Goal: Communication & Community: Answer question/provide support

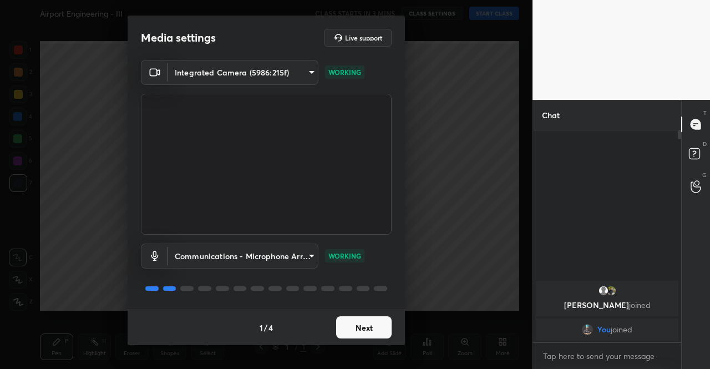
click at [365, 329] on button "Next" at bounding box center [363, 327] width 55 height 22
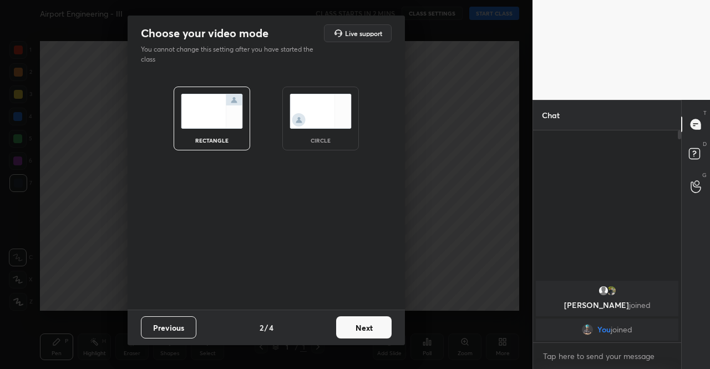
click at [366, 328] on button "Next" at bounding box center [363, 327] width 55 height 22
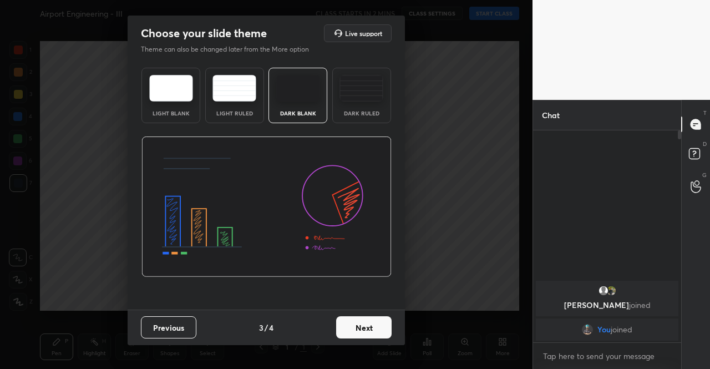
click at [366, 328] on button "Next" at bounding box center [363, 327] width 55 height 22
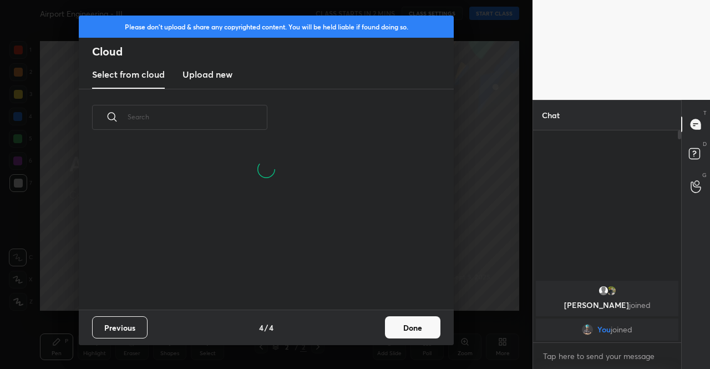
scroll to position [163, 356]
click at [217, 75] on h3 "Upload new" at bounding box center [208, 74] width 50 height 13
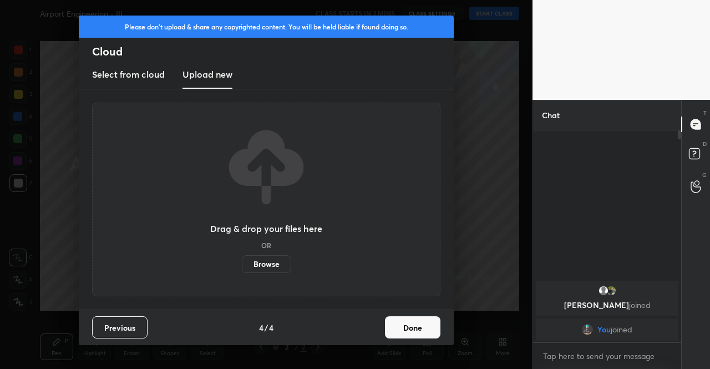
click at [264, 268] on label "Browse" at bounding box center [266, 264] width 49 height 18
click at [242, 268] on input "Browse" at bounding box center [242, 264] width 0 height 18
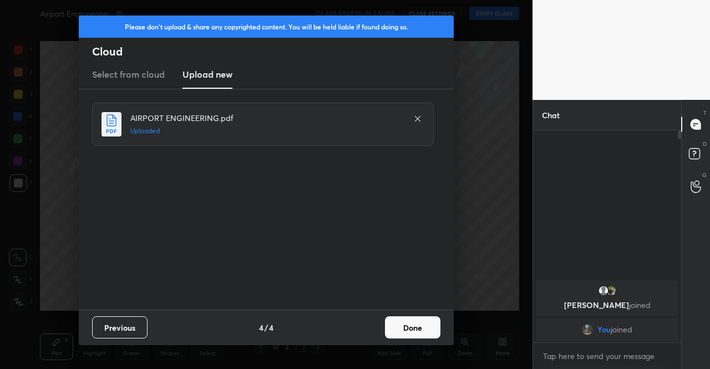
click at [392, 325] on button "Done" at bounding box center [412, 327] width 55 height 22
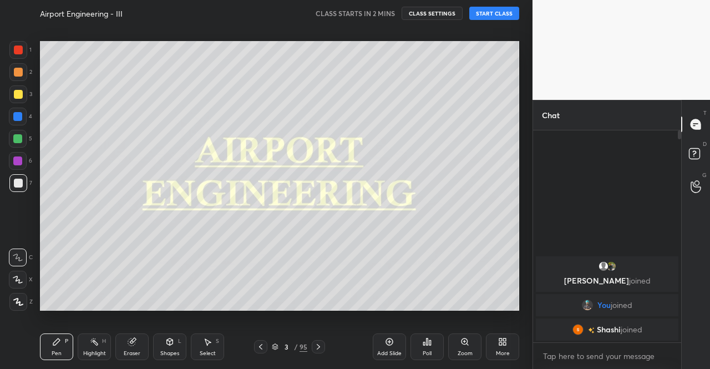
click at [20, 95] on div at bounding box center [18, 94] width 9 height 9
click at [26, 306] on div at bounding box center [18, 302] width 18 height 18
click at [62, 354] on div "Pen P" at bounding box center [56, 346] width 33 height 27
click at [689, 158] on icon at bounding box center [696, 155] width 20 height 20
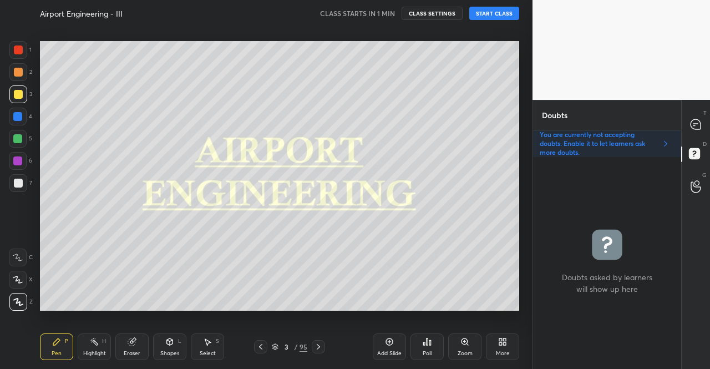
scroll to position [209, 145]
click at [695, 124] on icon at bounding box center [696, 124] width 10 height 10
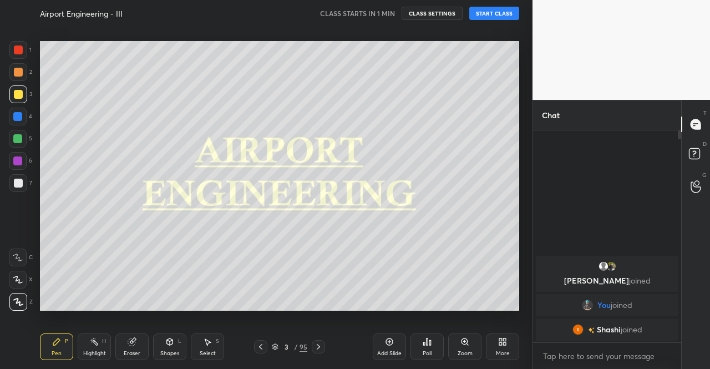
click at [517, 318] on div "Airport Engineering - III CLASS STARTS IN 1 MIN CLASS SETTINGS START CLASS Sett…" at bounding box center [280, 184] width 488 height 369
click at [487, 8] on button "START CLASS" at bounding box center [494, 13] width 50 height 13
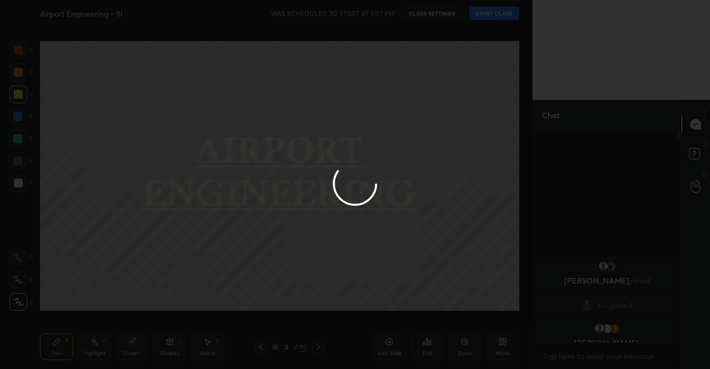
click at [373, 17] on div at bounding box center [355, 184] width 710 height 369
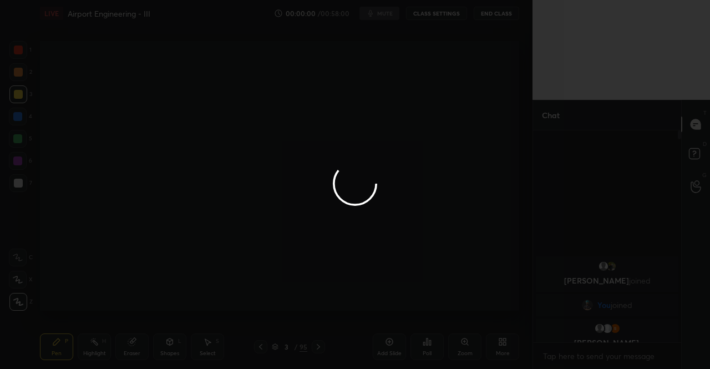
click at [378, 12] on div at bounding box center [355, 184] width 710 height 369
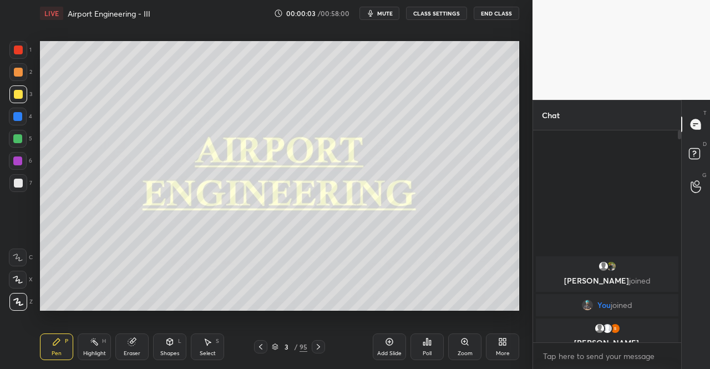
click at [383, 12] on span "mute" at bounding box center [385, 13] width 16 height 8
click at [17, 97] on div at bounding box center [18, 94] width 9 height 9
drag, startPoint x: 19, startPoint y: 298, endPoint x: 32, endPoint y: 289, distance: 16.0
click at [19, 298] on icon at bounding box center [18, 302] width 10 height 8
click at [693, 157] on rect at bounding box center [694, 154] width 11 height 11
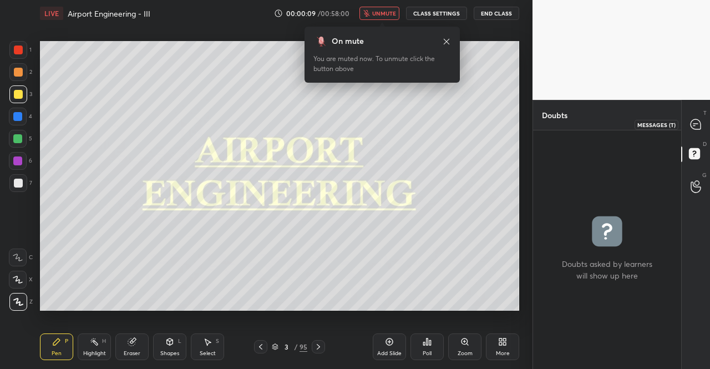
click at [693, 129] on icon at bounding box center [696, 124] width 10 height 10
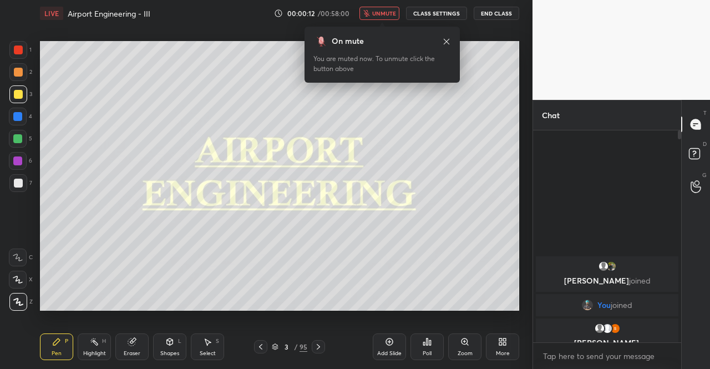
click at [447, 43] on icon at bounding box center [446, 41] width 9 height 9
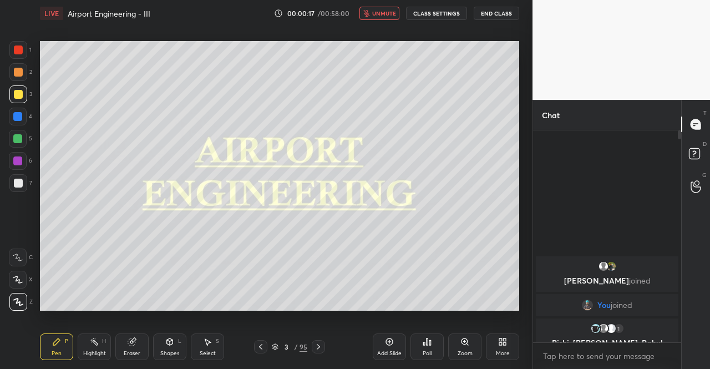
click at [16, 96] on div at bounding box center [18, 94] width 9 height 9
click at [54, 344] on icon at bounding box center [56, 341] width 7 height 7
click at [54, 345] on icon at bounding box center [56, 341] width 7 height 7
click at [18, 92] on div at bounding box center [18, 94] width 9 height 9
click at [22, 102] on div at bounding box center [18, 94] width 18 height 18
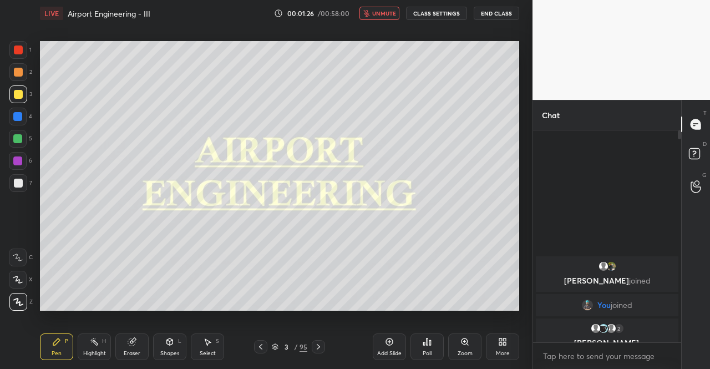
click at [12, 304] on div at bounding box center [18, 302] width 18 height 18
click at [16, 303] on icon at bounding box center [18, 302] width 10 height 8
click at [18, 302] on icon at bounding box center [18, 301] width 9 height 7
click at [707, 154] on div at bounding box center [696, 155] width 22 height 20
click at [698, 153] on rect at bounding box center [694, 154] width 11 height 11
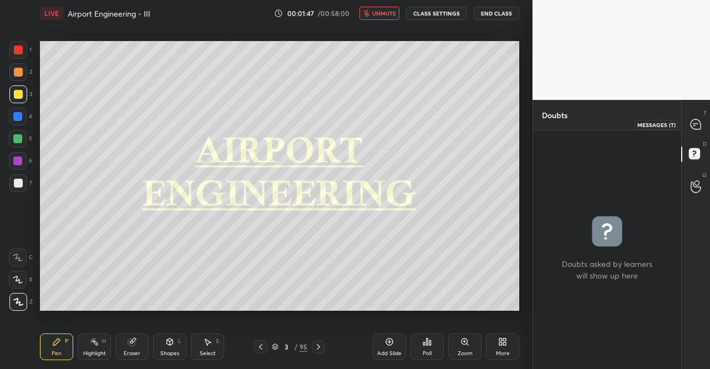
click at [699, 118] on div at bounding box center [696, 124] width 22 height 20
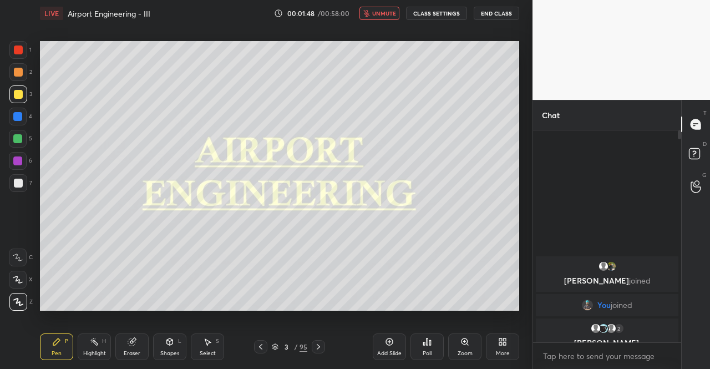
click at [695, 151] on rect at bounding box center [694, 154] width 11 height 11
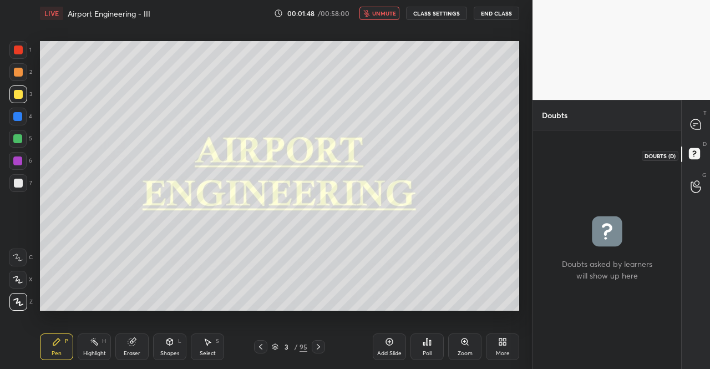
click at [698, 123] on icon at bounding box center [696, 124] width 10 height 10
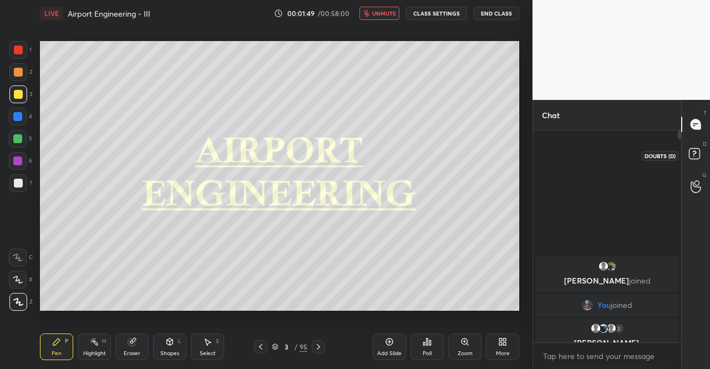
click at [697, 152] on rect at bounding box center [694, 154] width 11 height 11
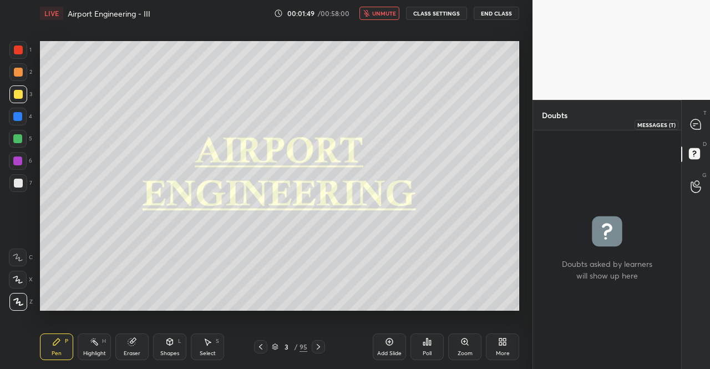
click at [697, 124] on icon at bounding box center [696, 124] width 10 height 10
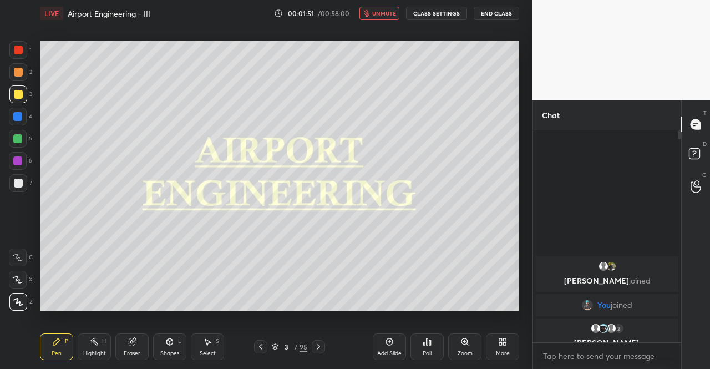
click at [17, 97] on div at bounding box center [18, 94] width 9 height 9
click at [18, 301] on icon at bounding box center [18, 302] width 10 height 8
click at [18, 307] on div at bounding box center [18, 302] width 18 height 18
click at [60, 351] on div "Pen" at bounding box center [57, 354] width 10 height 6
click at [61, 348] on div "Pen P" at bounding box center [56, 346] width 33 height 27
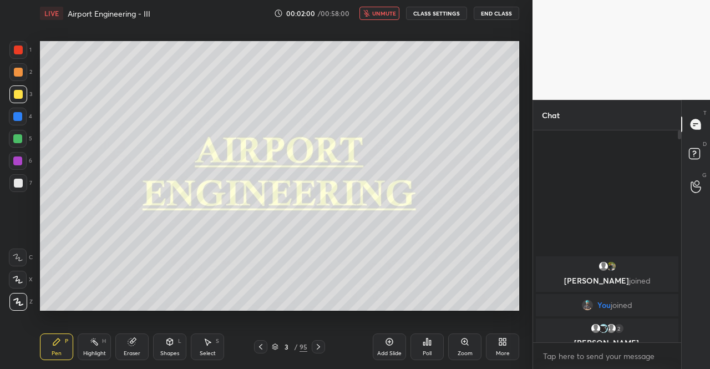
click at [129, 342] on icon at bounding box center [131, 341] width 7 height 7
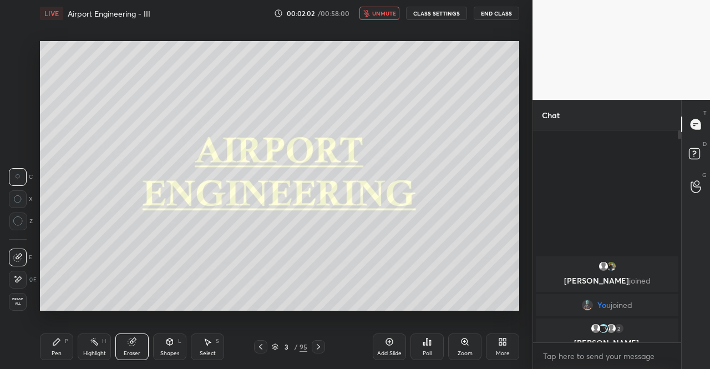
click at [59, 350] on div "Pen P" at bounding box center [56, 346] width 33 height 27
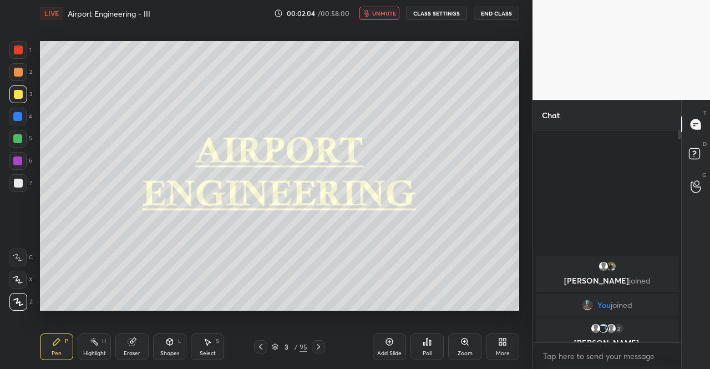
click at [16, 90] on div at bounding box center [18, 94] width 9 height 9
click at [49, 350] on div "Pen P" at bounding box center [56, 346] width 33 height 27
click at [53, 343] on icon at bounding box center [56, 341] width 9 height 9
click at [14, 96] on div at bounding box center [18, 94] width 9 height 9
click at [18, 96] on div at bounding box center [18, 94] width 9 height 9
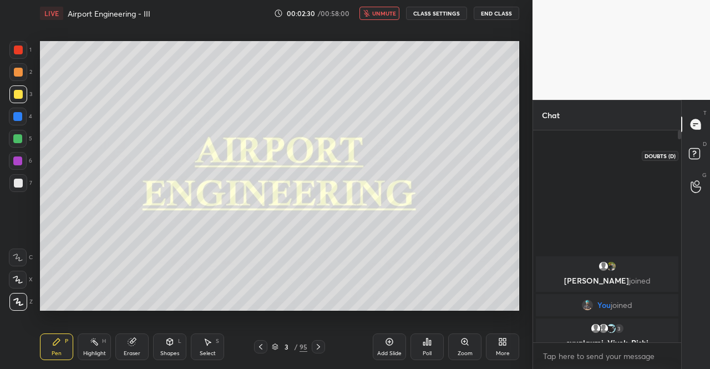
click at [695, 154] on rect at bounding box center [694, 154] width 11 height 11
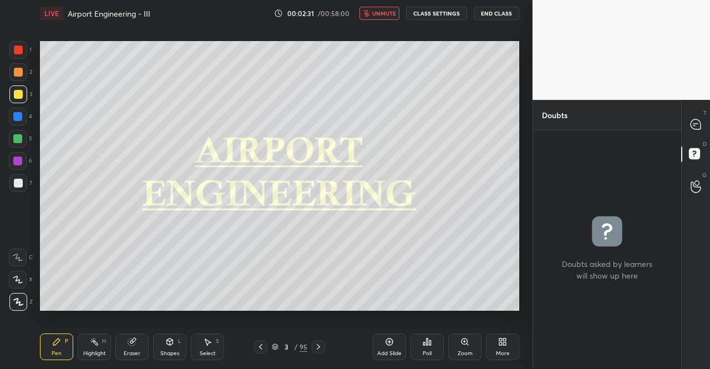
click at [693, 112] on div "T Messages (T)" at bounding box center [696, 124] width 28 height 31
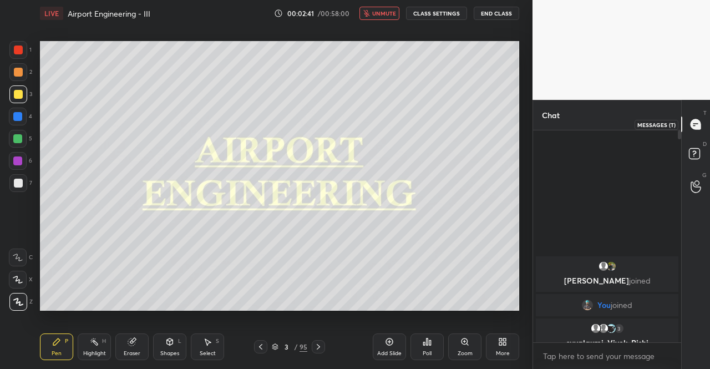
click at [698, 127] on icon at bounding box center [696, 124] width 10 height 10
click at [698, 123] on icon at bounding box center [696, 124] width 10 height 10
click at [383, 16] on span "unmute" at bounding box center [384, 13] width 24 height 8
click at [16, 99] on div at bounding box center [18, 94] width 18 height 18
click at [22, 301] on icon at bounding box center [18, 302] width 10 height 8
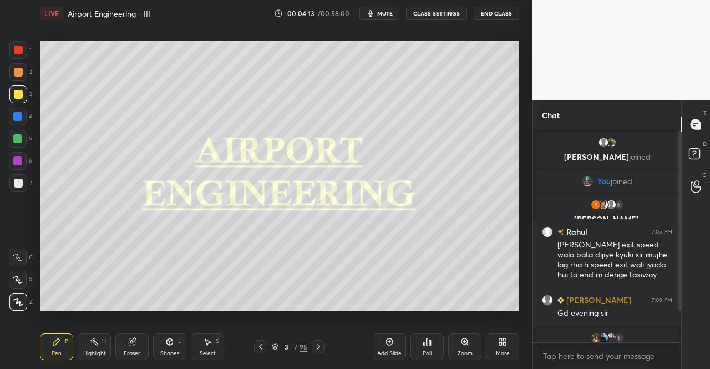
click at [58, 343] on icon at bounding box center [56, 341] width 9 height 9
click at [16, 97] on div at bounding box center [18, 94] width 9 height 9
drag, startPoint x: 279, startPoint y: 349, endPoint x: 282, endPoint y: 315, distance: 34.6
click at [279, 348] on div "3 / 95" at bounding box center [290, 347] width 36 height 10
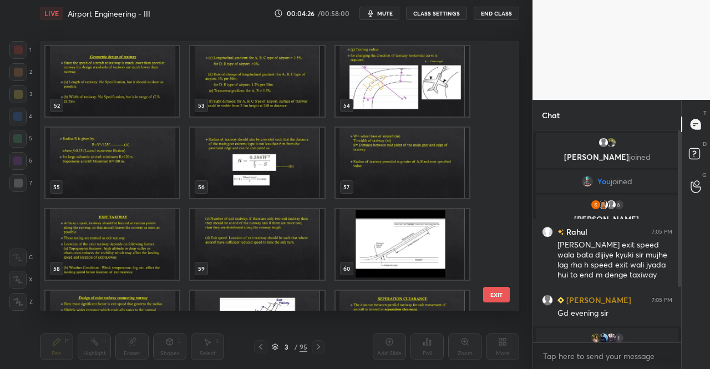
scroll to position [1442, 0]
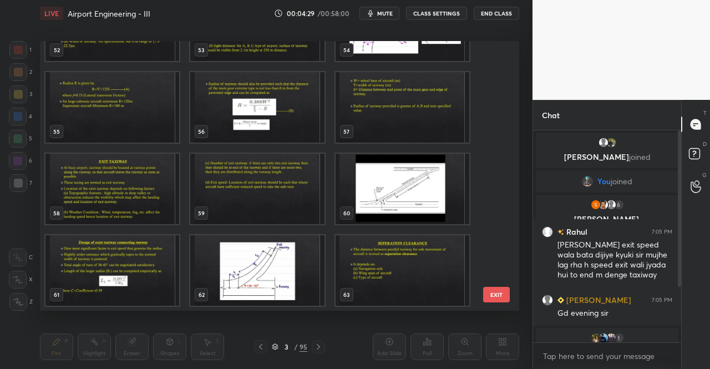
click at [153, 194] on img "grid" at bounding box center [112, 189] width 134 height 70
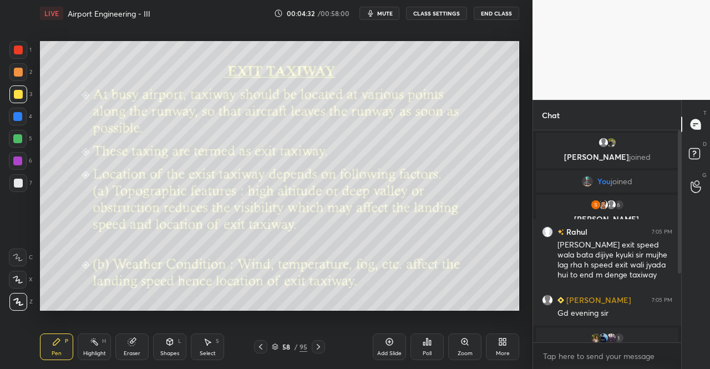
click at [314, 347] on icon at bounding box center [318, 346] width 9 height 9
click at [320, 346] on icon at bounding box center [318, 346] width 9 height 9
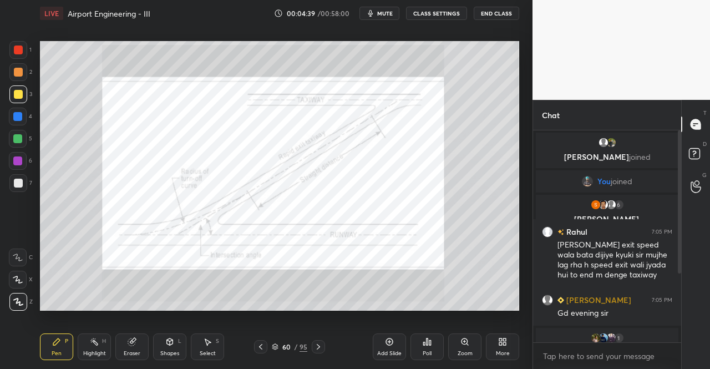
click at [320, 346] on icon at bounding box center [318, 346] width 9 height 9
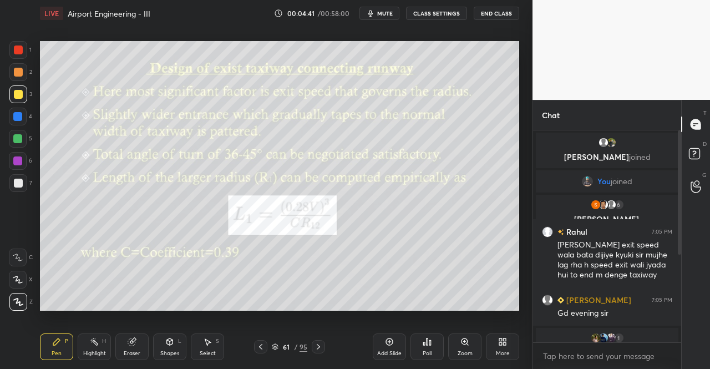
click at [320, 350] on icon at bounding box center [318, 346] width 9 height 9
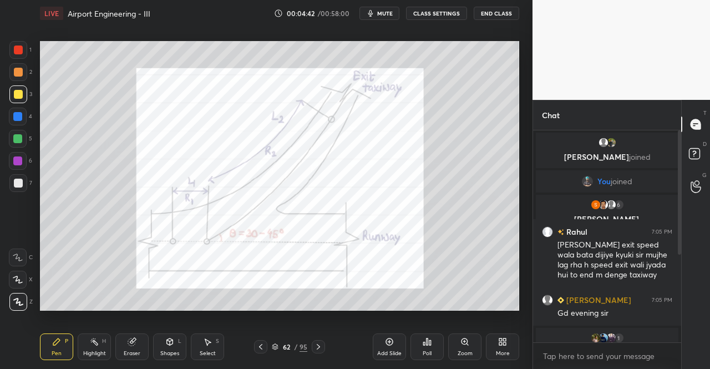
click at [320, 350] on icon at bounding box center [318, 346] width 9 height 9
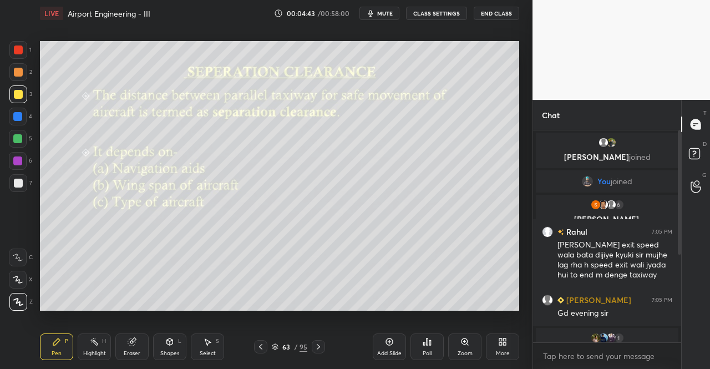
click at [320, 350] on icon at bounding box center [318, 346] width 9 height 9
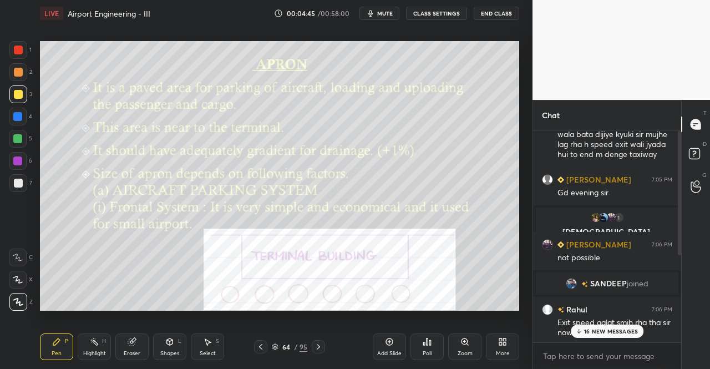
scroll to position [149, 0]
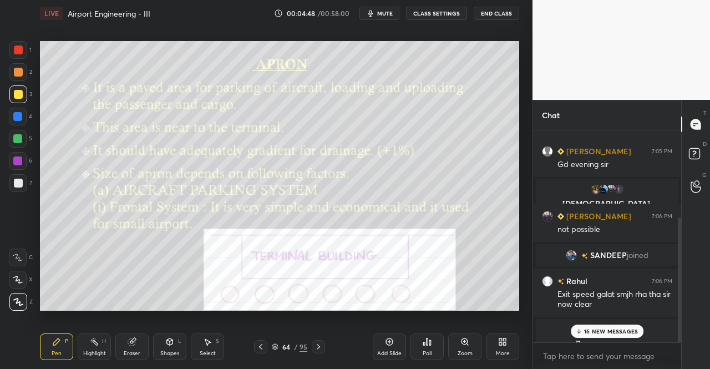
click at [614, 328] on p "16 NEW MESSAGES" at bounding box center [611, 331] width 54 height 7
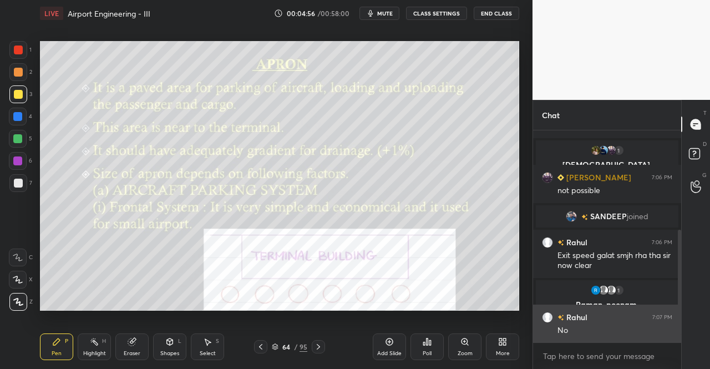
scroll to position [225, 0]
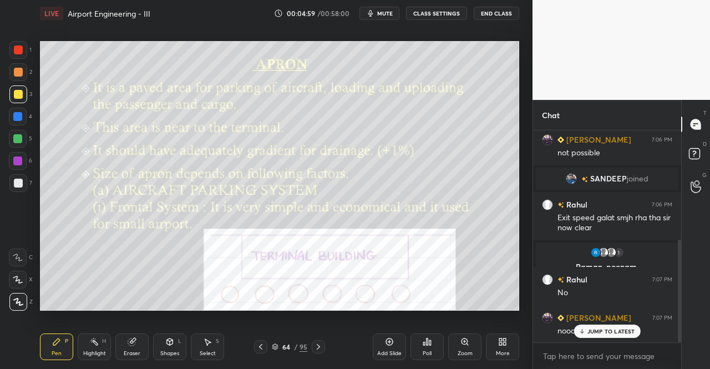
click at [316, 343] on icon at bounding box center [318, 346] width 9 height 9
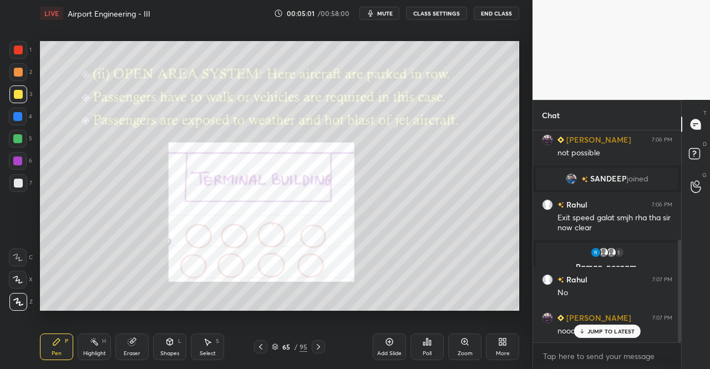
click at [275, 347] on icon at bounding box center [275, 346] width 7 height 7
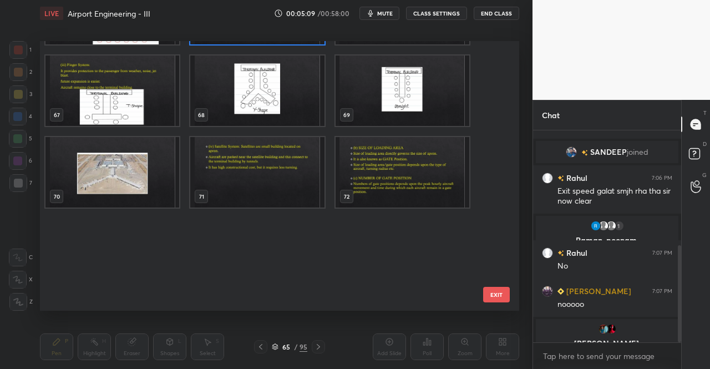
scroll to position [1674, 0]
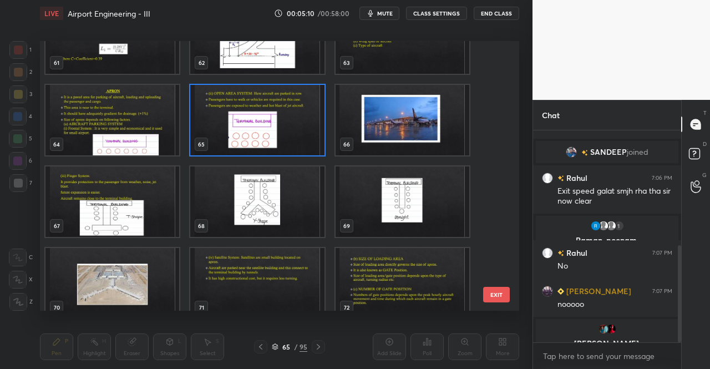
click at [75, 117] on img "grid" at bounding box center [112, 120] width 134 height 70
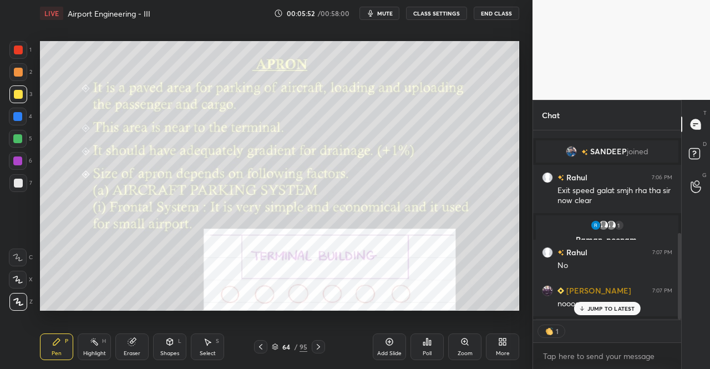
scroll to position [3, 3]
click at [60, 338] on icon at bounding box center [56, 341] width 9 height 9
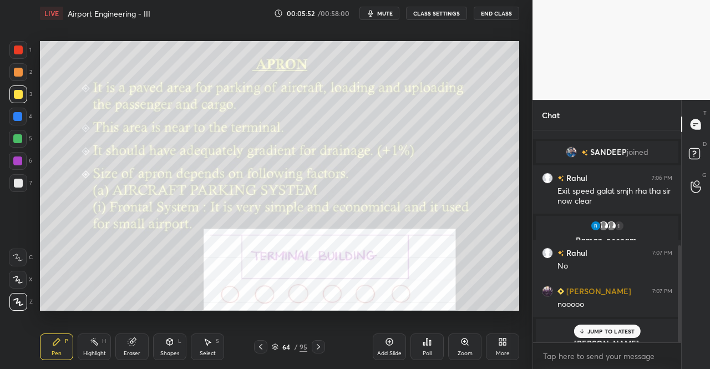
click at [75, 333] on div "Pen P Highlight H Eraser Shapes L Select S" at bounding box center [123, 346] width 166 height 27
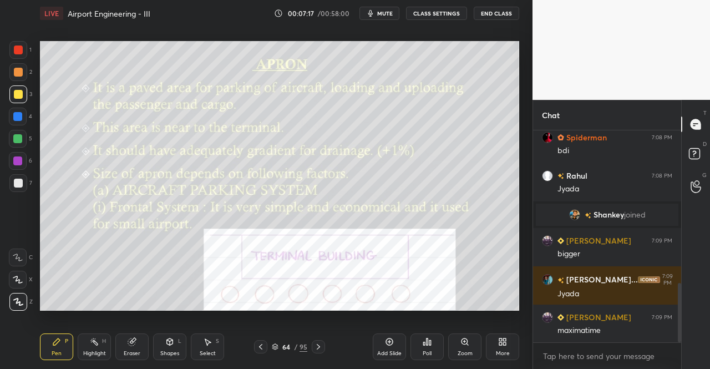
scroll to position [558, 0]
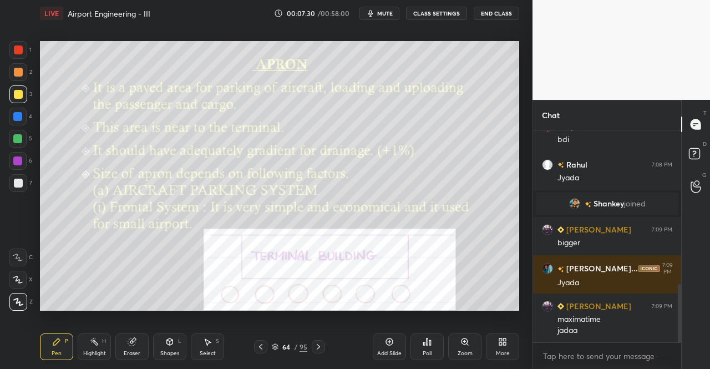
click at [57, 335] on div "Pen P" at bounding box center [56, 346] width 33 height 27
click at [62, 341] on div "Pen P" at bounding box center [56, 346] width 33 height 27
click at [321, 348] on icon at bounding box center [318, 346] width 9 height 9
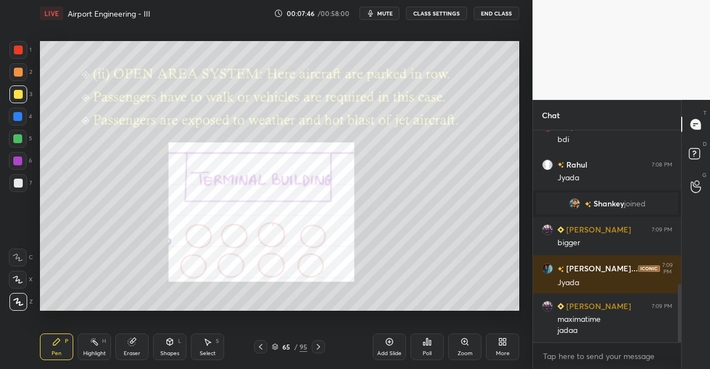
click at [321, 347] on icon at bounding box center [318, 346] width 9 height 9
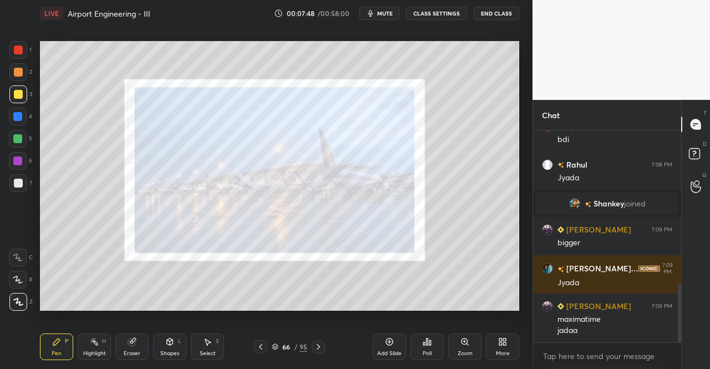
click at [12, 45] on div at bounding box center [18, 50] width 18 height 18
click at [262, 350] on icon at bounding box center [260, 346] width 9 height 9
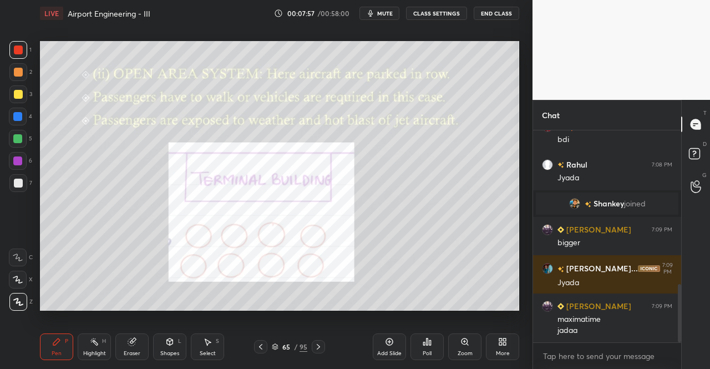
click at [262, 351] on div at bounding box center [260, 346] width 13 height 13
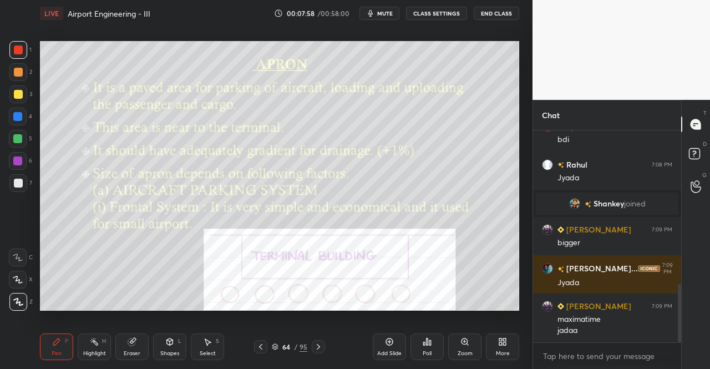
click at [317, 351] on div at bounding box center [318, 346] width 13 height 13
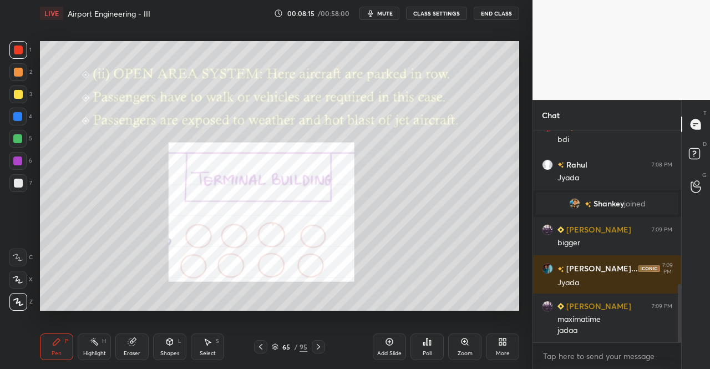
scroll to position [596, 0]
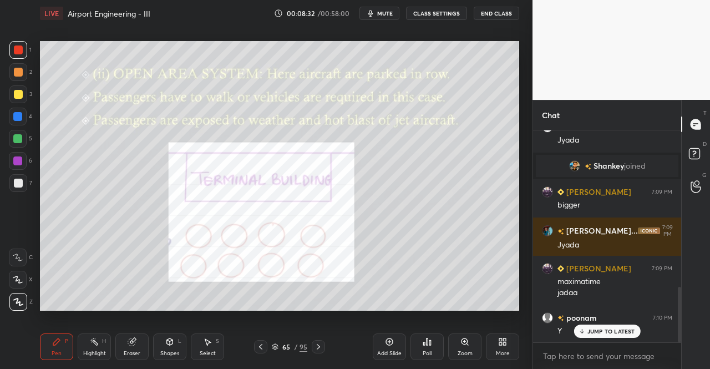
click at [314, 343] on icon at bounding box center [318, 346] width 9 height 9
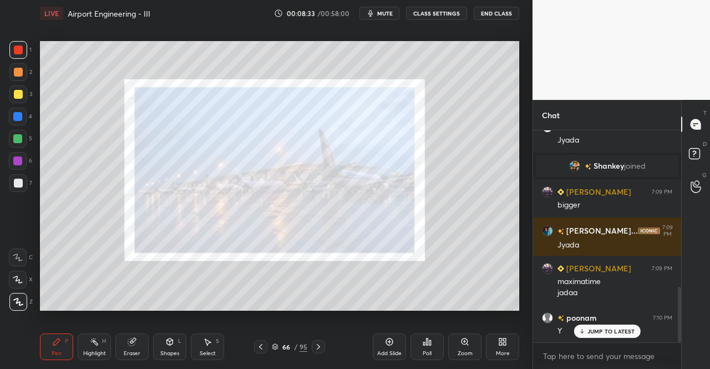
click at [320, 342] on div at bounding box center [318, 346] width 13 height 13
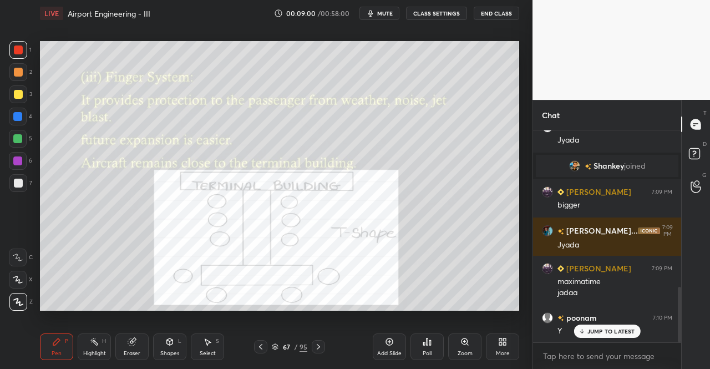
click at [322, 347] on icon at bounding box center [318, 346] width 9 height 9
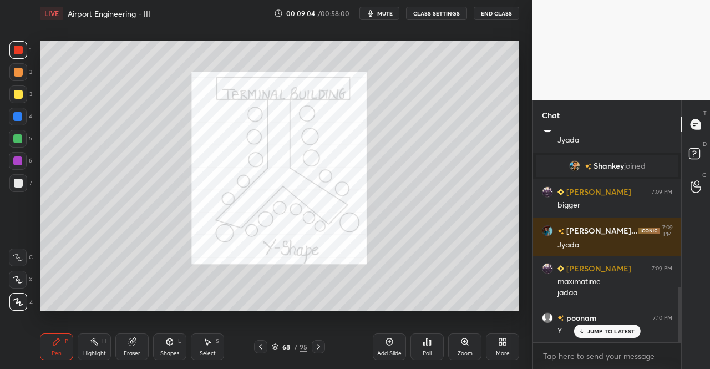
click at [320, 346] on icon at bounding box center [318, 346] width 9 height 9
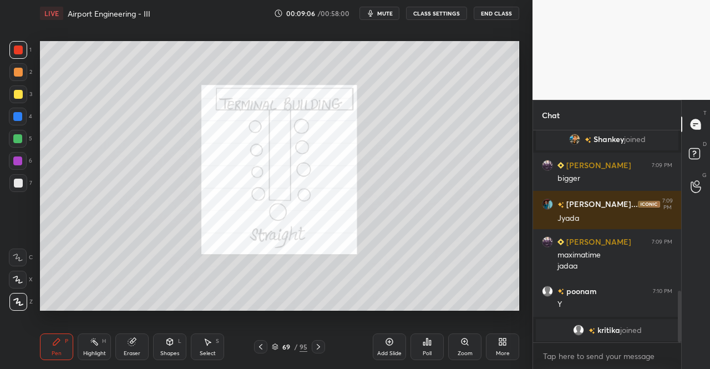
scroll to position [661, 0]
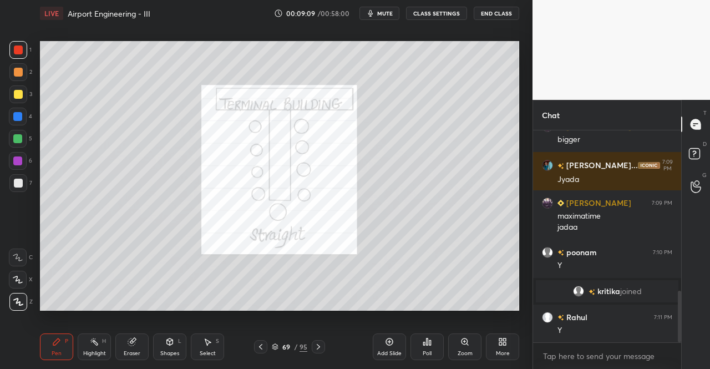
click at [322, 345] on icon at bounding box center [318, 346] width 9 height 9
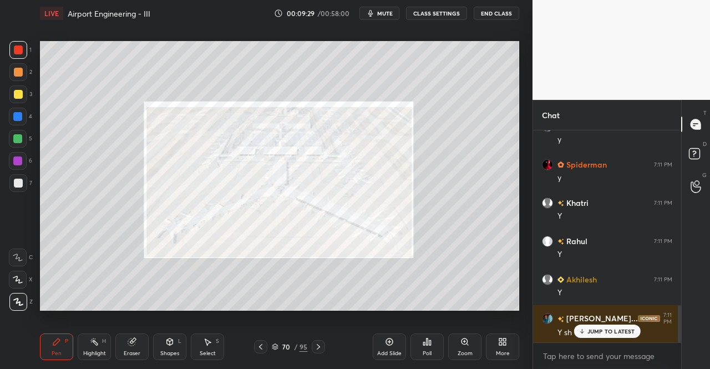
scroll to position [1044, 0]
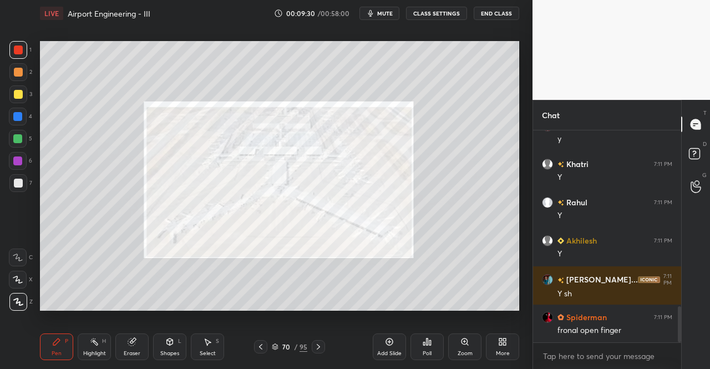
click at [315, 347] on icon at bounding box center [318, 346] width 9 height 9
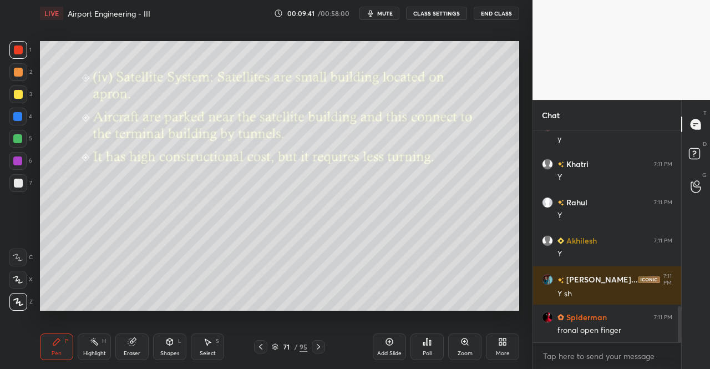
click at [173, 346] on icon at bounding box center [169, 341] width 9 height 9
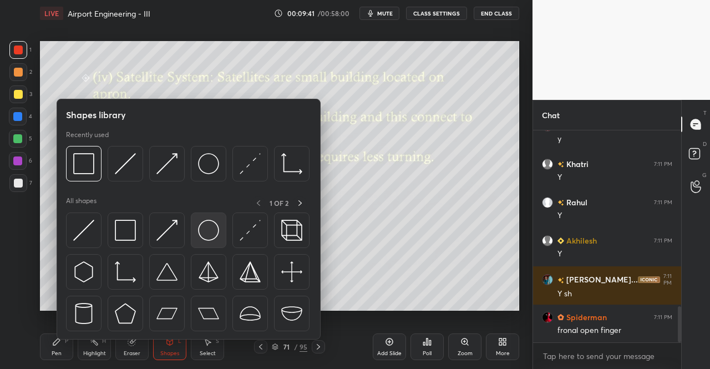
click at [199, 232] on img at bounding box center [208, 230] width 21 height 21
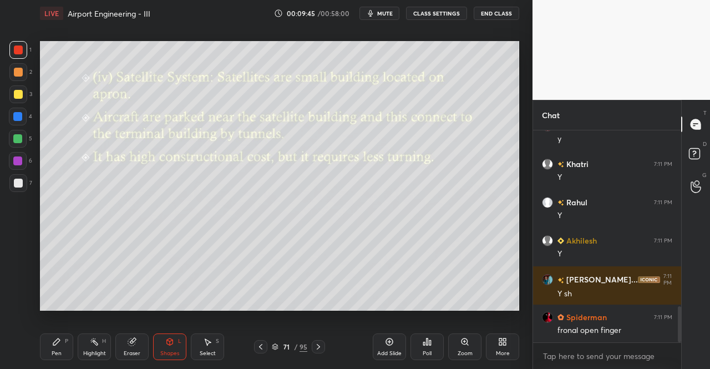
click at [58, 348] on div "Pen P" at bounding box center [56, 346] width 33 height 27
click at [61, 346] on div "Pen P" at bounding box center [56, 346] width 33 height 27
click at [142, 348] on div "Eraser" at bounding box center [131, 346] width 33 height 27
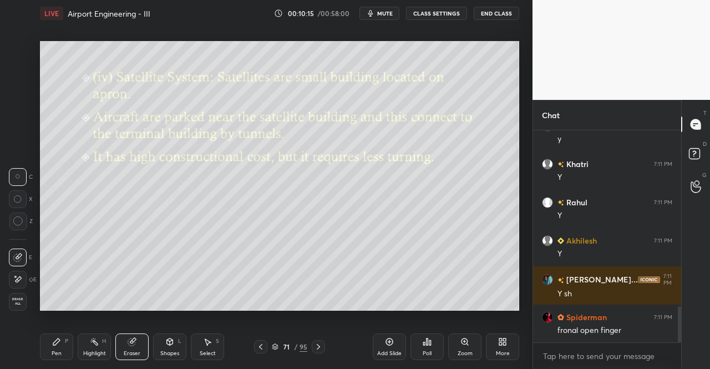
click at [20, 299] on span "Erase all" at bounding box center [17, 301] width 17 height 8
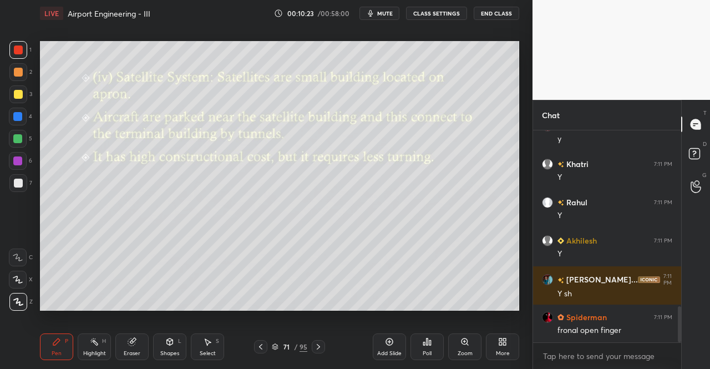
click at [323, 341] on div at bounding box center [318, 346] width 13 height 13
click at [318, 347] on icon at bounding box center [318, 346] width 9 height 9
click at [323, 346] on div at bounding box center [318, 346] width 13 height 13
click at [169, 351] on div "Shapes" at bounding box center [169, 354] width 19 height 6
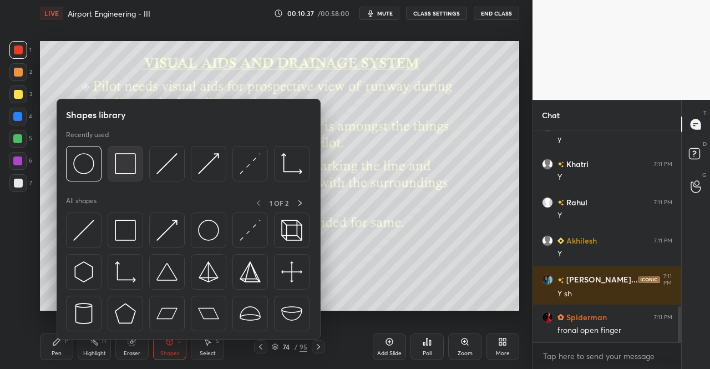
click at [120, 173] on img at bounding box center [125, 163] width 21 height 21
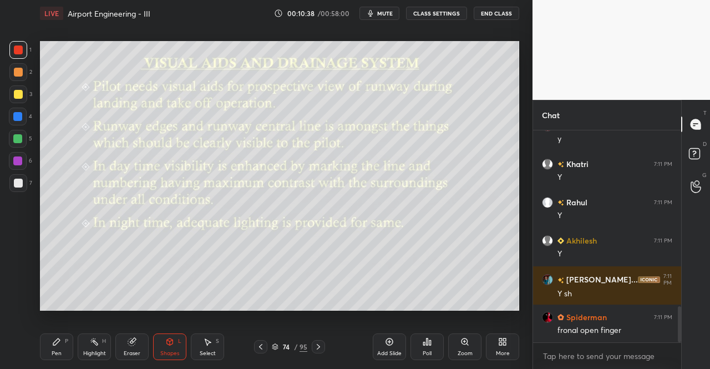
click at [24, 98] on div at bounding box center [18, 94] width 18 height 18
click at [9, 55] on div "1 2 3 4 5 6 7" at bounding box center [20, 118] width 23 height 155
click at [23, 48] on div at bounding box center [18, 50] width 18 height 18
click at [26, 56] on div at bounding box center [18, 50] width 18 height 18
click at [57, 348] on div "Pen P" at bounding box center [56, 346] width 33 height 27
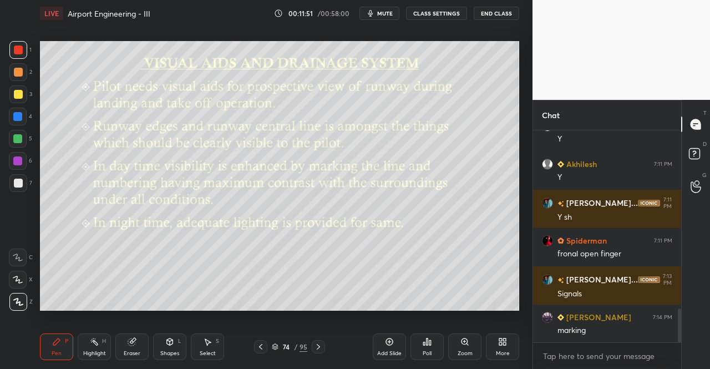
scroll to position [1147, 0]
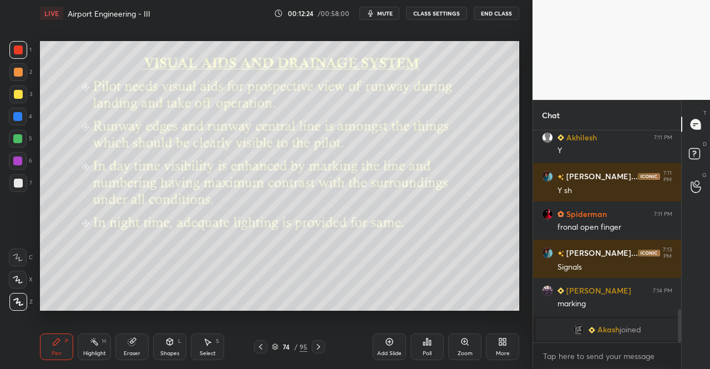
click at [321, 343] on icon at bounding box center [318, 346] width 9 height 9
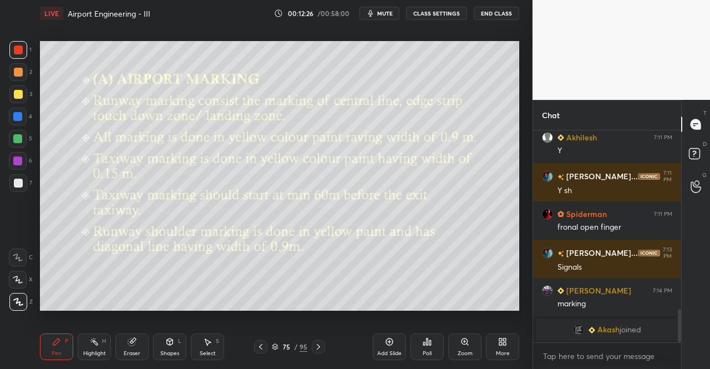
click at [174, 343] on icon at bounding box center [169, 341] width 9 height 9
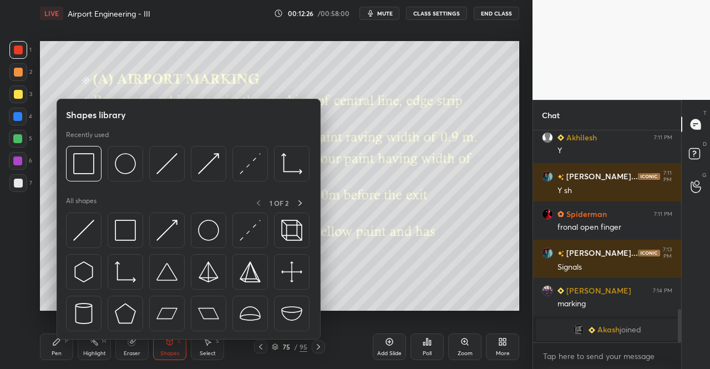
click at [125, 215] on div at bounding box center [126, 230] width 36 height 36
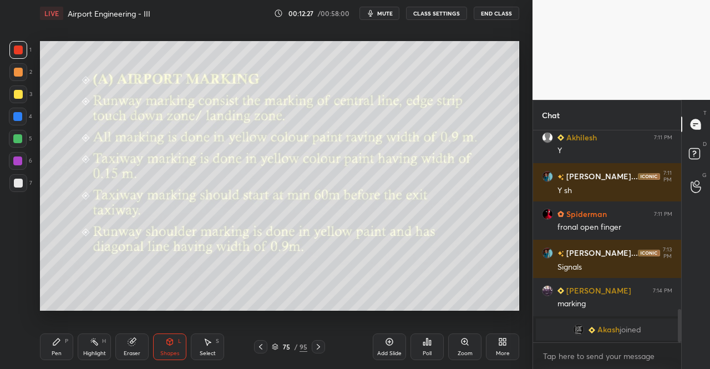
click at [19, 48] on div at bounding box center [18, 49] width 9 height 9
click at [20, 51] on div at bounding box center [18, 49] width 9 height 9
click at [316, 342] on icon at bounding box center [318, 346] width 9 height 9
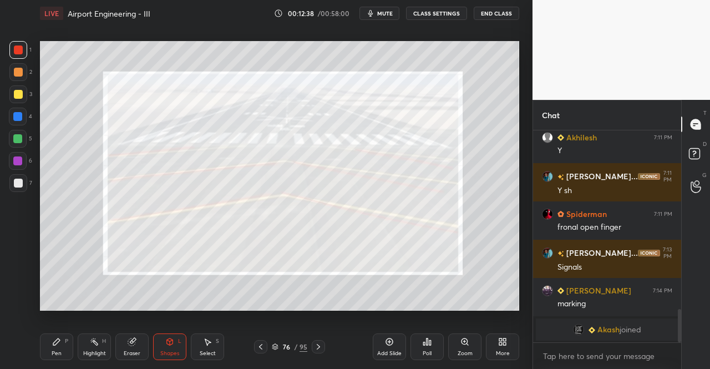
click at [320, 347] on icon at bounding box center [318, 347] width 3 height 6
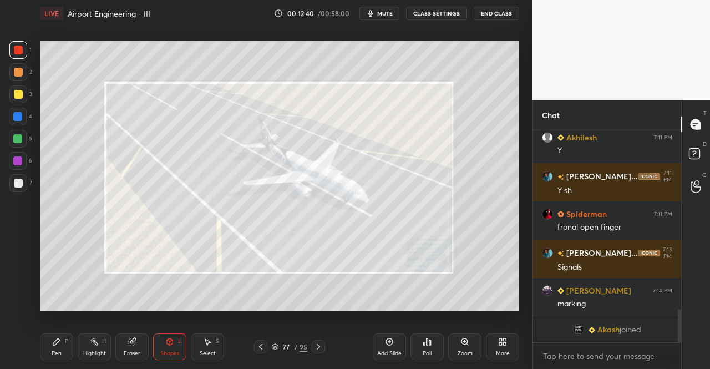
click at [69, 344] on div "Pen P" at bounding box center [56, 346] width 33 height 27
click at [50, 355] on div "Pen P" at bounding box center [56, 346] width 33 height 27
click at [74, 333] on div "Pen P Highlight H Eraser Shapes L Select S" at bounding box center [123, 346] width 166 height 27
click at [20, 94] on div at bounding box center [18, 94] width 9 height 9
click at [29, 102] on div "3" at bounding box center [20, 94] width 23 height 18
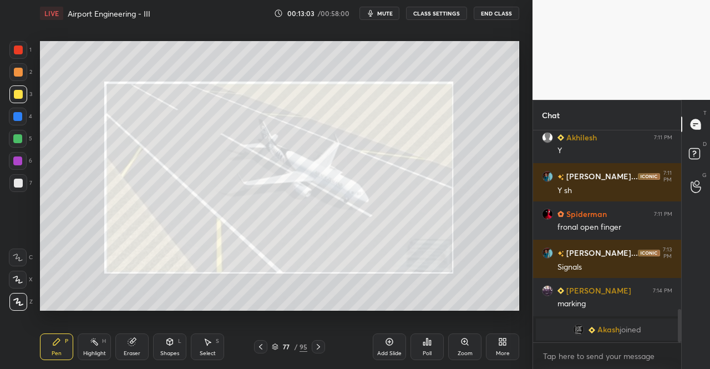
click at [262, 343] on icon at bounding box center [260, 346] width 9 height 9
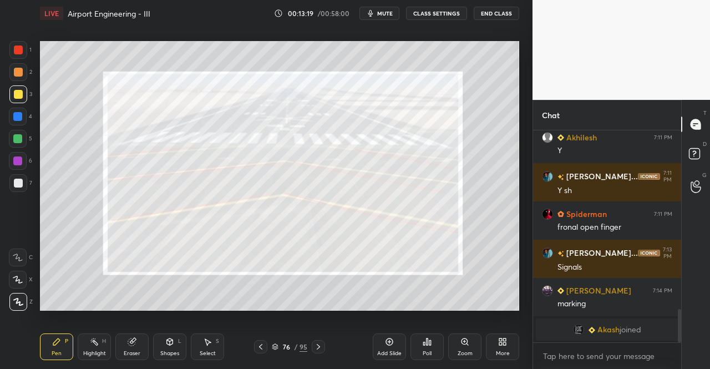
click at [317, 344] on icon at bounding box center [318, 346] width 9 height 9
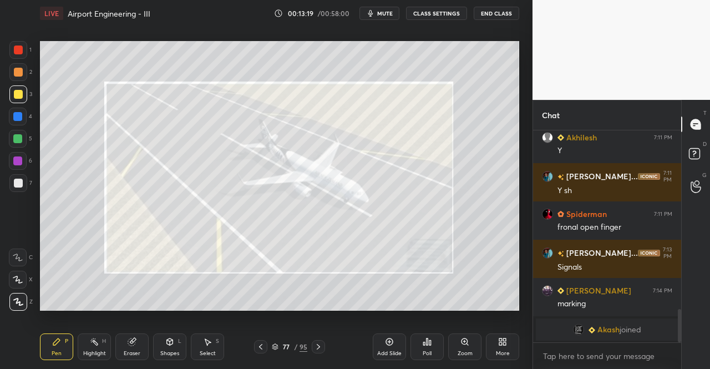
click at [321, 347] on icon at bounding box center [318, 346] width 9 height 9
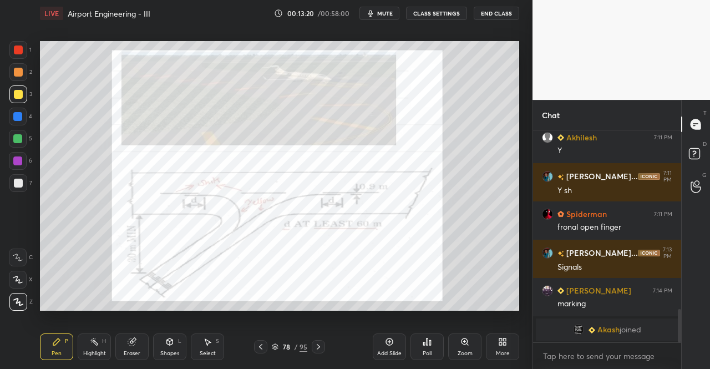
click at [323, 345] on div at bounding box center [318, 346] width 13 height 13
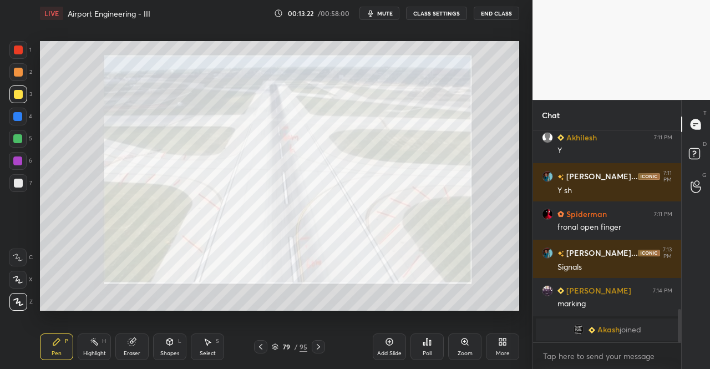
click at [260, 346] on icon at bounding box center [260, 347] width 3 height 6
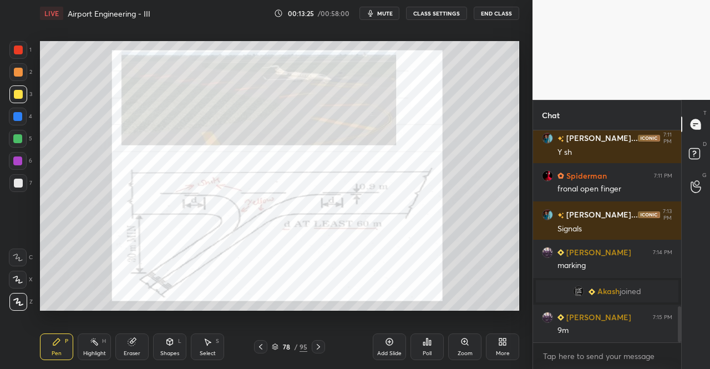
scroll to position [1030, 0]
click at [322, 346] on icon at bounding box center [318, 346] width 9 height 9
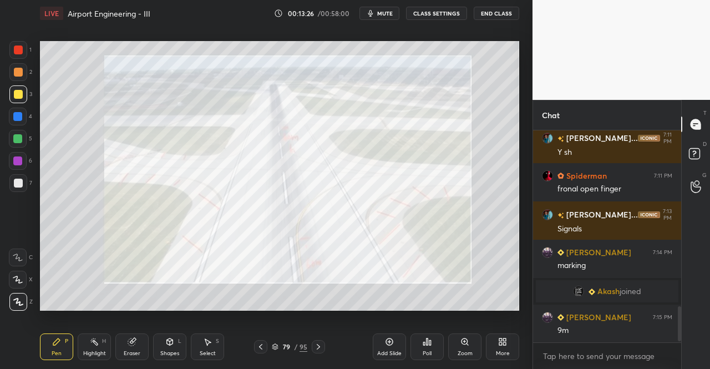
scroll to position [1067, 0]
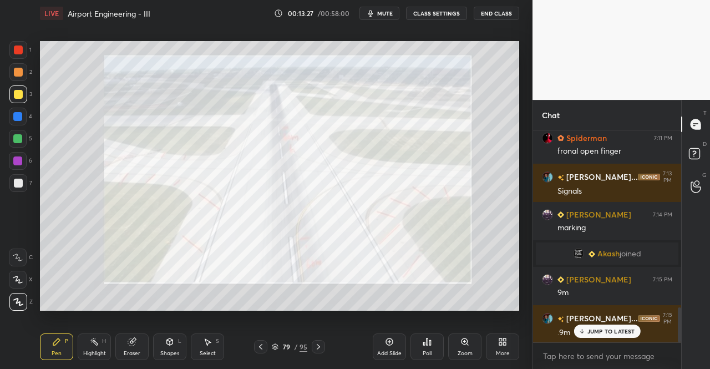
click at [320, 342] on icon at bounding box center [318, 346] width 9 height 9
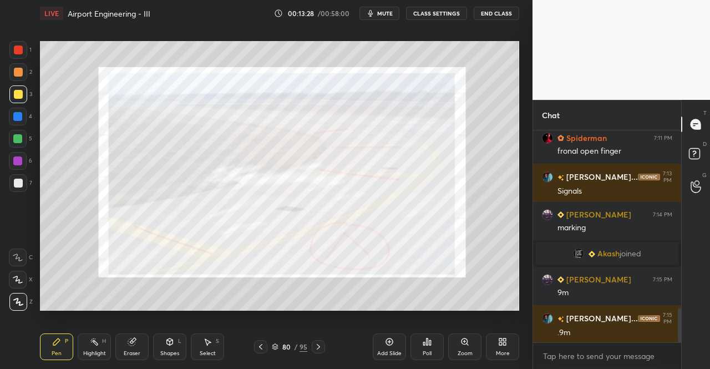
scroll to position [1106, 0]
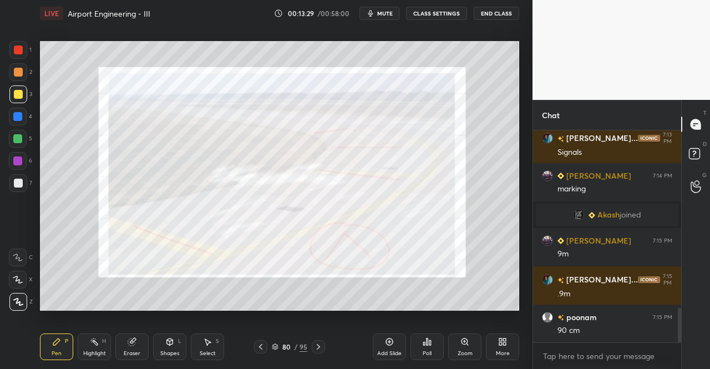
click at [318, 343] on icon at bounding box center [318, 346] width 9 height 9
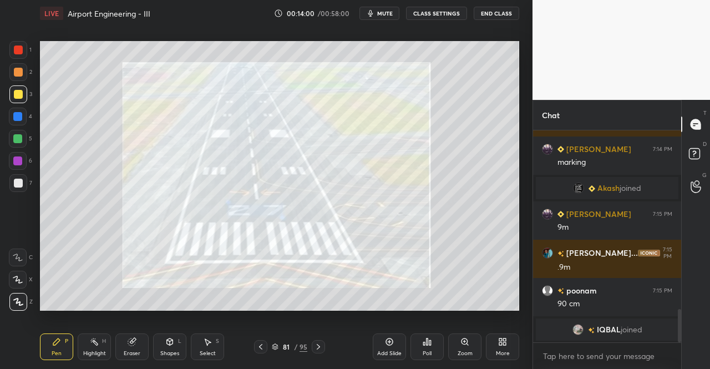
scroll to position [1130, 0]
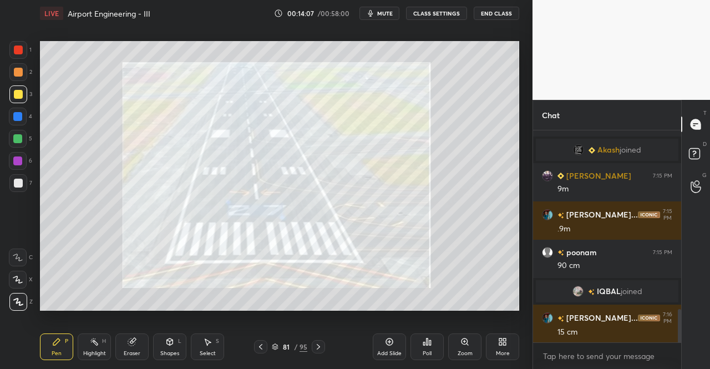
click at [52, 351] on div "Pen" at bounding box center [57, 354] width 10 height 6
click at [59, 348] on div "Pen P" at bounding box center [56, 346] width 33 height 27
click at [262, 346] on icon at bounding box center [260, 346] width 9 height 9
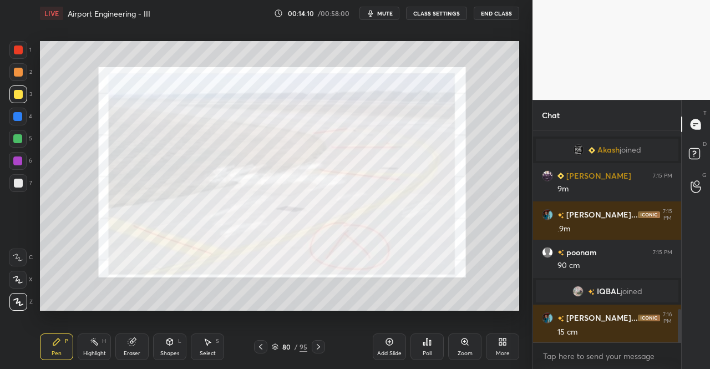
click at [263, 346] on icon at bounding box center [260, 346] width 9 height 9
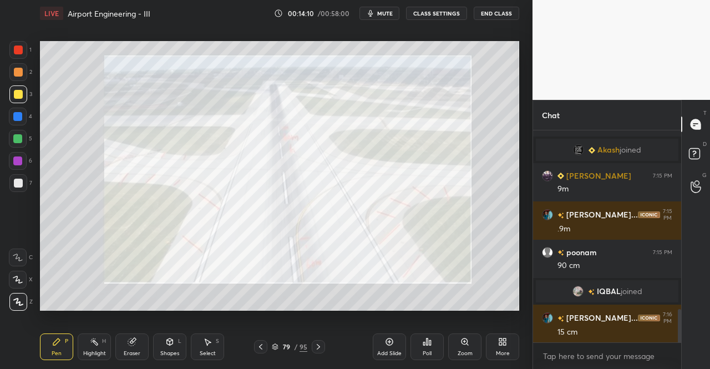
click at [264, 348] on icon at bounding box center [260, 346] width 9 height 9
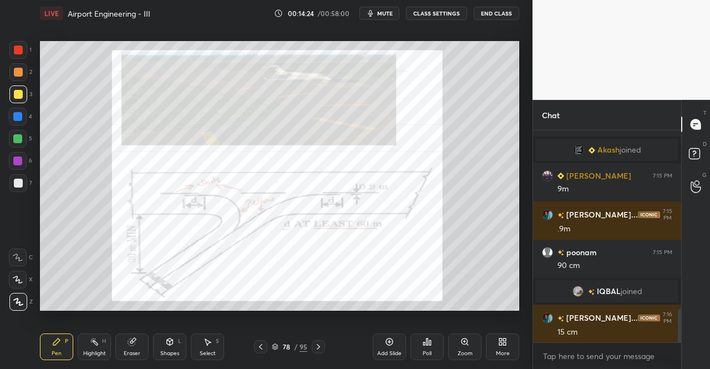
click at [318, 346] on icon at bounding box center [318, 346] width 9 height 9
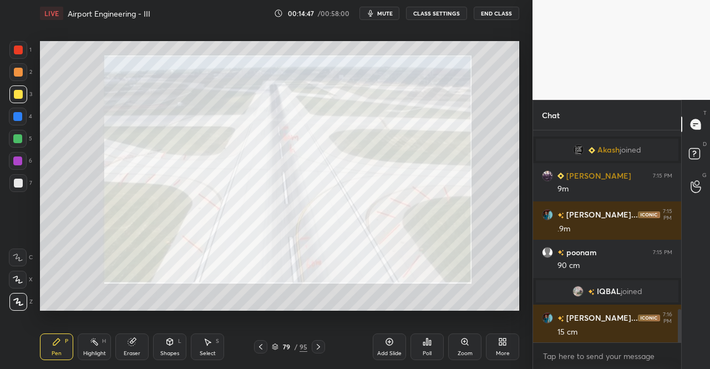
click at [261, 346] on icon at bounding box center [260, 347] width 3 height 6
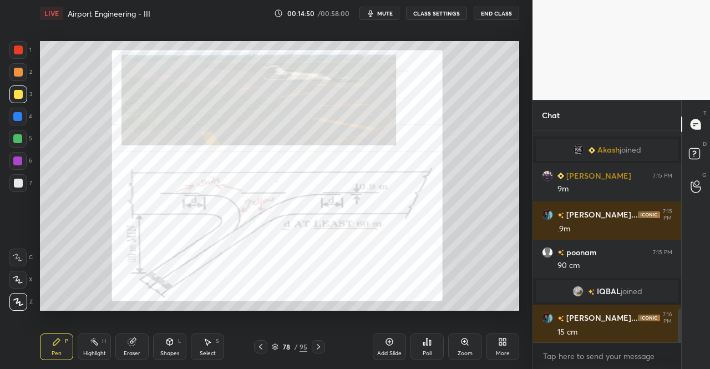
click at [262, 346] on icon at bounding box center [260, 346] width 9 height 9
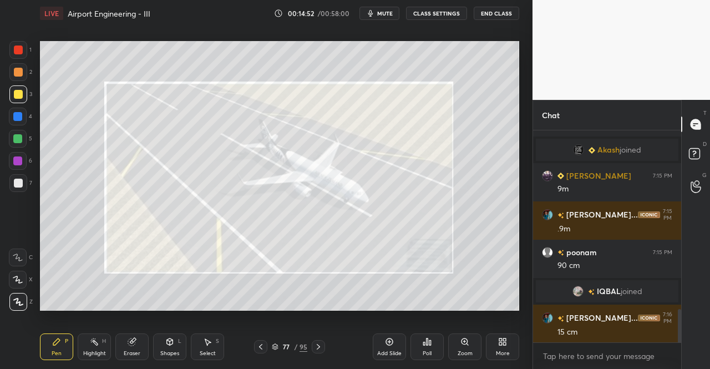
click at [320, 347] on icon at bounding box center [318, 347] width 3 height 6
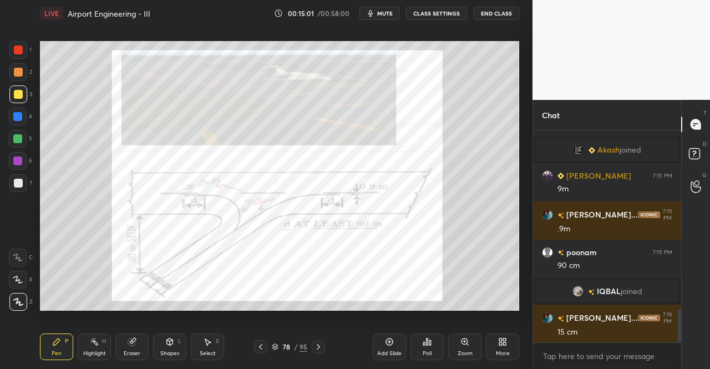
click at [318, 346] on icon at bounding box center [318, 347] width 3 height 6
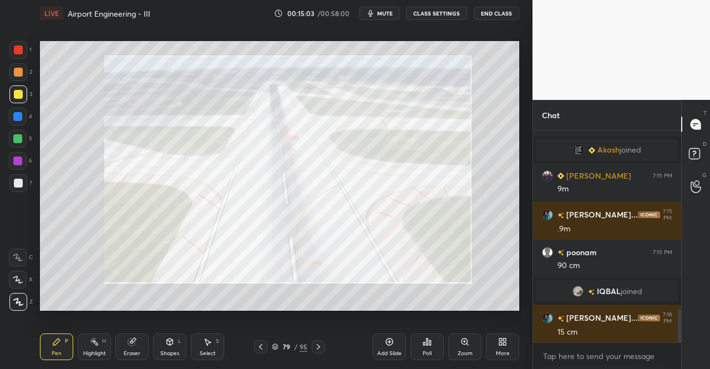
click at [260, 347] on icon at bounding box center [260, 346] width 9 height 9
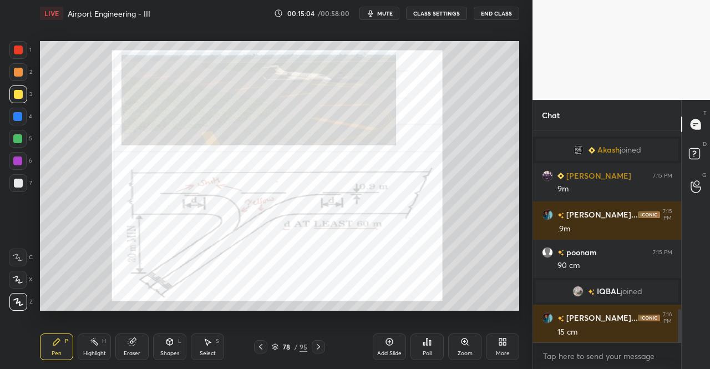
click at [261, 345] on icon at bounding box center [260, 346] width 9 height 9
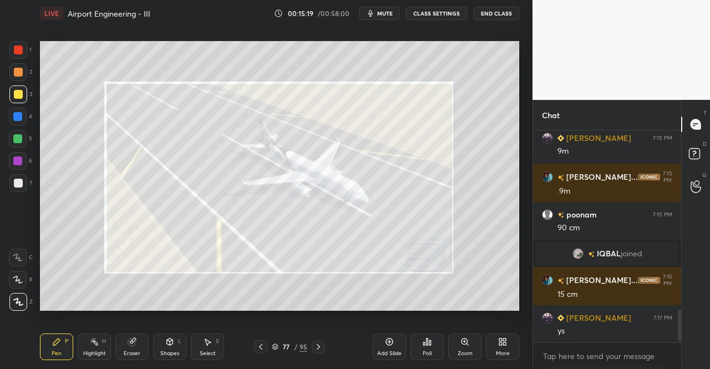
scroll to position [1206, 0]
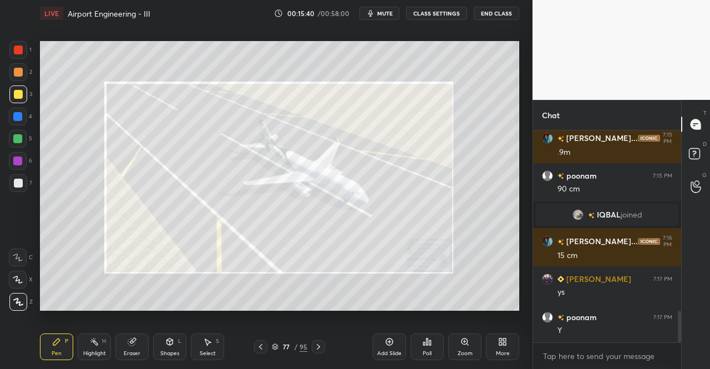
click at [266, 343] on div at bounding box center [260, 346] width 13 height 13
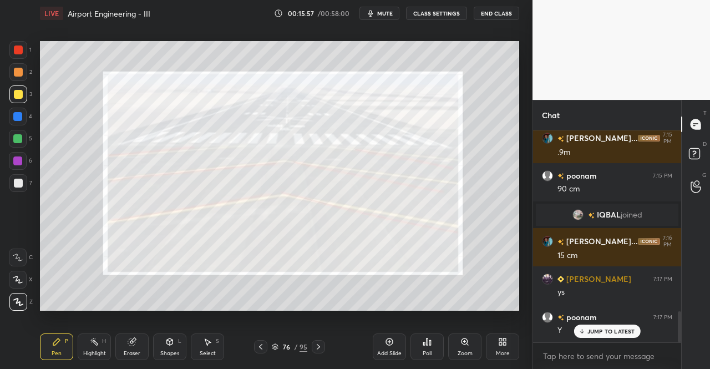
scroll to position [1244, 0]
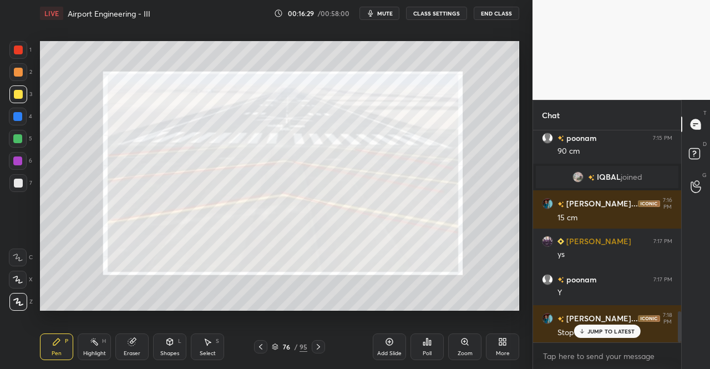
click at [260, 345] on icon at bounding box center [260, 346] width 9 height 9
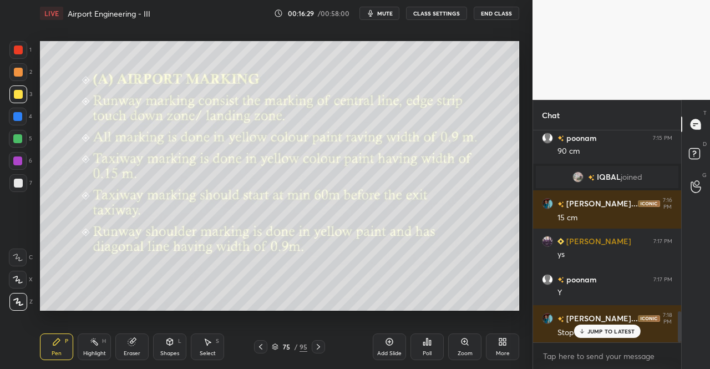
click at [262, 342] on icon at bounding box center [260, 346] width 9 height 9
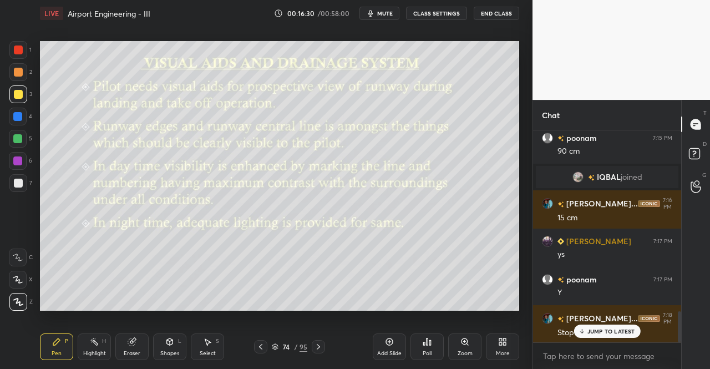
click at [315, 342] on div at bounding box center [318, 346] width 13 height 13
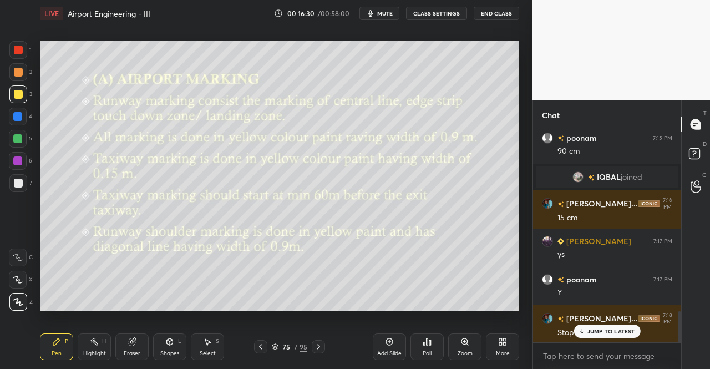
click at [317, 343] on icon at bounding box center [318, 346] width 9 height 9
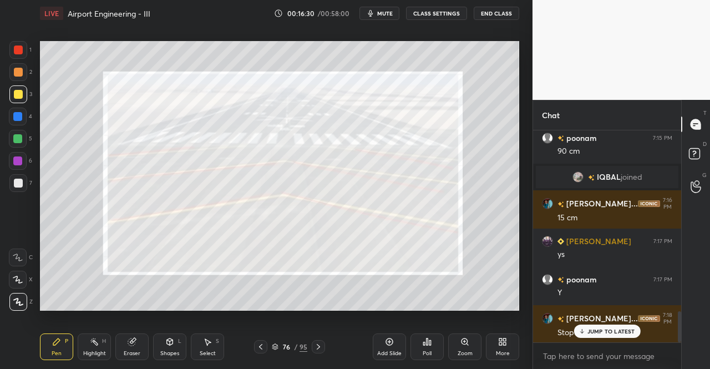
click at [318, 344] on icon at bounding box center [318, 346] width 9 height 9
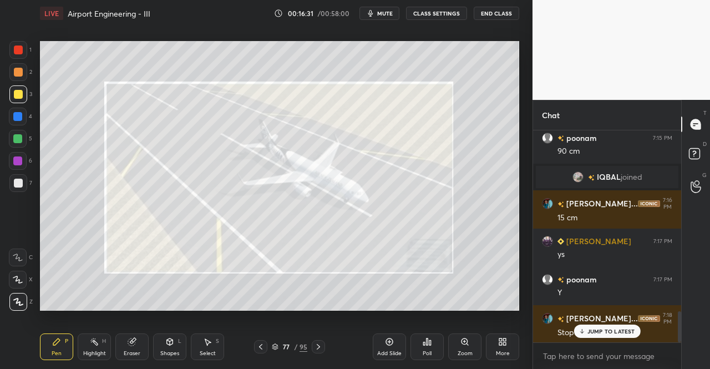
click at [321, 343] on icon at bounding box center [318, 346] width 9 height 9
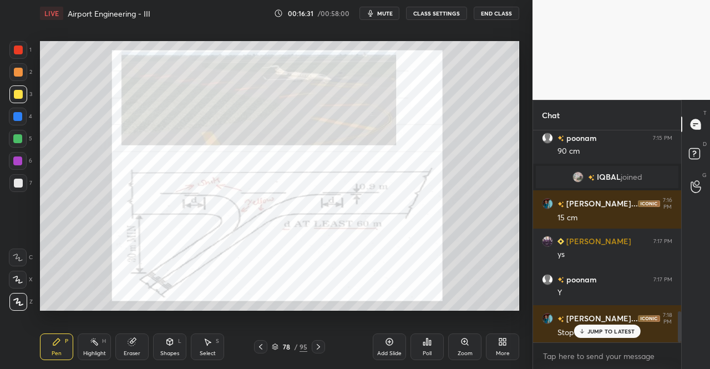
click at [320, 345] on icon at bounding box center [318, 346] width 9 height 9
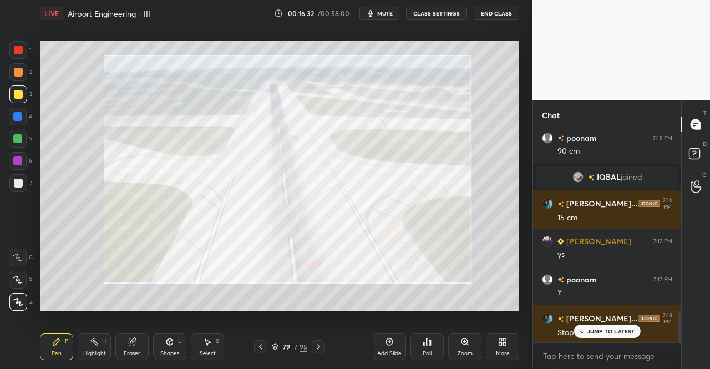
click at [322, 343] on icon at bounding box center [318, 346] width 9 height 9
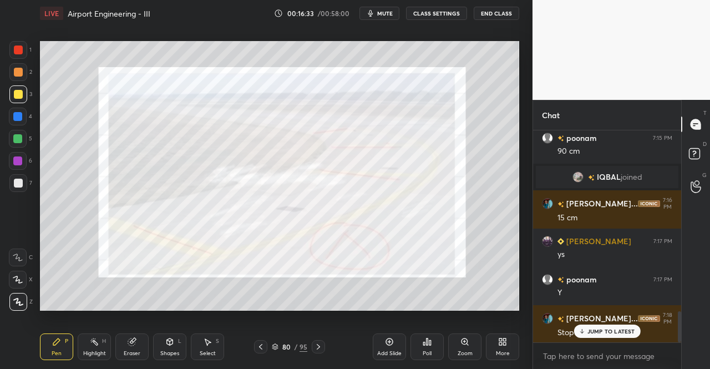
click at [321, 343] on icon at bounding box center [318, 346] width 9 height 9
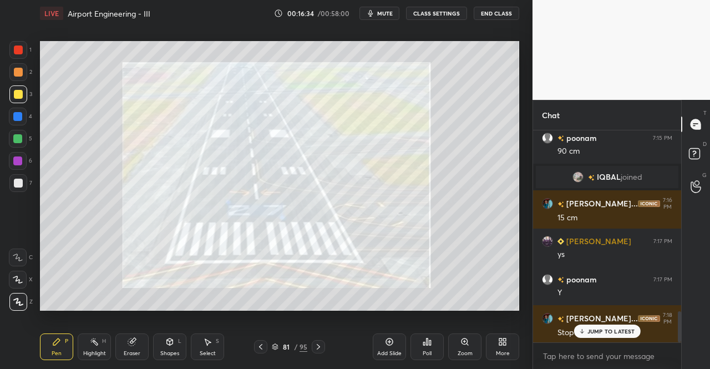
click at [322, 345] on icon at bounding box center [318, 346] width 9 height 9
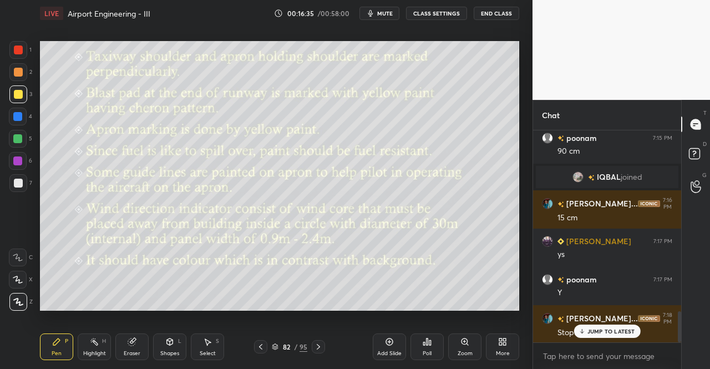
click at [322, 343] on icon at bounding box center [318, 346] width 9 height 9
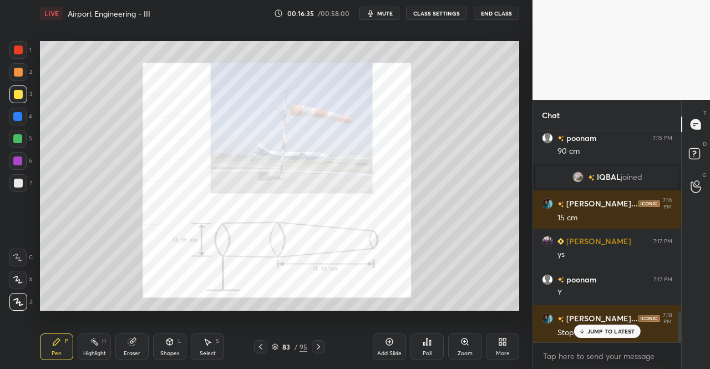
click at [318, 346] on icon at bounding box center [318, 347] width 3 height 6
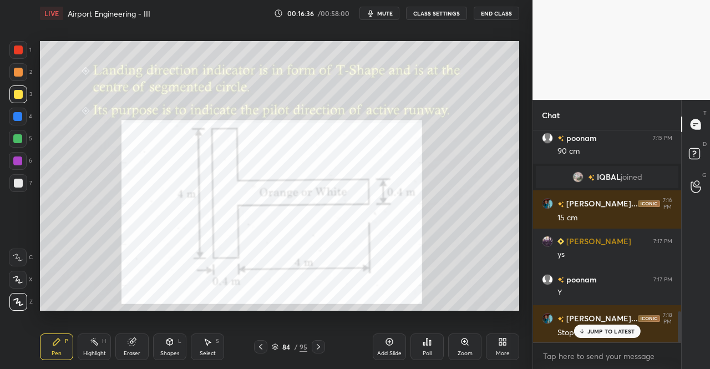
click at [263, 348] on icon at bounding box center [260, 346] width 9 height 9
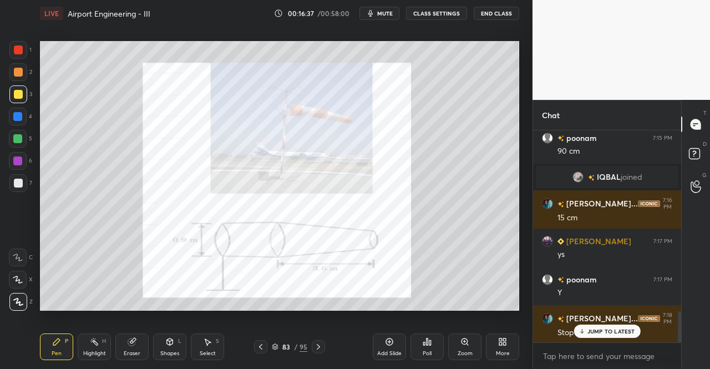
click at [261, 347] on icon at bounding box center [260, 346] width 9 height 9
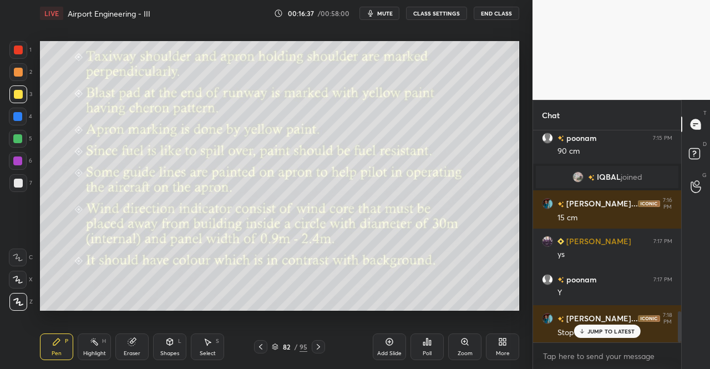
click at [261, 349] on icon at bounding box center [260, 347] width 3 height 6
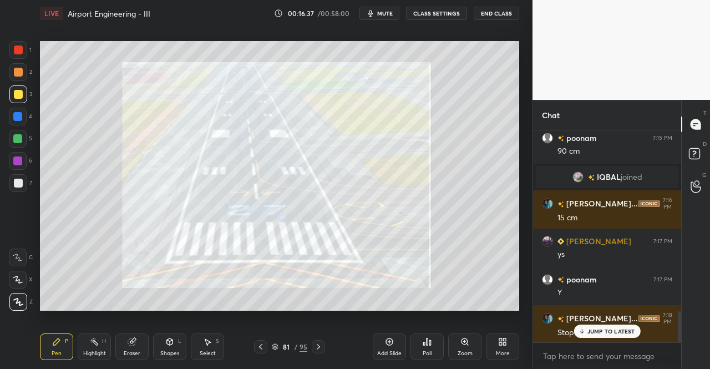
click at [261, 350] on icon at bounding box center [260, 346] width 9 height 9
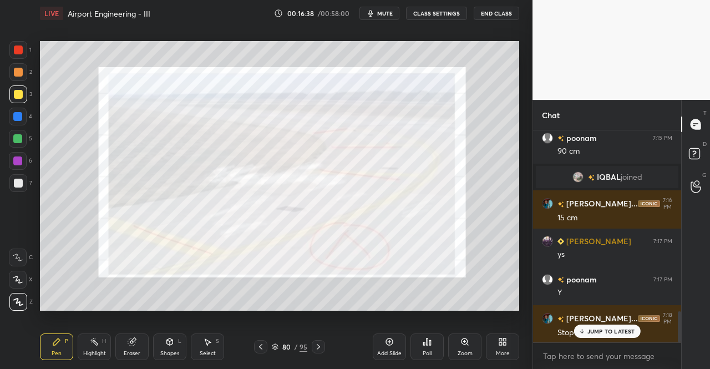
click at [321, 345] on icon at bounding box center [318, 346] width 9 height 9
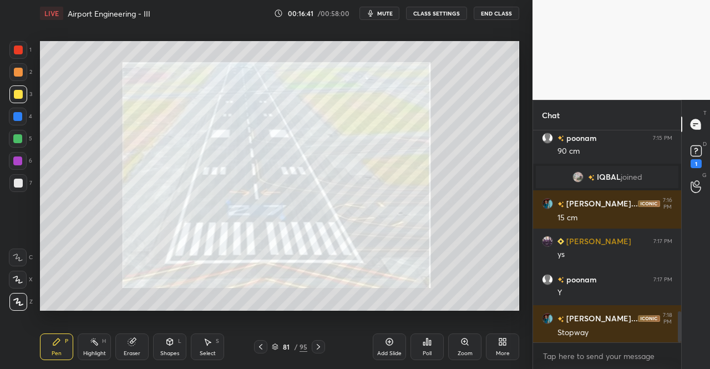
click at [707, 166] on div "D Doubts (D) 1" at bounding box center [696, 155] width 28 height 31
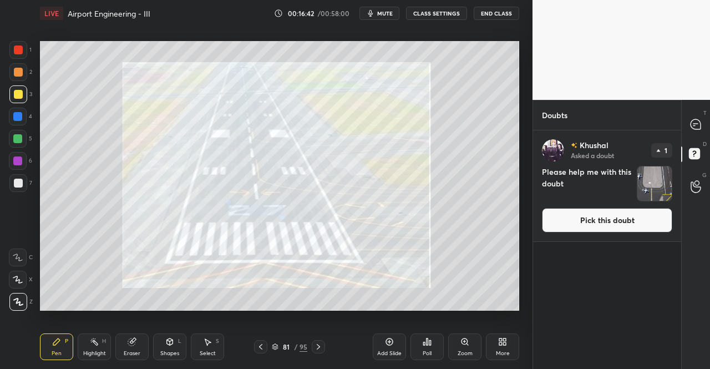
click at [656, 221] on button "Pick this doubt" at bounding box center [607, 220] width 130 height 24
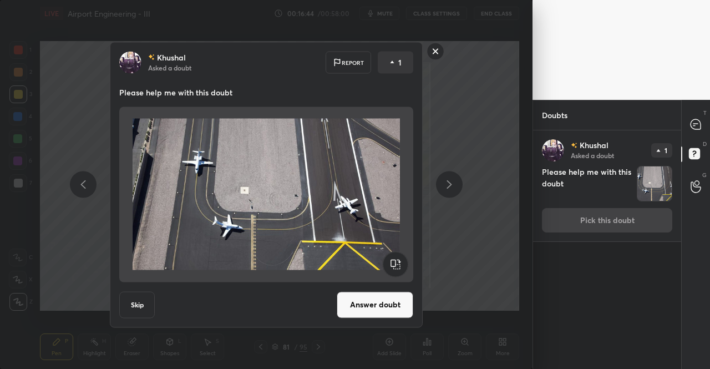
click at [437, 50] on rect at bounding box center [435, 51] width 17 height 17
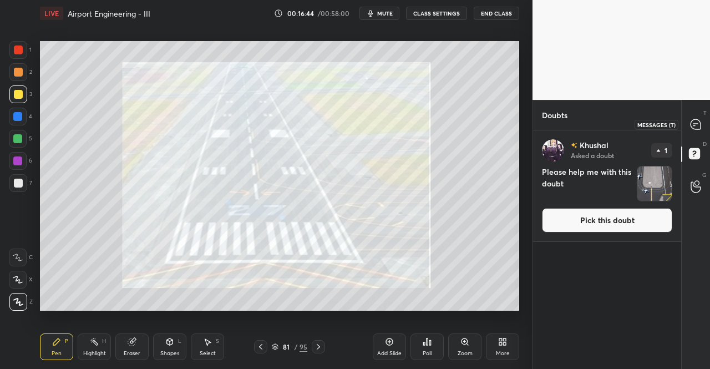
click at [701, 127] on icon at bounding box center [696, 125] width 12 height 12
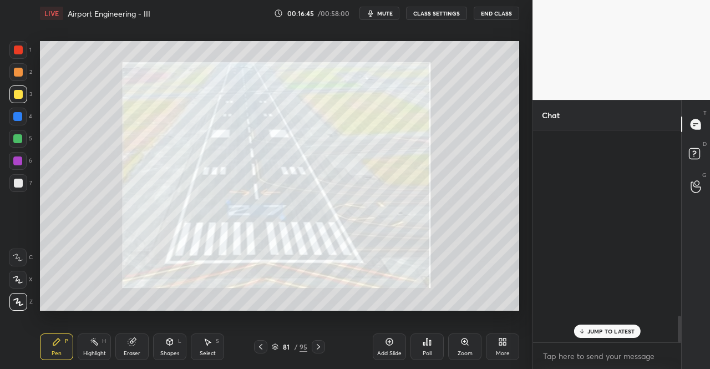
scroll to position [209, 145]
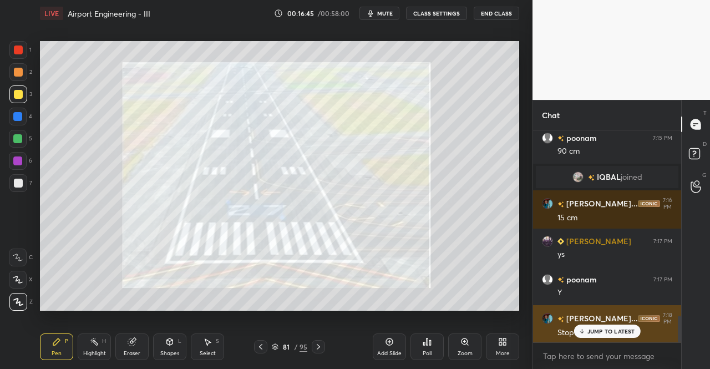
click at [617, 333] on p "JUMP TO LATEST" at bounding box center [612, 331] width 48 height 7
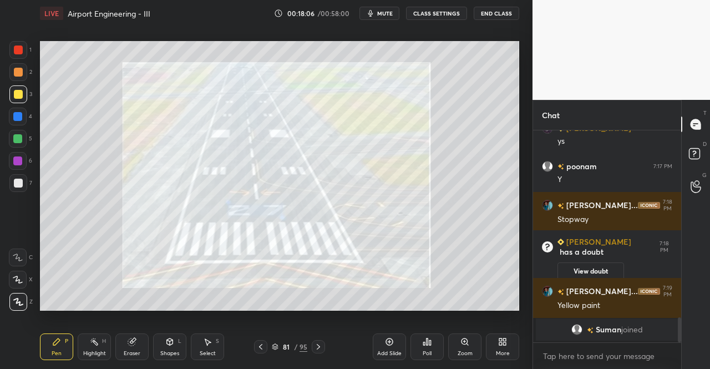
scroll to position [1310, 0]
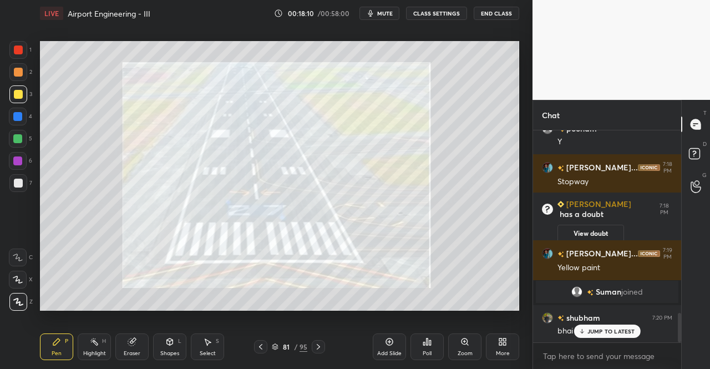
click at [612, 329] on p "JUMP TO LATEST" at bounding box center [612, 331] width 48 height 7
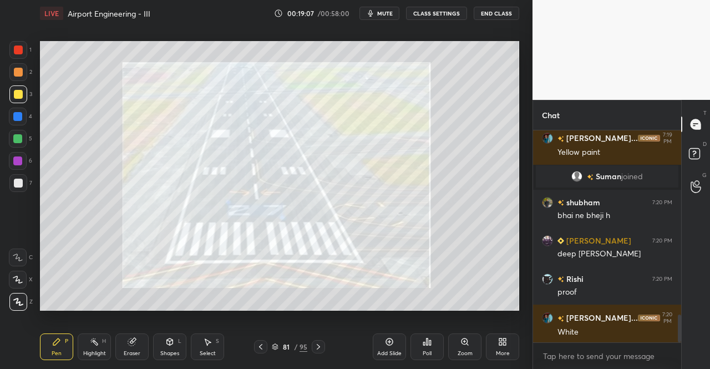
scroll to position [1464, 0]
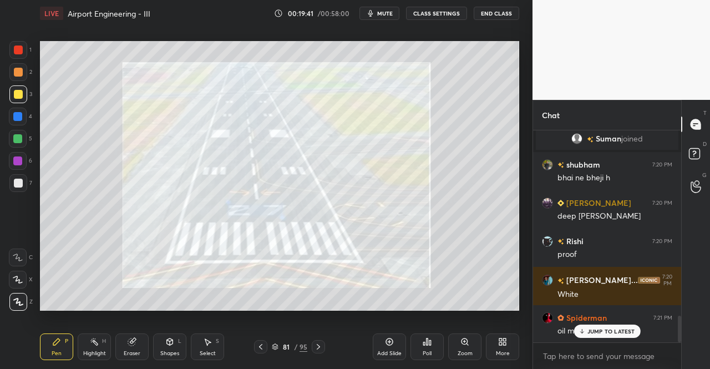
click at [319, 342] on icon at bounding box center [318, 346] width 9 height 9
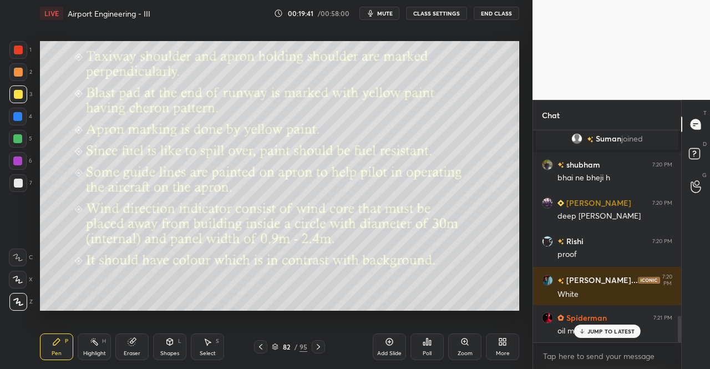
click at [321, 343] on icon at bounding box center [318, 346] width 9 height 9
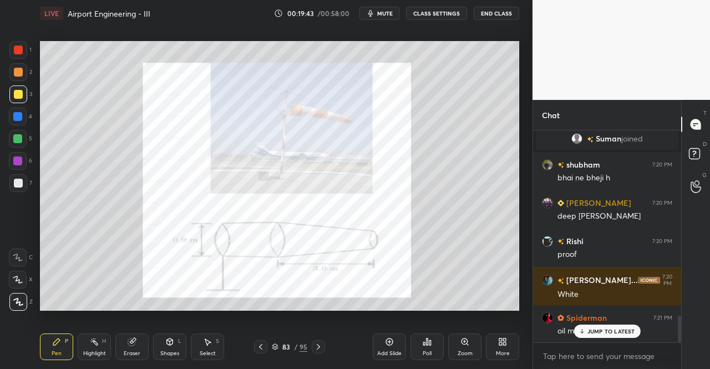
click at [47, 351] on div "Pen P" at bounding box center [56, 346] width 33 height 27
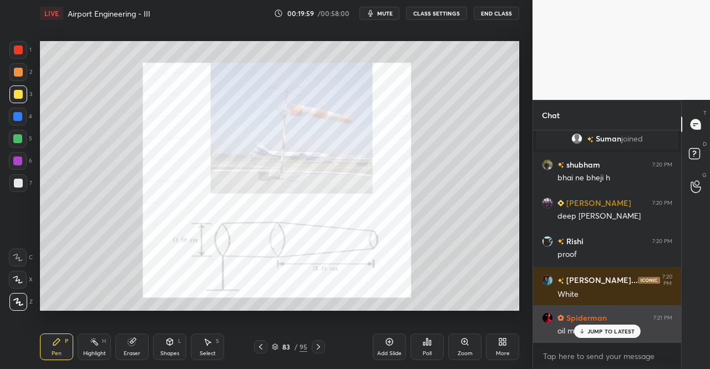
click at [609, 330] on p "JUMP TO LATEST" at bounding box center [612, 331] width 48 height 7
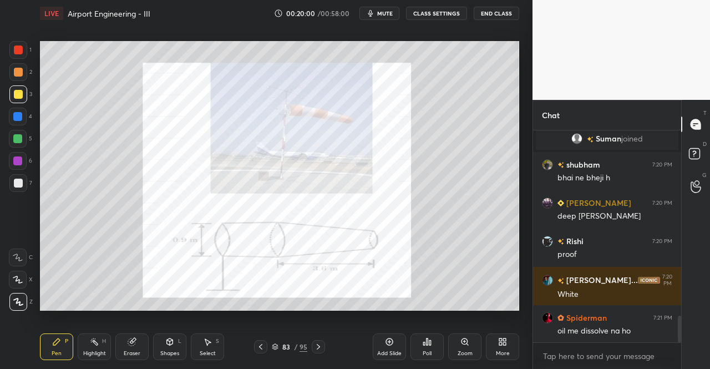
click at [129, 343] on icon at bounding box center [131, 341] width 7 height 7
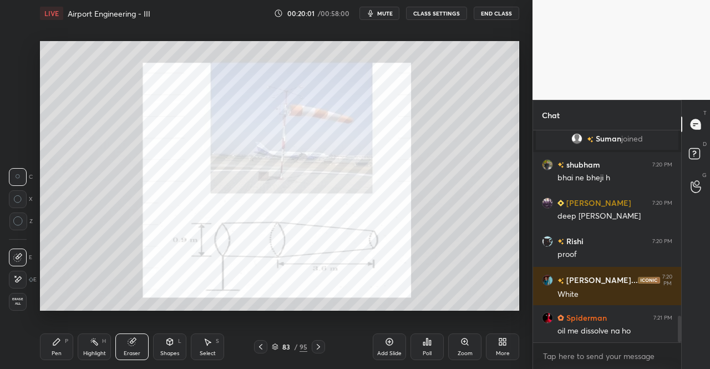
click at [14, 302] on span "Erase all" at bounding box center [17, 301] width 17 height 8
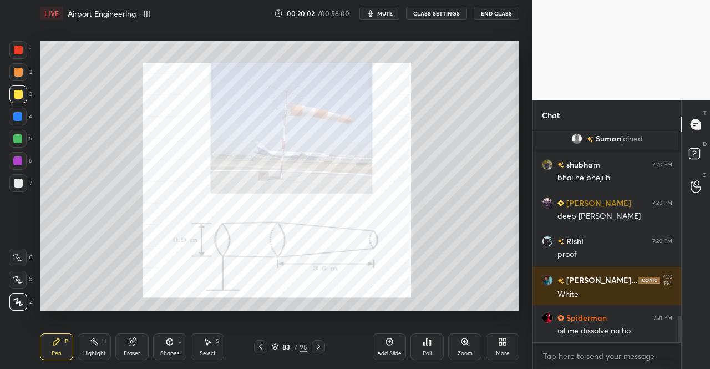
click at [64, 346] on div "Pen P" at bounding box center [56, 346] width 33 height 27
click at [56, 349] on div "Pen P" at bounding box center [56, 346] width 33 height 27
click at [318, 344] on icon at bounding box center [318, 346] width 9 height 9
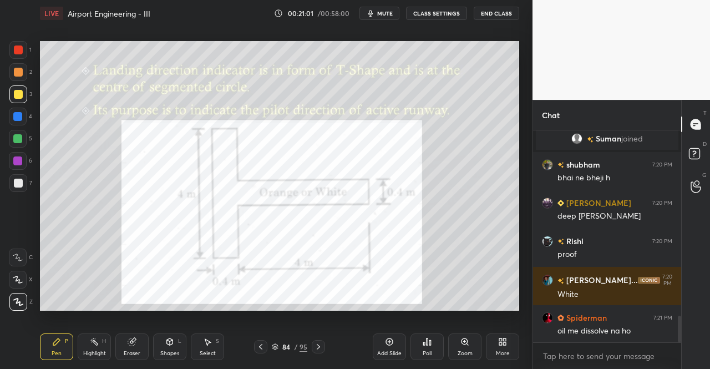
click at [133, 341] on icon at bounding box center [131, 341] width 7 height 7
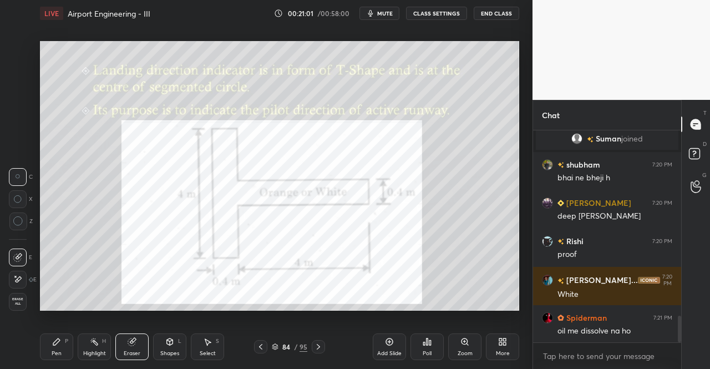
click at [16, 257] on icon at bounding box center [17, 257] width 9 height 9
click at [315, 345] on icon at bounding box center [318, 346] width 9 height 9
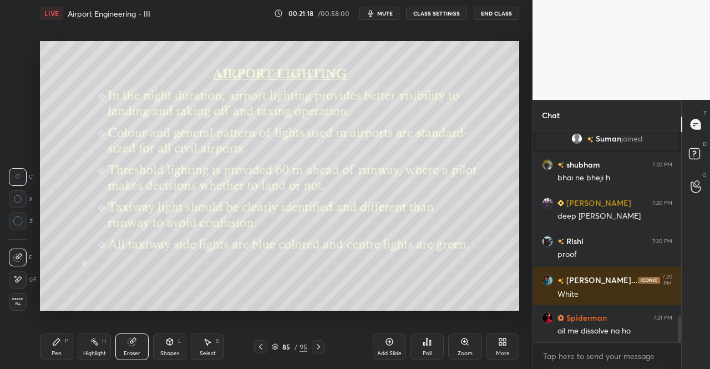
click at [264, 345] on icon at bounding box center [260, 346] width 9 height 9
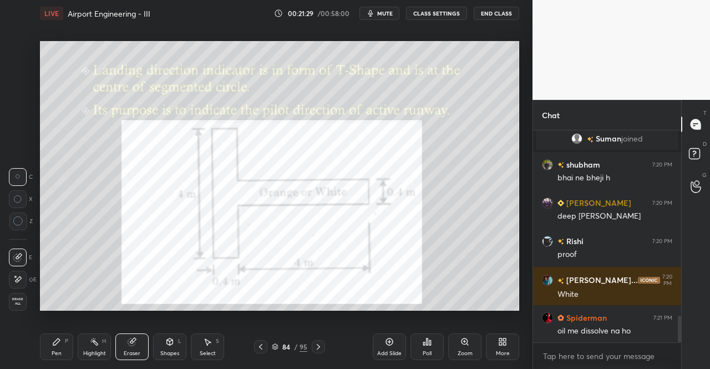
click at [261, 349] on icon at bounding box center [260, 347] width 3 height 6
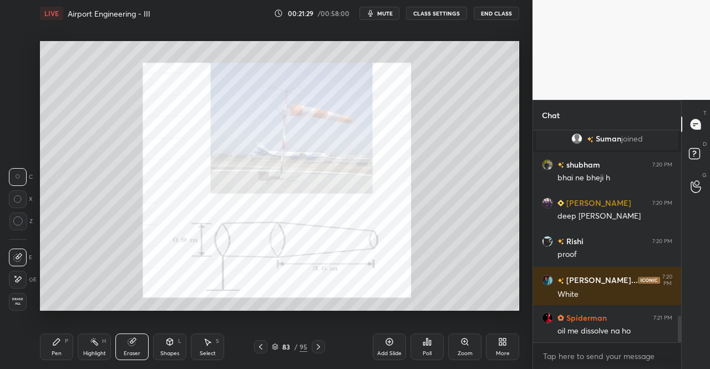
click at [260, 347] on icon at bounding box center [260, 347] width 3 height 6
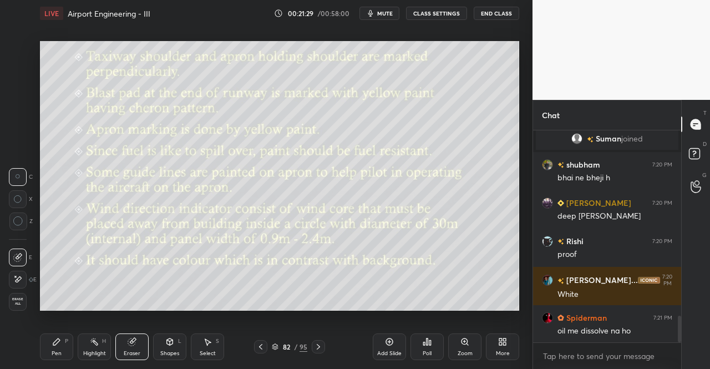
click at [261, 347] on icon at bounding box center [260, 346] width 9 height 9
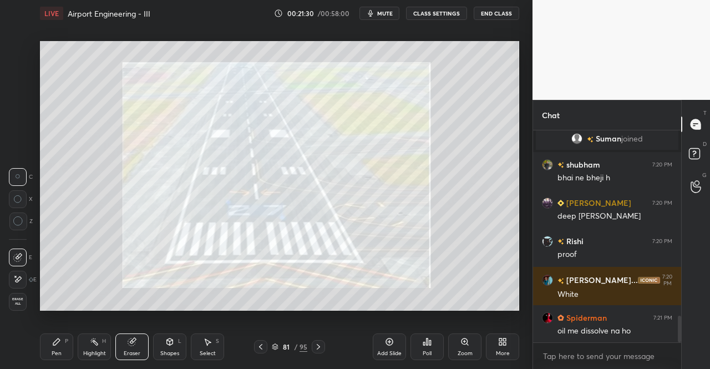
click at [262, 347] on icon at bounding box center [260, 346] width 9 height 9
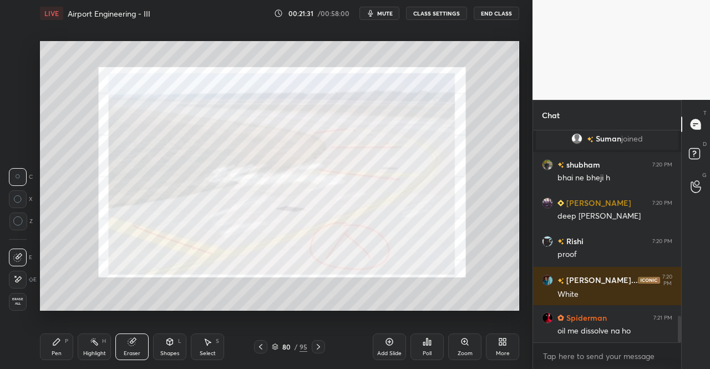
click at [262, 346] on icon at bounding box center [260, 346] width 9 height 9
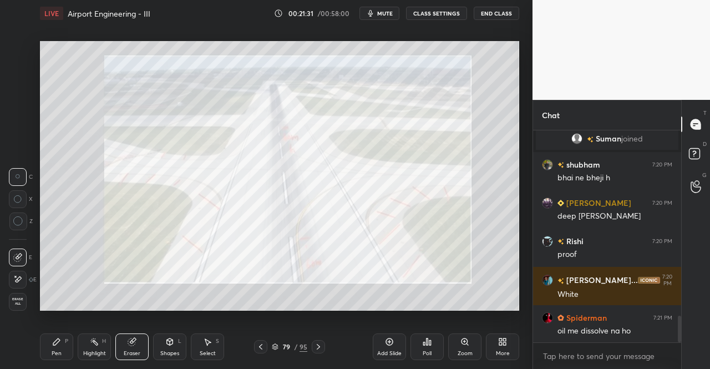
click at [261, 347] on icon at bounding box center [260, 346] width 9 height 9
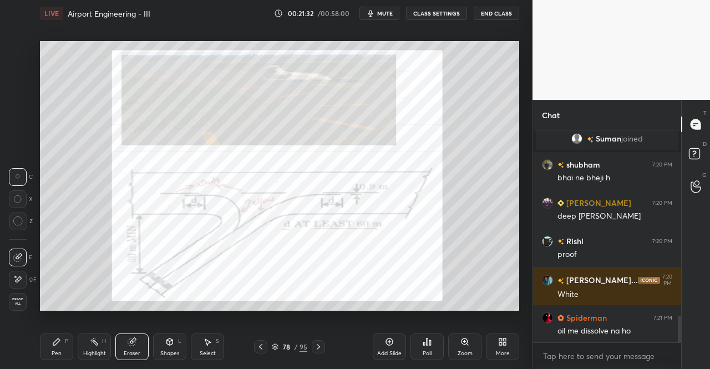
click at [261, 346] on icon at bounding box center [260, 346] width 9 height 9
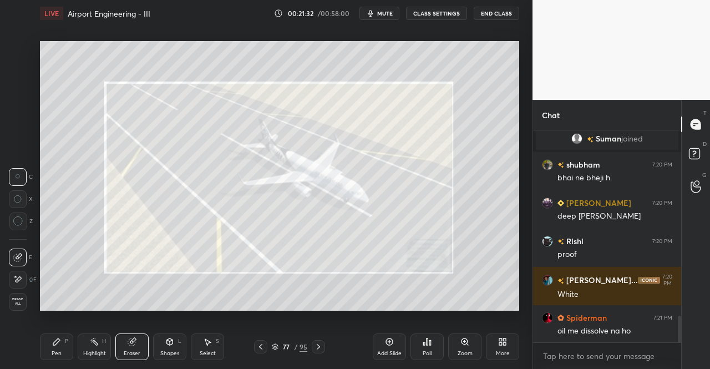
click at [262, 347] on icon at bounding box center [260, 346] width 9 height 9
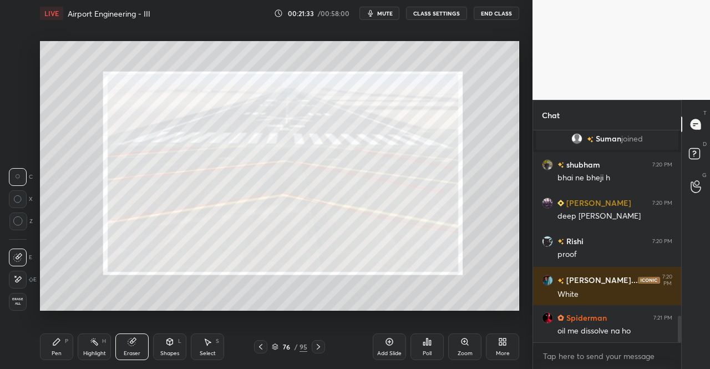
click at [263, 347] on icon at bounding box center [260, 346] width 9 height 9
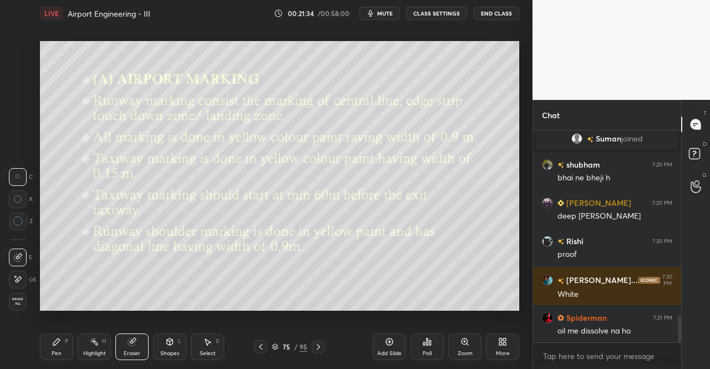
click at [264, 346] on icon at bounding box center [260, 346] width 9 height 9
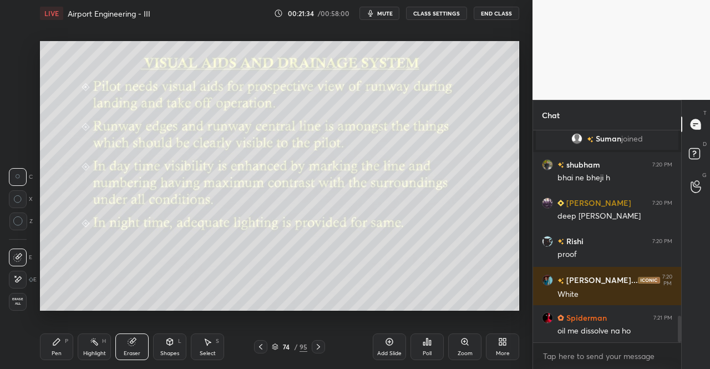
click at [315, 348] on icon at bounding box center [318, 346] width 9 height 9
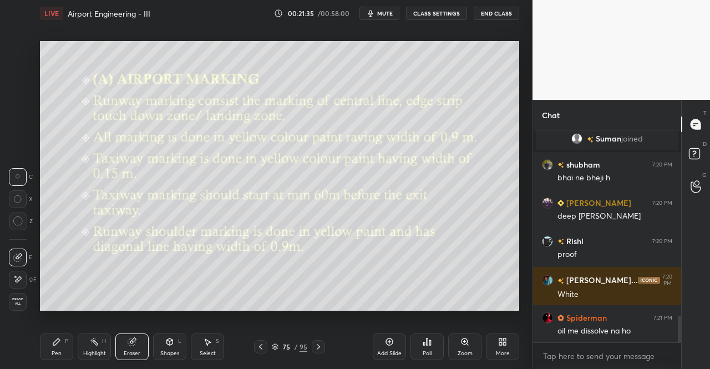
click at [316, 347] on icon at bounding box center [318, 346] width 9 height 9
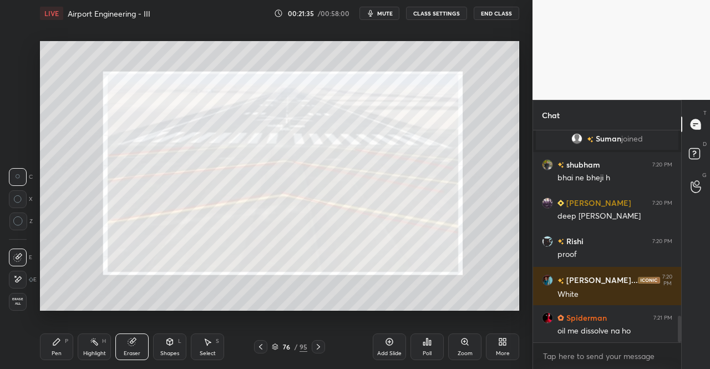
click at [317, 345] on icon at bounding box center [318, 347] width 3 height 6
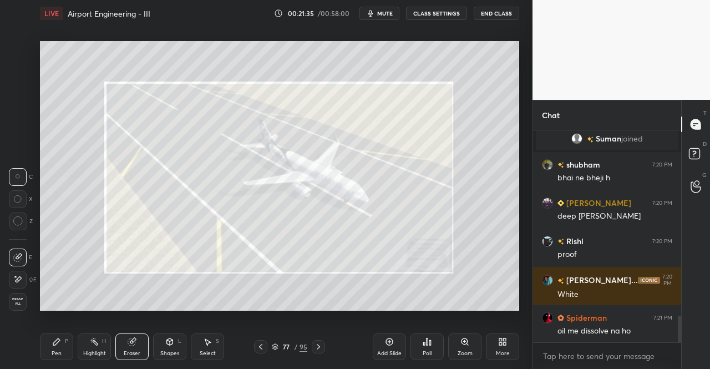
click at [318, 346] on icon at bounding box center [318, 347] width 3 height 6
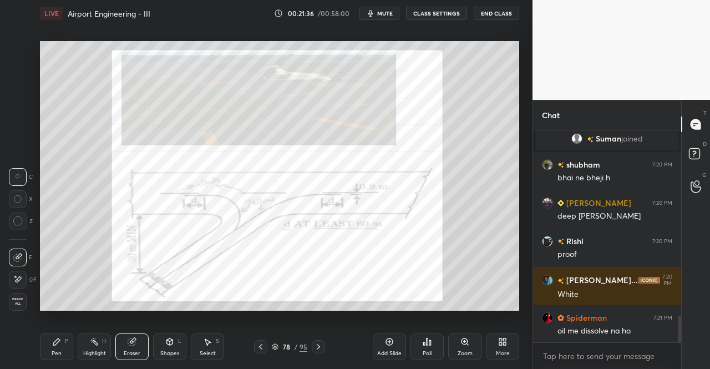
click at [318, 346] on icon at bounding box center [318, 347] width 3 height 6
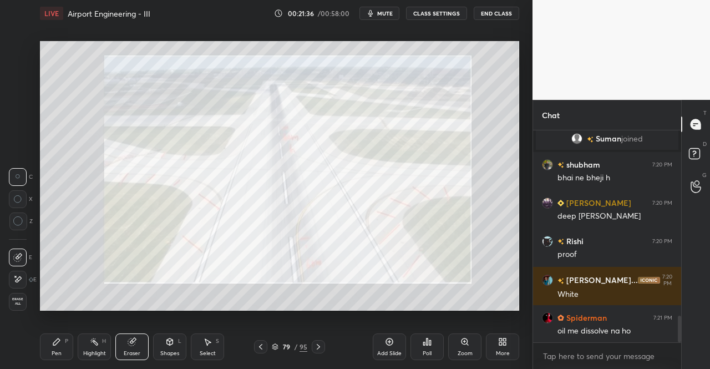
click at [318, 346] on icon at bounding box center [318, 347] width 3 height 6
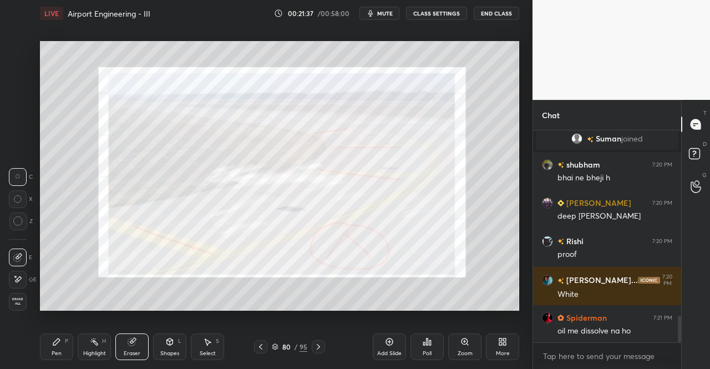
click at [318, 344] on icon at bounding box center [318, 346] width 9 height 9
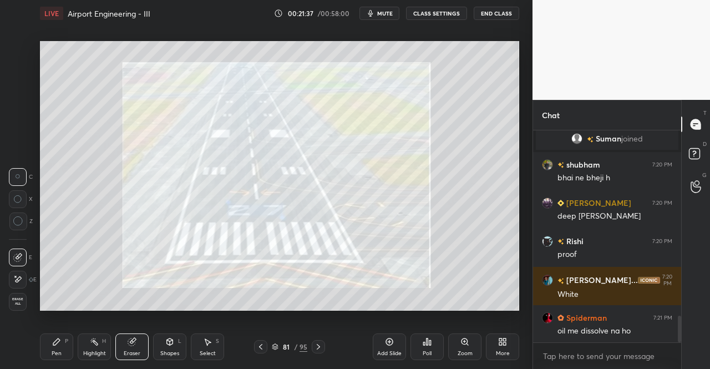
click at [318, 345] on icon at bounding box center [318, 346] width 9 height 9
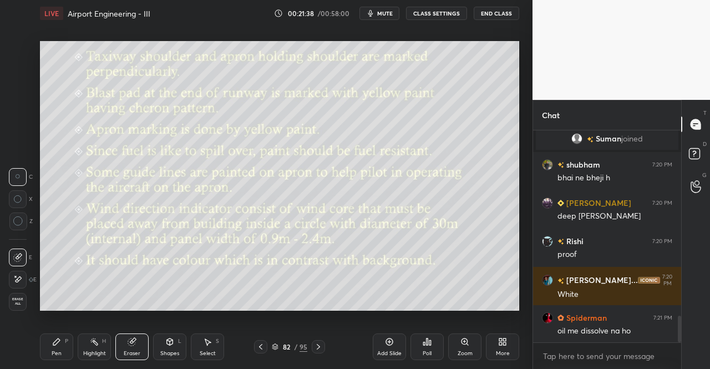
click at [317, 346] on icon at bounding box center [318, 346] width 9 height 9
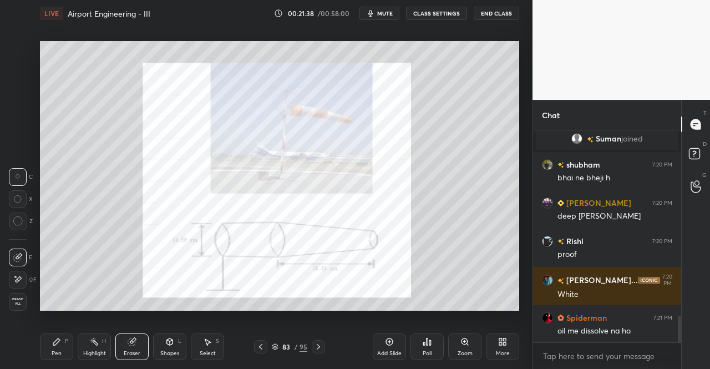
click at [318, 345] on icon at bounding box center [318, 346] width 9 height 9
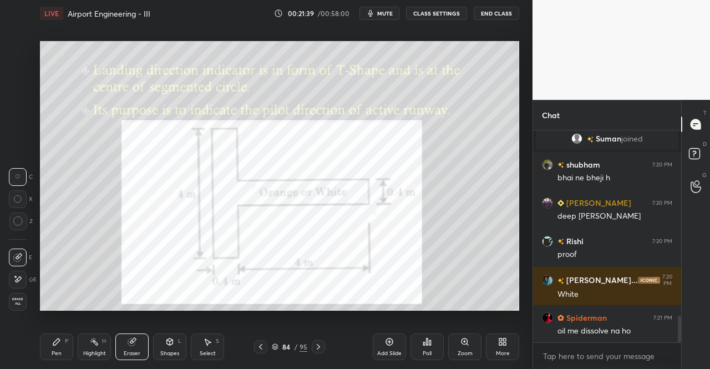
click at [318, 346] on icon at bounding box center [318, 346] width 9 height 9
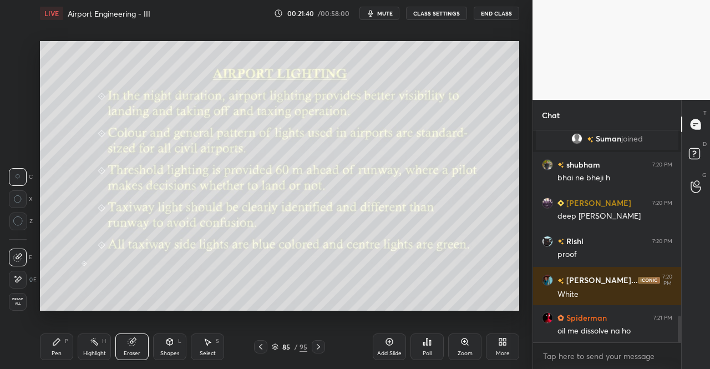
click at [320, 347] on icon at bounding box center [318, 347] width 3 height 6
click at [323, 344] on div at bounding box center [318, 346] width 13 height 13
click at [260, 347] on icon at bounding box center [260, 346] width 9 height 9
click at [270, 346] on div "86 / 95" at bounding box center [289, 346] width 71 height 13
click at [263, 345] on icon at bounding box center [260, 346] width 9 height 9
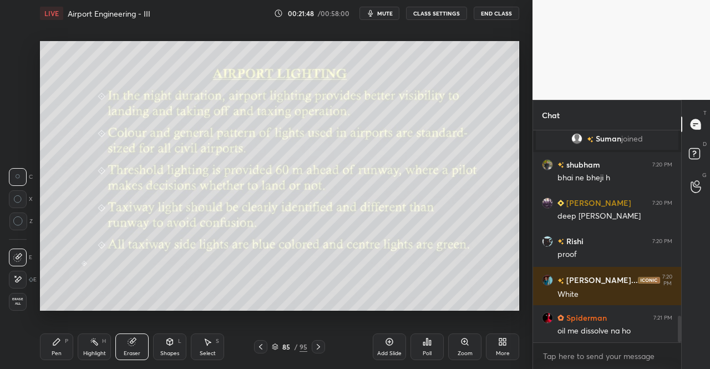
click at [261, 347] on icon at bounding box center [260, 346] width 9 height 9
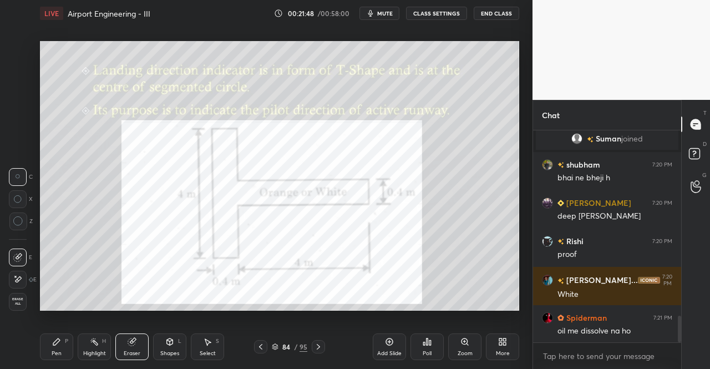
click at [263, 347] on icon at bounding box center [260, 346] width 9 height 9
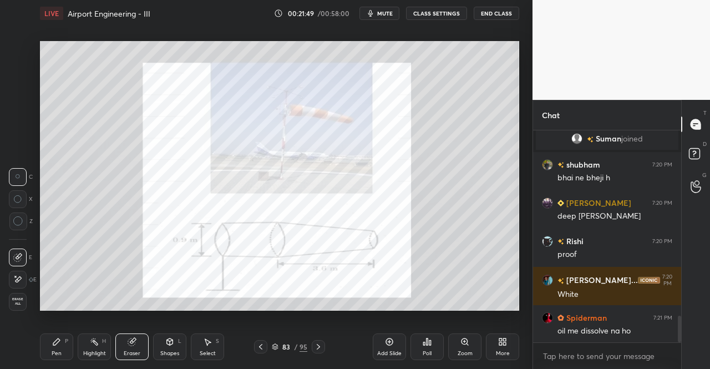
click at [262, 345] on icon at bounding box center [260, 346] width 9 height 9
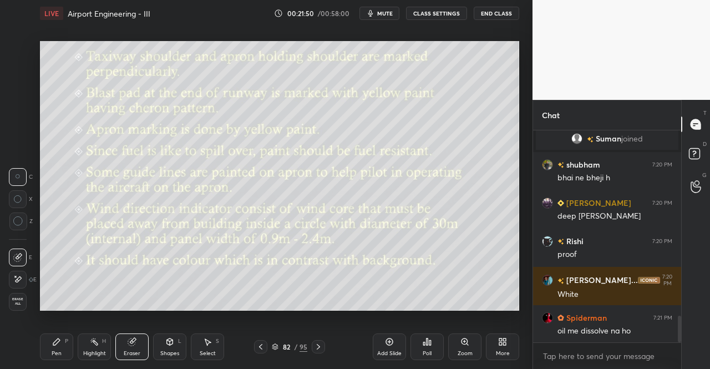
click at [262, 348] on icon at bounding box center [260, 346] width 9 height 9
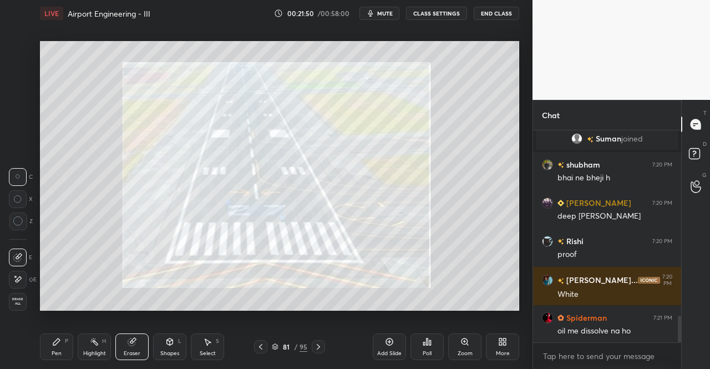
click at [263, 349] on icon at bounding box center [260, 346] width 9 height 9
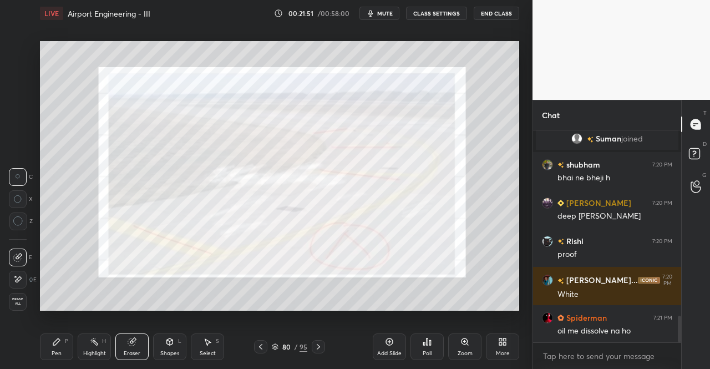
click at [261, 349] on icon at bounding box center [260, 346] width 9 height 9
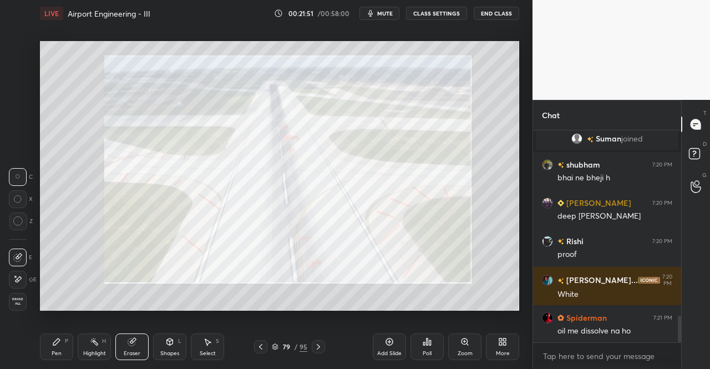
click at [260, 347] on icon at bounding box center [260, 347] width 3 height 6
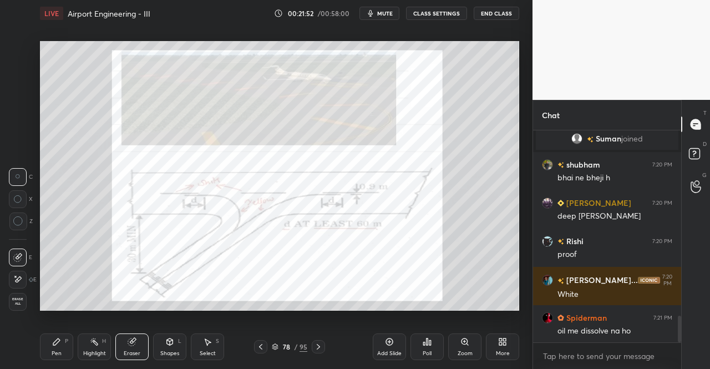
click at [260, 347] on icon at bounding box center [260, 346] width 9 height 9
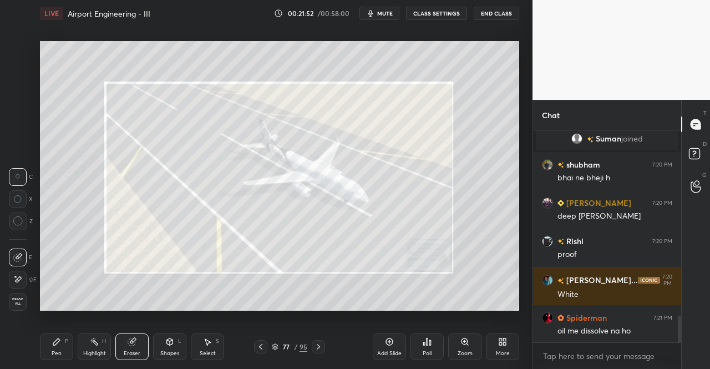
click at [260, 347] on icon at bounding box center [260, 346] width 9 height 9
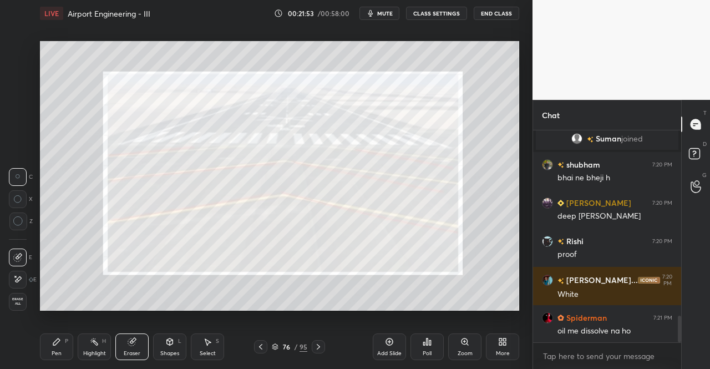
click at [261, 348] on icon at bounding box center [260, 347] width 3 height 6
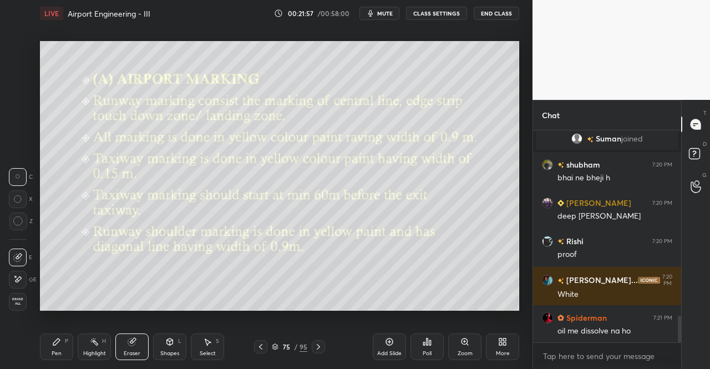
click at [54, 341] on icon at bounding box center [56, 341] width 9 height 9
click at [50, 337] on div "Pen P" at bounding box center [56, 346] width 33 height 27
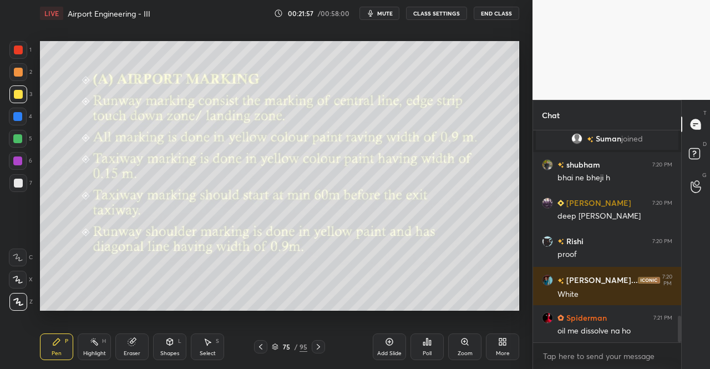
click at [13, 96] on div at bounding box center [18, 94] width 18 height 18
click at [28, 107] on div "3" at bounding box center [20, 96] width 23 height 22
click at [321, 347] on icon at bounding box center [318, 346] width 9 height 9
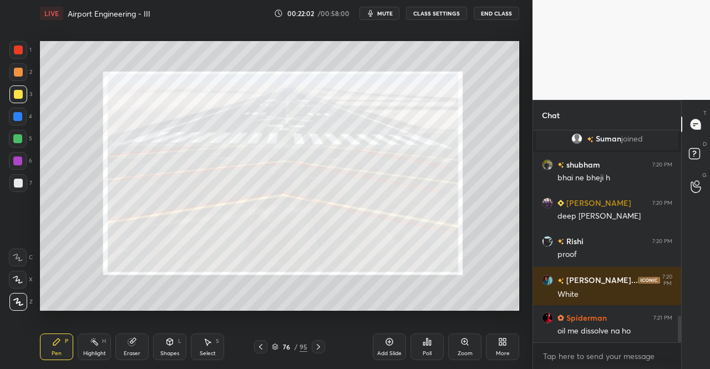
click at [323, 346] on div at bounding box center [318, 346] width 13 height 13
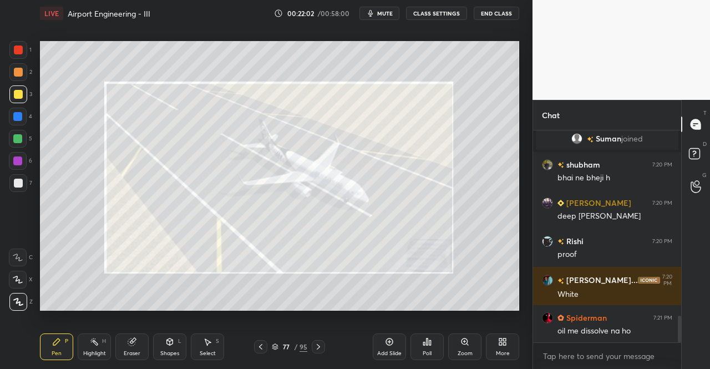
click at [322, 347] on icon at bounding box center [318, 346] width 9 height 9
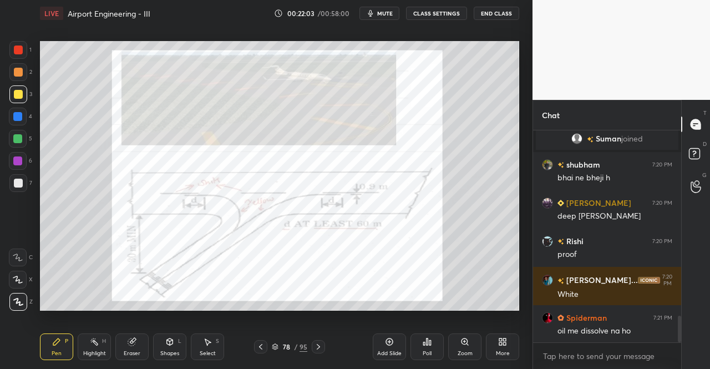
click at [322, 348] on icon at bounding box center [318, 346] width 9 height 9
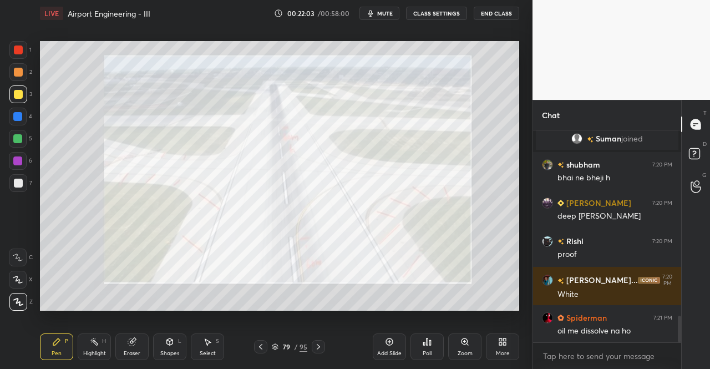
click at [321, 346] on icon at bounding box center [318, 346] width 9 height 9
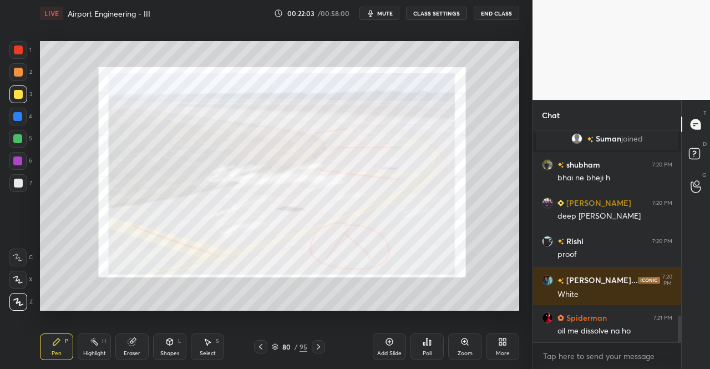
click at [320, 348] on icon at bounding box center [318, 346] width 9 height 9
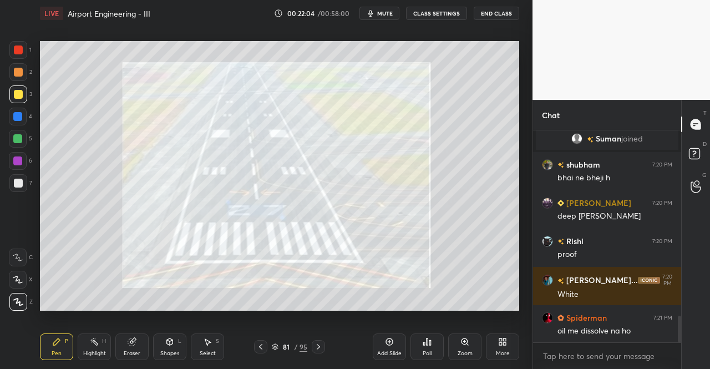
click at [322, 350] on icon at bounding box center [318, 346] width 9 height 9
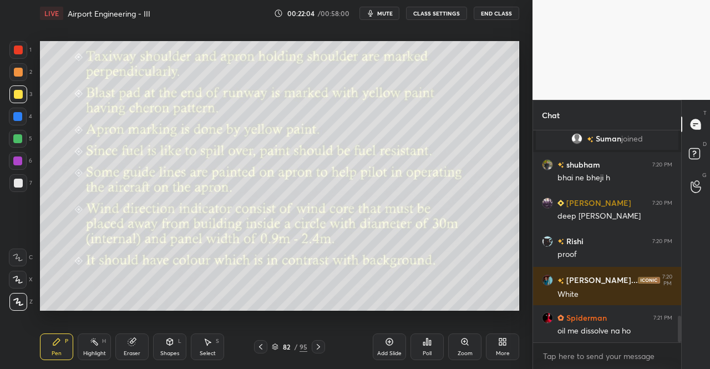
click at [323, 350] on div at bounding box center [318, 346] width 13 height 13
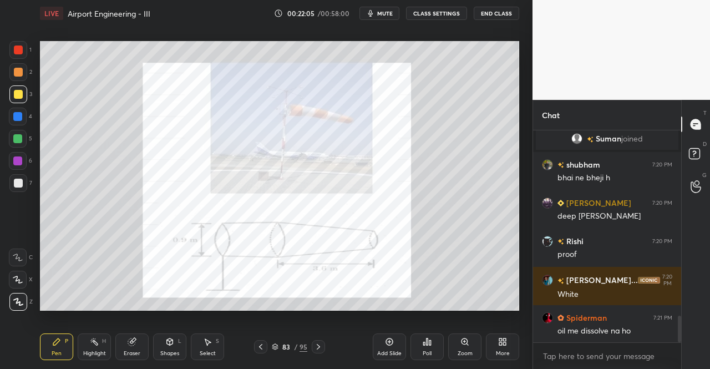
click at [323, 350] on div at bounding box center [318, 346] width 13 height 13
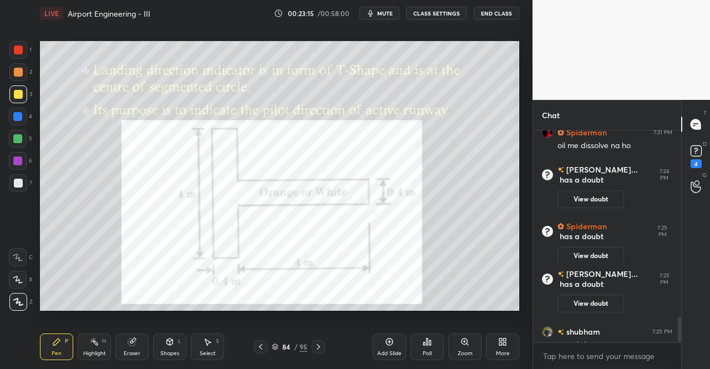
scroll to position [1535, 0]
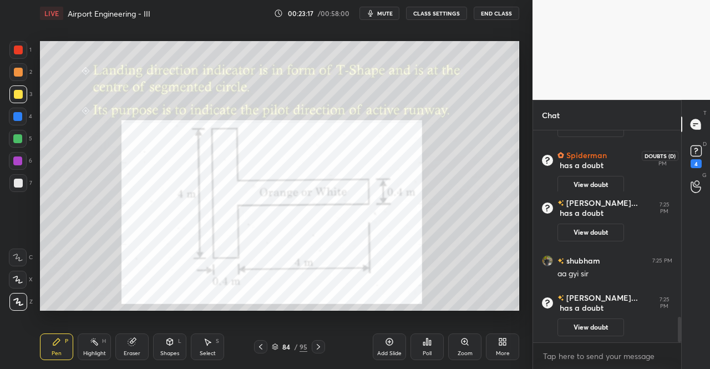
click at [695, 155] on rect at bounding box center [696, 151] width 11 height 11
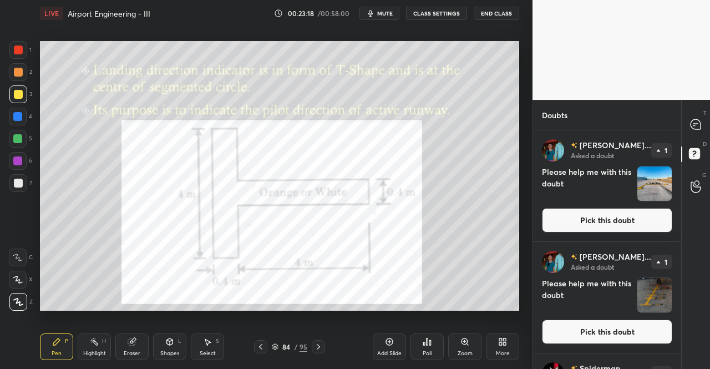
click at [612, 220] on button "Pick this doubt" at bounding box center [607, 220] width 130 height 24
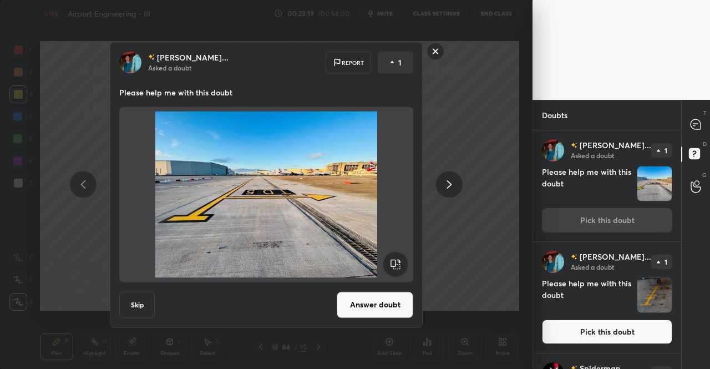
click at [447, 185] on icon at bounding box center [449, 184] width 13 height 13
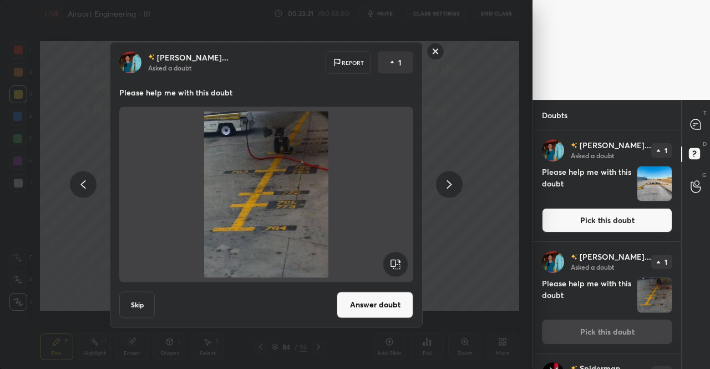
click at [448, 184] on icon at bounding box center [449, 184] width 13 height 13
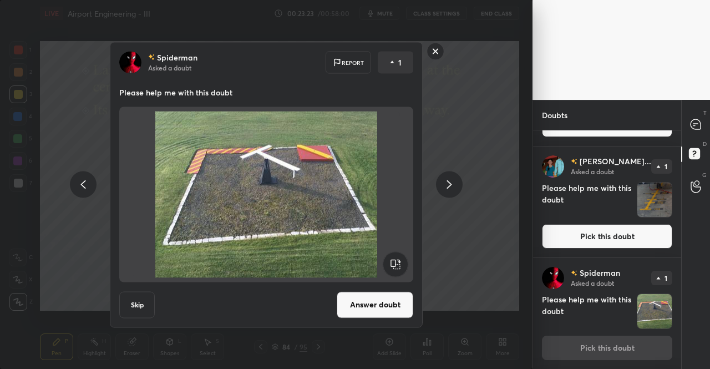
click at [389, 305] on button "Answer doubt" at bounding box center [375, 304] width 77 height 27
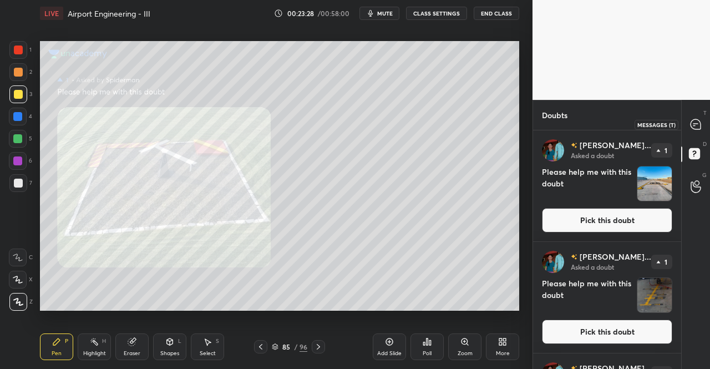
click at [699, 121] on icon at bounding box center [696, 124] width 10 height 10
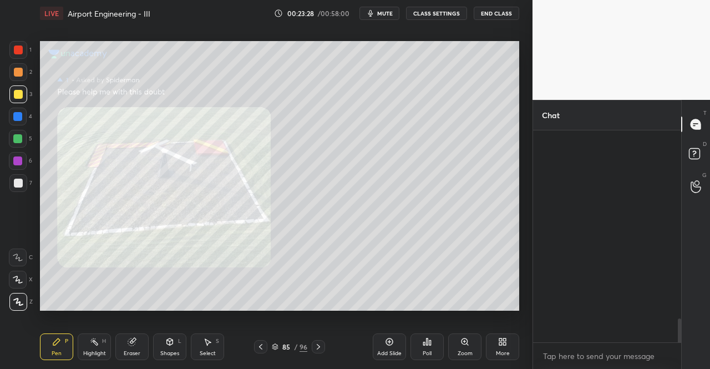
scroll to position [209, 145]
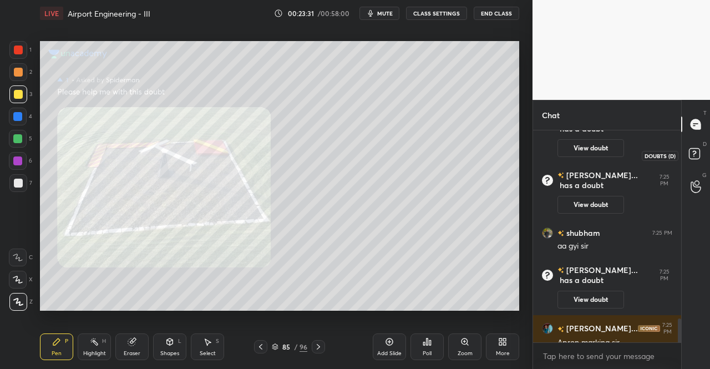
click at [698, 158] on rect at bounding box center [694, 154] width 11 height 11
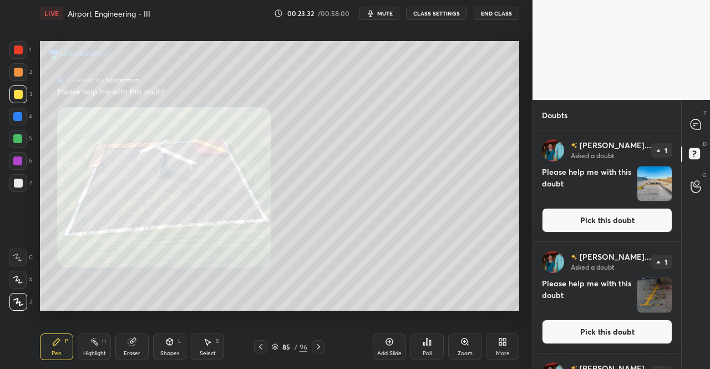
scroll to position [206, 0]
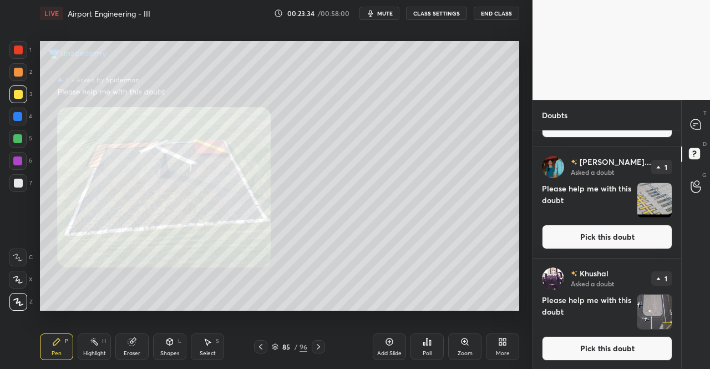
click at [645, 229] on button "Pick this doubt" at bounding box center [607, 237] width 130 height 24
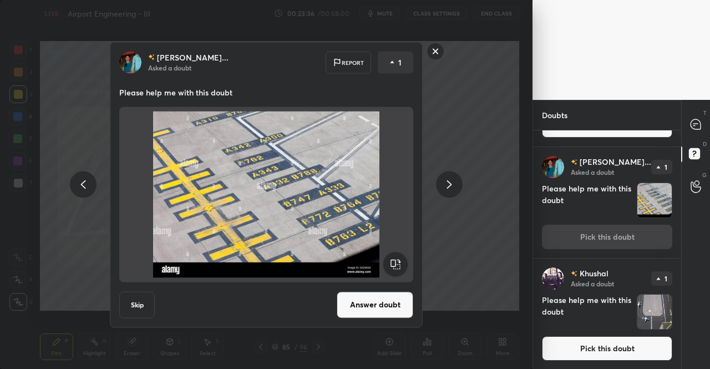
click at [460, 184] on div at bounding box center [449, 184] width 27 height 27
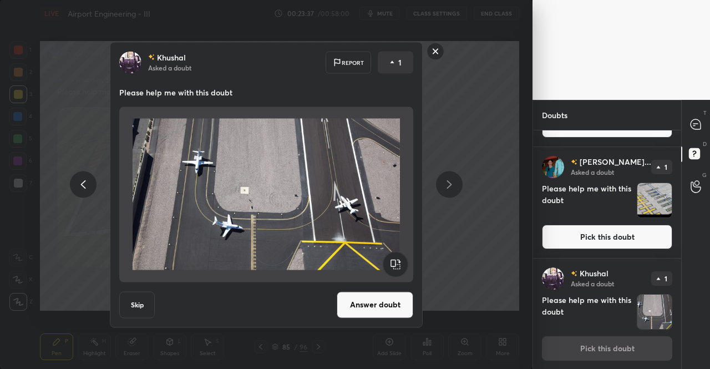
click at [454, 184] on icon at bounding box center [449, 184] width 13 height 13
click at [83, 181] on icon at bounding box center [83, 184] width 5 height 8
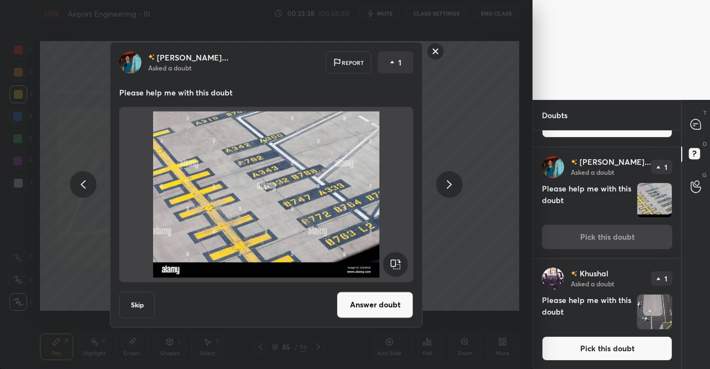
click at [84, 179] on icon at bounding box center [83, 184] width 13 height 13
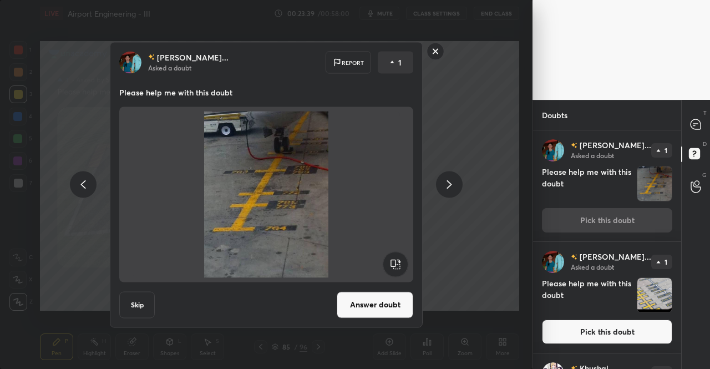
click at [88, 178] on icon at bounding box center [83, 184] width 13 height 13
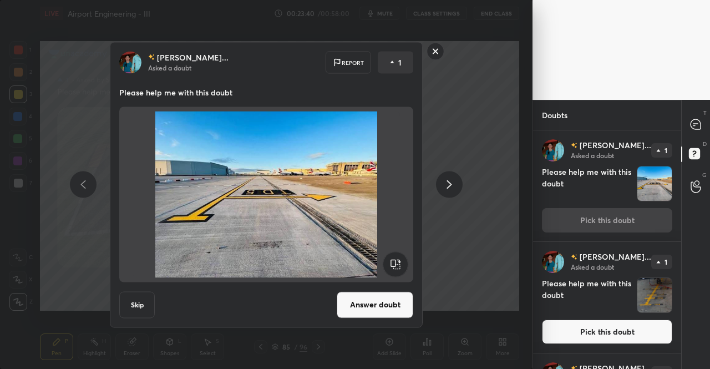
click at [453, 191] on div at bounding box center [449, 184] width 27 height 27
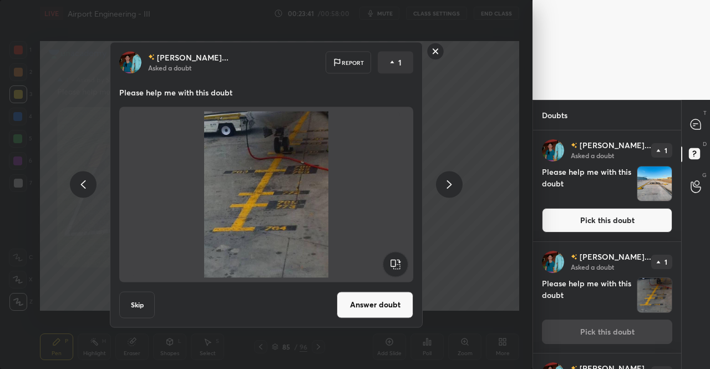
click at [404, 300] on button "Answer doubt" at bounding box center [375, 304] width 77 height 27
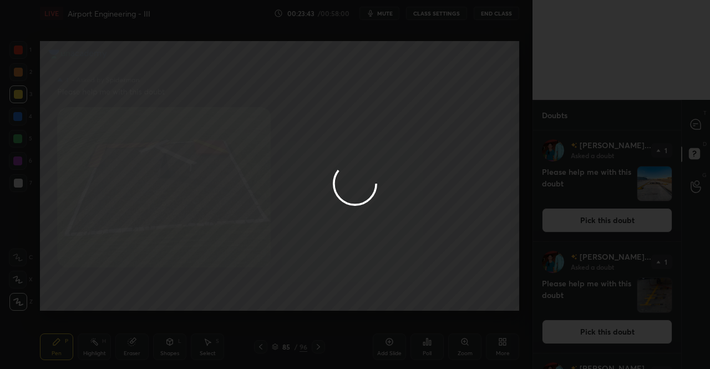
click at [698, 125] on div at bounding box center [355, 184] width 710 height 369
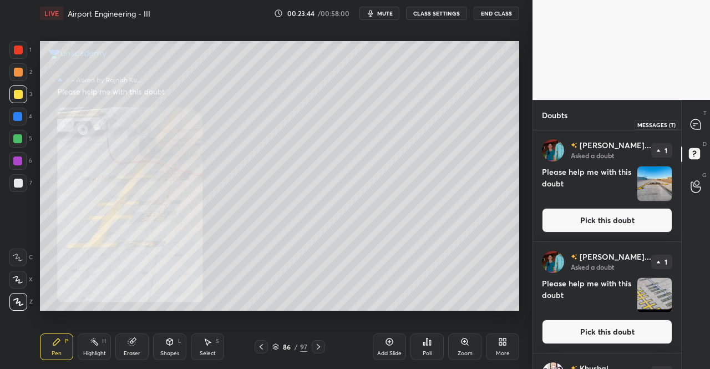
click at [698, 125] on icon at bounding box center [696, 124] width 10 height 10
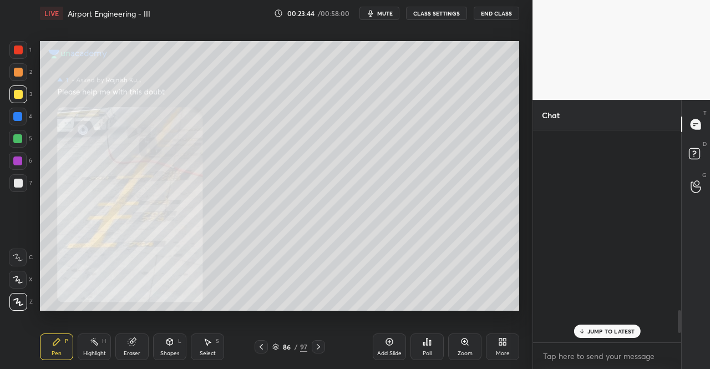
scroll to position [209, 145]
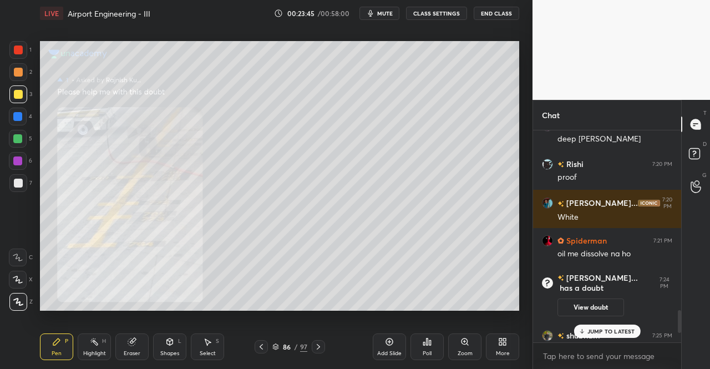
click at [611, 328] on p "JUMP TO LATEST" at bounding box center [612, 331] width 48 height 7
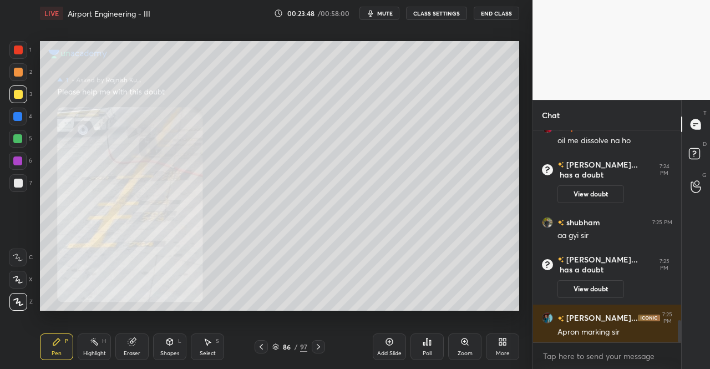
click at [473, 353] on div "Zoom" at bounding box center [464, 346] width 33 height 27
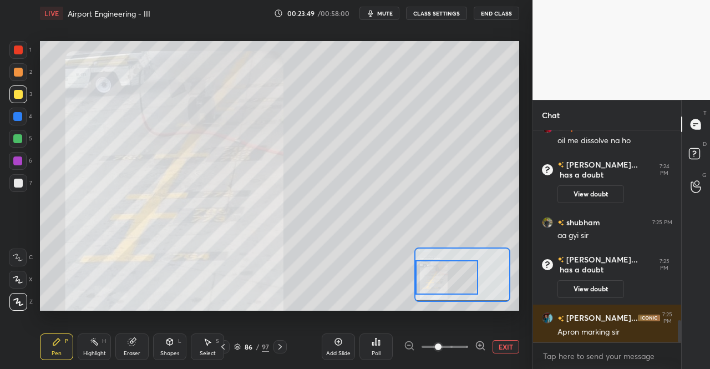
click at [402, 282] on div "Setting up your live class Poll for secs No correct answer Start poll" at bounding box center [279, 176] width 479 height 270
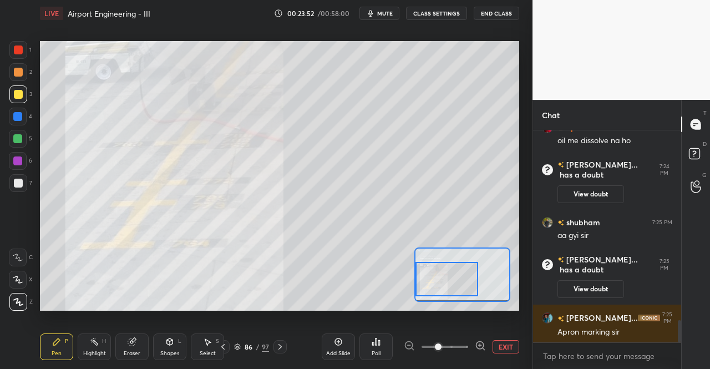
drag, startPoint x: 473, startPoint y: 274, endPoint x: 467, endPoint y: 276, distance: 6.3
click at [467, 276] on div at bounding box center [447, 279] width 63 height 34
click at [515, 347] on button "EXIT" at bounding box center [506, 346] width 27 height 13
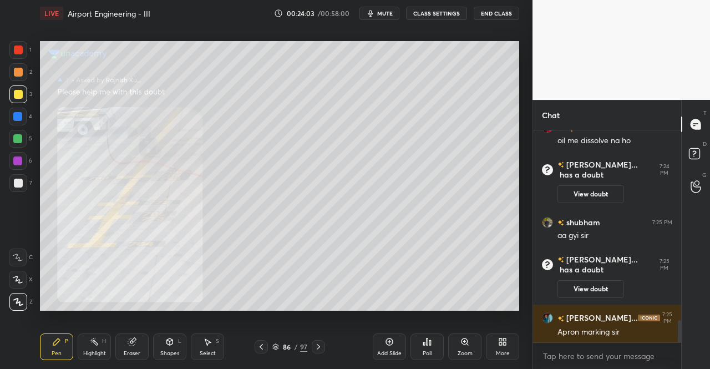
click at [321, 342] on div at bounding box center [318, 346] width 13 height 13
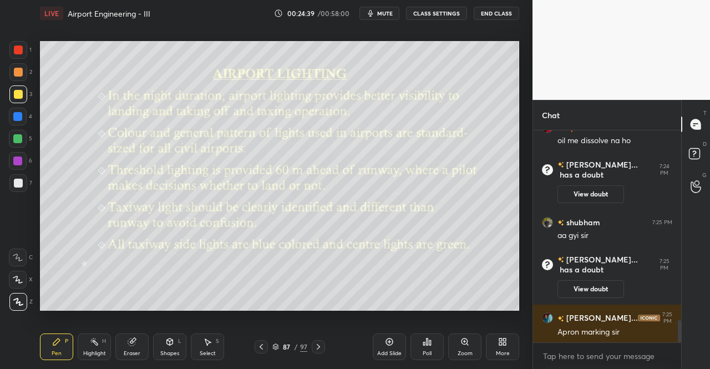
click at [316, 347] on icon at bounding box center [318, 346] width 9 height 9
click at [320, 348] on icon at bounding box center [318, 346] width 9 height 9
click at [321, 347] on icon at bounding box center [318, 346] width 9 height 9
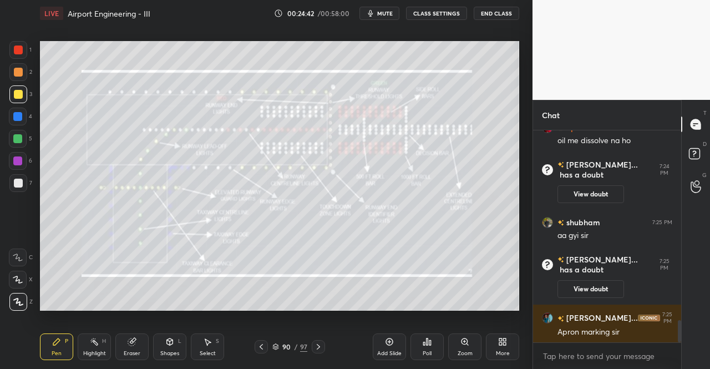
click at [320, 343] on icon at bounding box center [318, 346] width 9 height 9
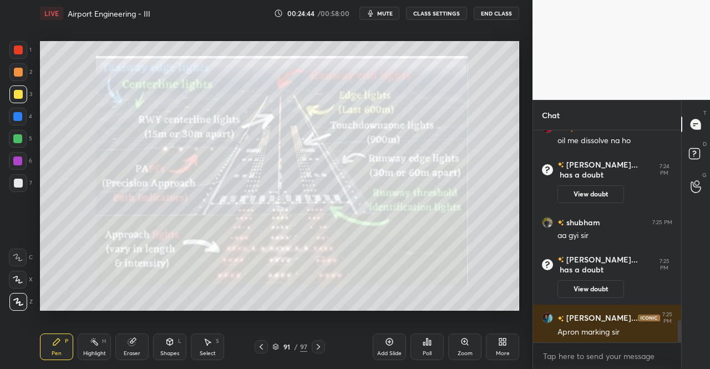
click at [40, 340] on div "Pen P" at bounding box center [56, 346] width 33 height 27
click at [259, 350] on icon at bounding box center [261, 346] width 9 height 9
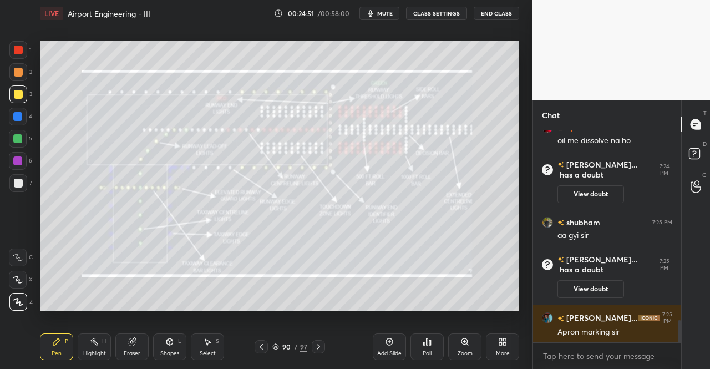
click at [70, 351] on div "Pen P" at bounding box center [56, 346] width 33 height 27
click at [62, 347] on div "Pen P" at bounding box center [56, 346] width 33 height 27
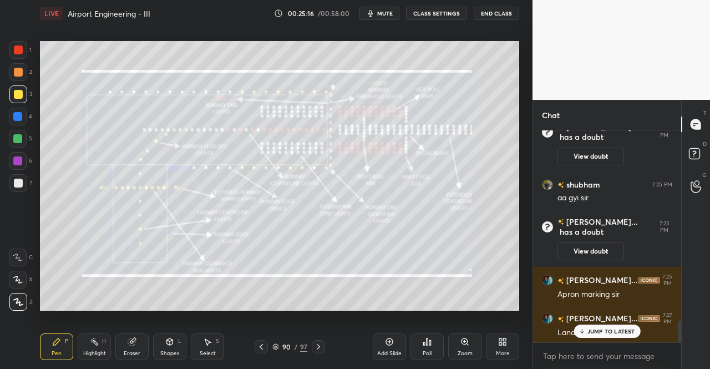
click at [323, 350] on div at bounding box center [318, 346] width 13 height 13
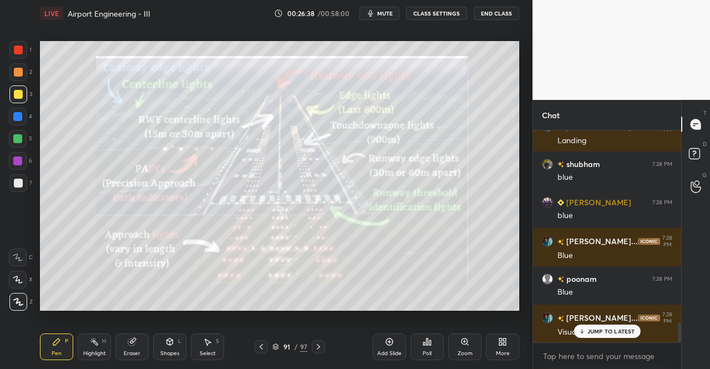
scroll to position [2074, 0]
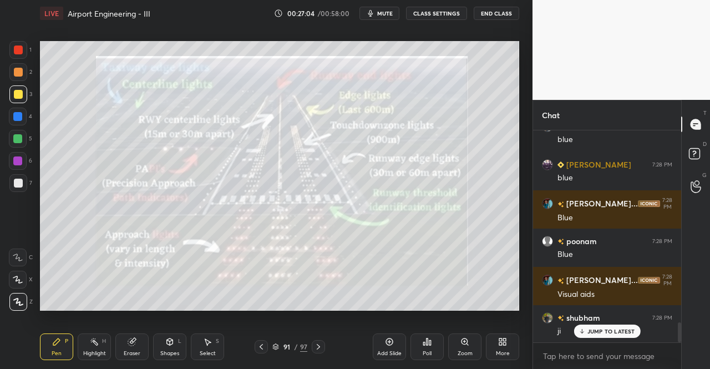
click at [261, 346] on icon at bounding box center [261, 347] width 3 height 6
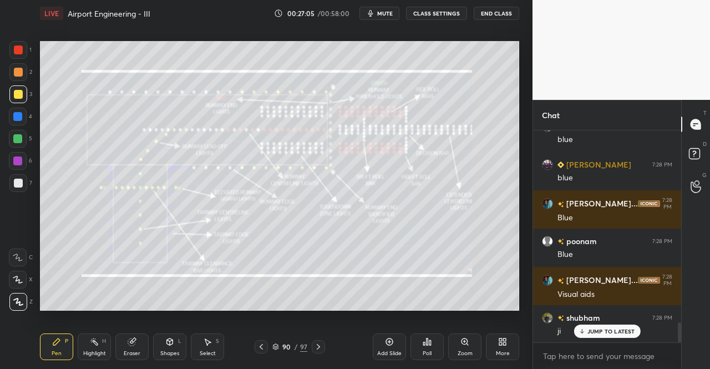
click at [266, 343] on div at bounding box center [261, 346] width 13 height 13
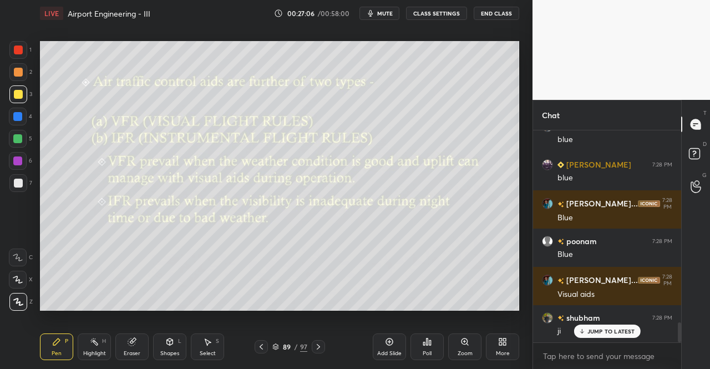
click at [316, 349] on icon at bounding box center [318, 346] width 9 height 9
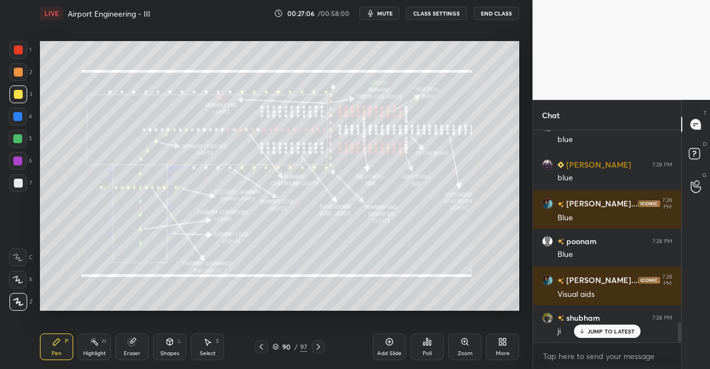
click at [321, 346] on icon at bounding box center [318, 346] width 9 height 9
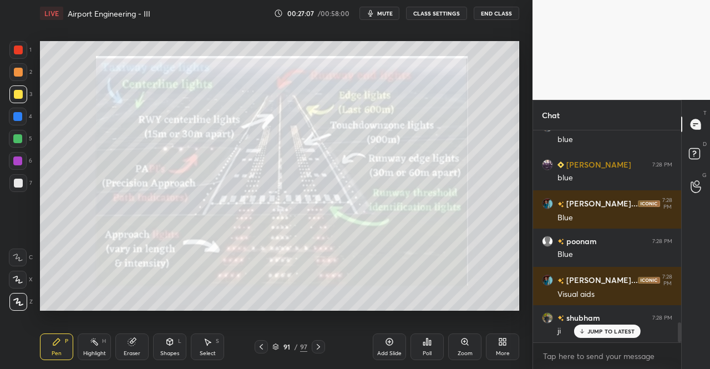
click at [320, 348] on icon at bounding box center [318, 346] width 9 height 9
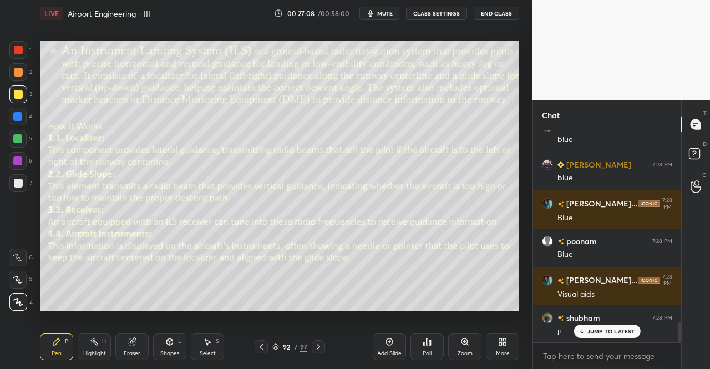
click at [265, 345] on icon at bounding box center [261, 346] width 9 height 9
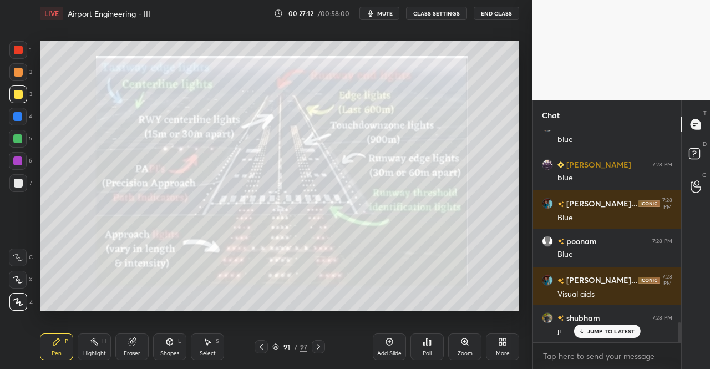
click at [603, 333] on p "JUMP TO LATEST" at bounding box center [612, 331] width 48 height 7
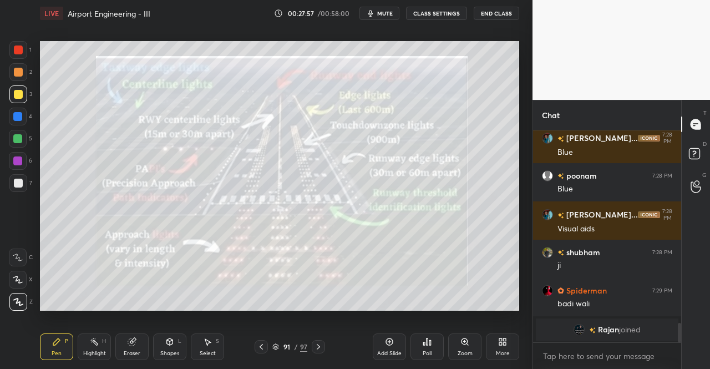
scroll to position [1870, 0]
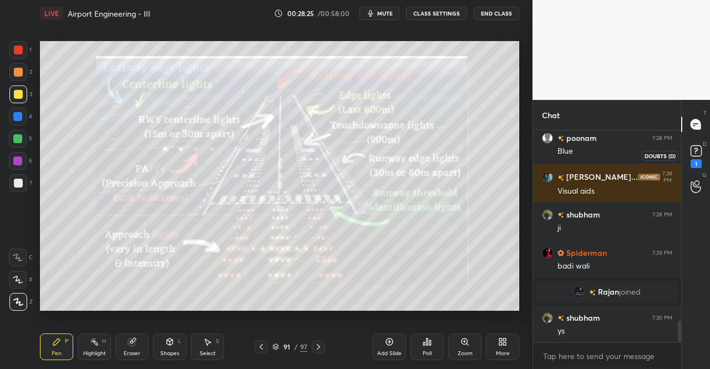
click at [702, 149] on icon at bounding box center [696, 151] width 17 height 17
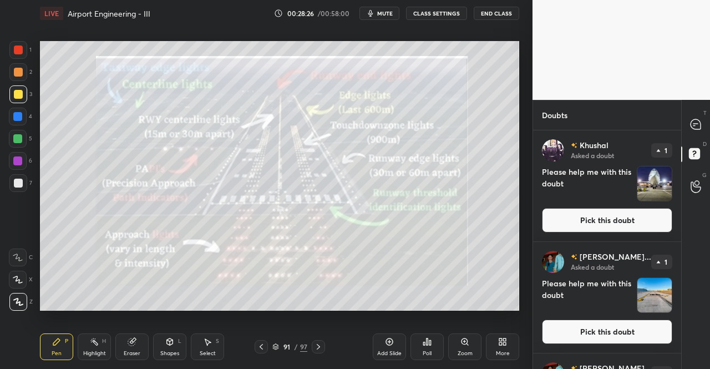
click at [607, 224] on button "Pick this doubt" at bounding box center [607, 220] width 130 height 24
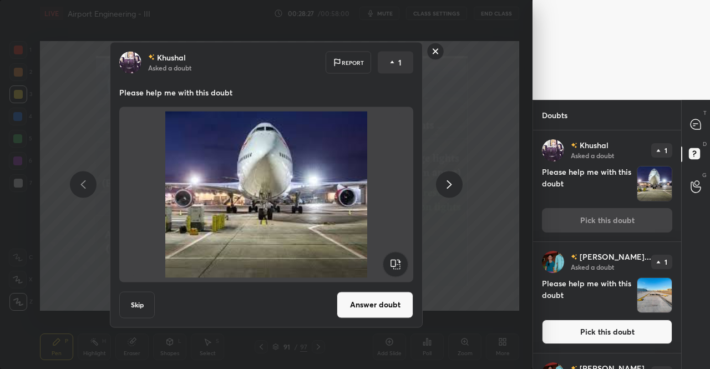
click at [448, 186] on icon at bounding box center [449, 184] width 5 height 8
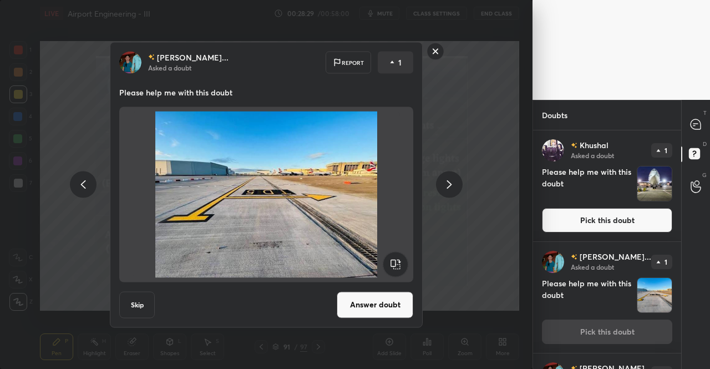
click at [77, 184] on icon at bounding box center [83, 184] width 13 height 13
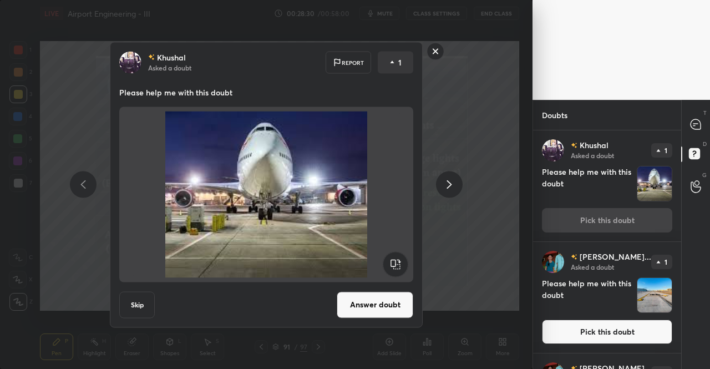
click at [77, 184] on icon at bounding box center [83, 184] width 13 height 13
click at [452, 185] on icon at bounding box center [449, 184] width 13 height 13
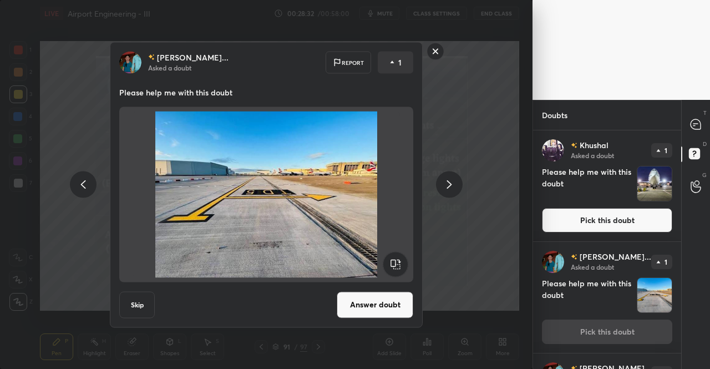
click at [451, 184] on icon at bounding box center [449, 184] width 5 height 8
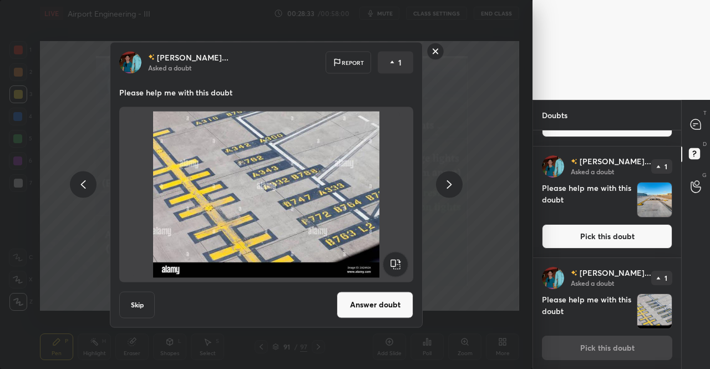
click at [451, 184] on icon at bounding box center [449, 184] width 5 height 8
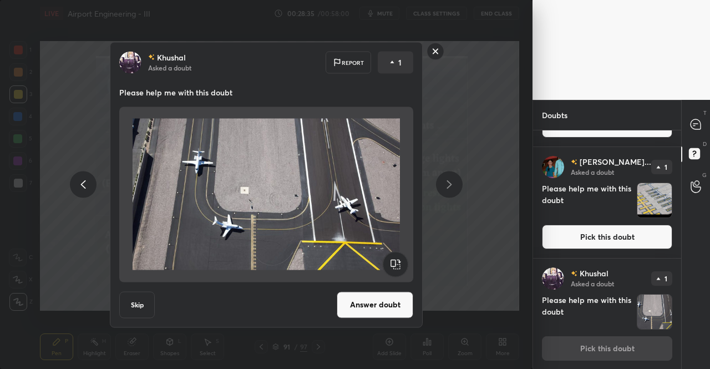
click at [89, 188] on icon at bounding box center [83, 184] width 13 height 13
click at [88, 187] on icon at bounding box center [83, 184] width 13 height 13
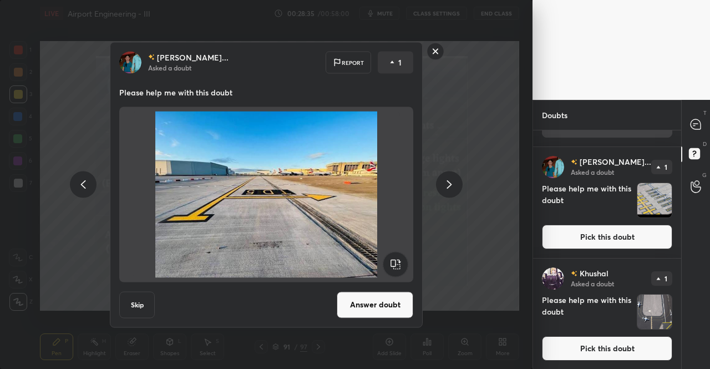
scroll to position [112, 0]
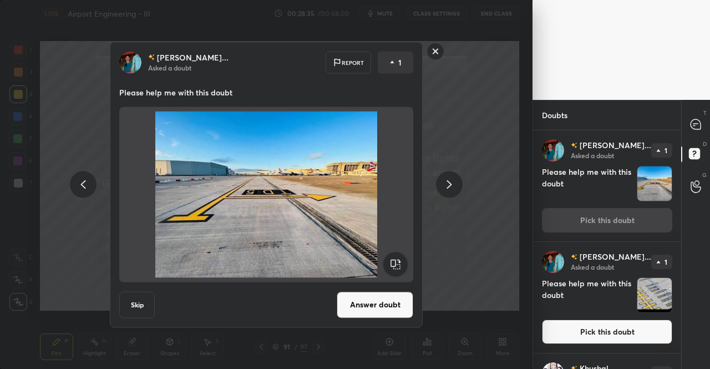
click at [88, 187] on icon at bounding box center [83, 184] width 13 height 13
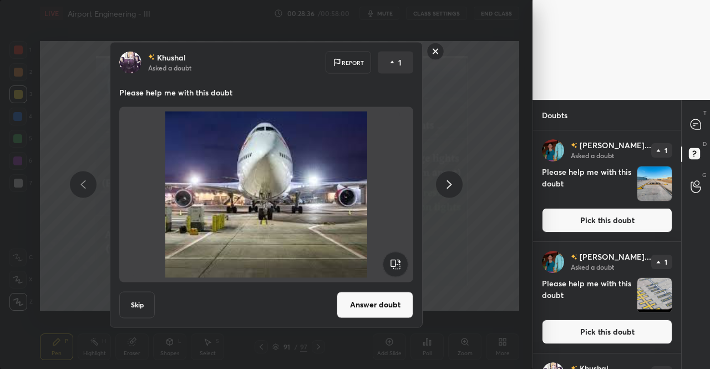
scroll to position [0, 0]
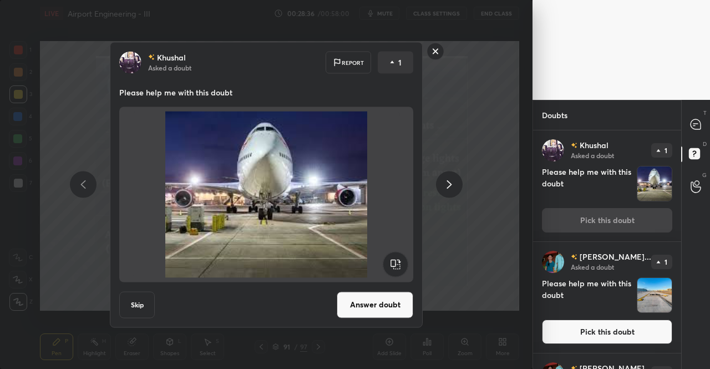
click at [88, 187] on icon at bounding box center [83, 184] width 13 height 13
drag, startPoint x: 87, startPoint y: 186, endPoint x: 247, endPoint y: 264, distance: 177.9
click at [88, 186] on icon at bounding box center [83, 184] width 13 height 13
click at [353, 297] on button "Answer doubt" at bounding box center [375, 304] width 77 height 27
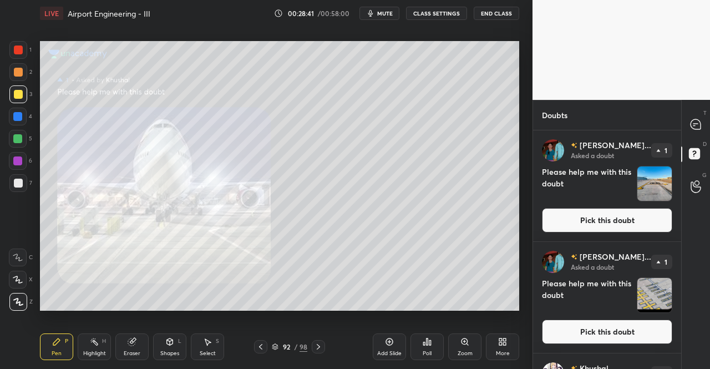
click at [54, 351] on div "Pen" at bounding box center [57, 354] width 10 height 6
click at [695, 121] on icon at bounding box center [696, 124] width 10 height 10
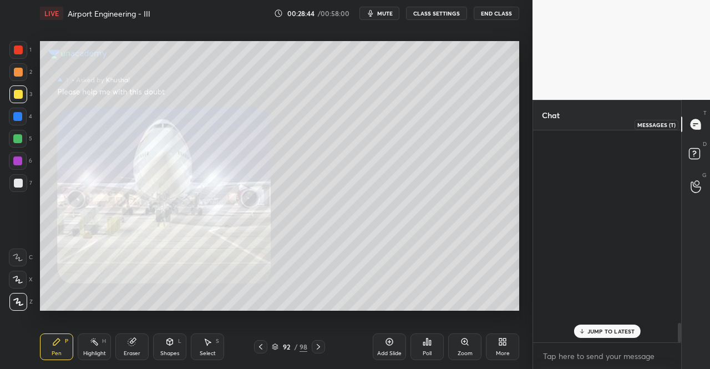
scroll to position [209, 145]
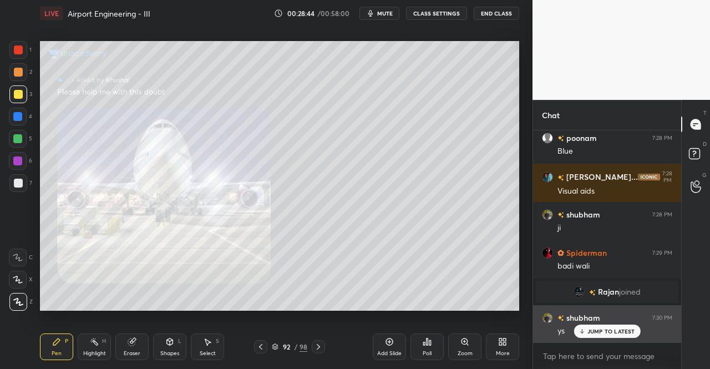
click at [611, 331] on p "JUMP TO LATEST" at bounding box center [612, 331] width 48 height 7
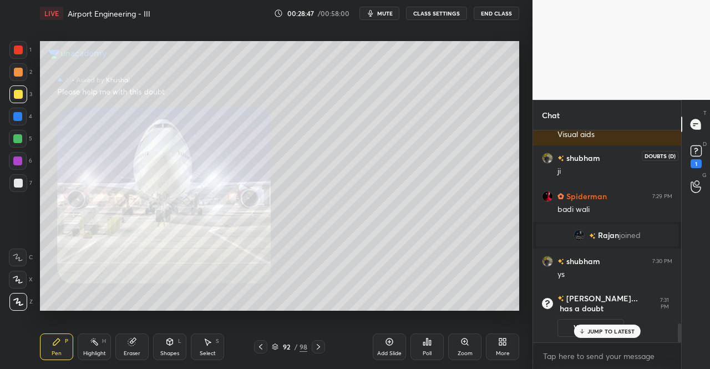
click at [706, 160] on div "1" at bounding box center [696, 155] width 22 height 20
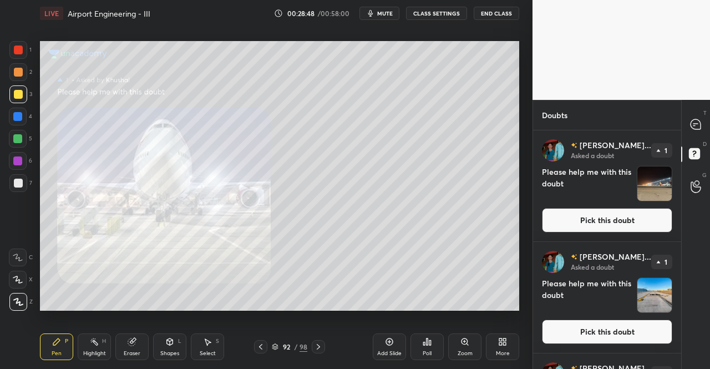
click at [659, 222] on button "Pick this doubt" at bounding box center [607, 220] width 130 height 24
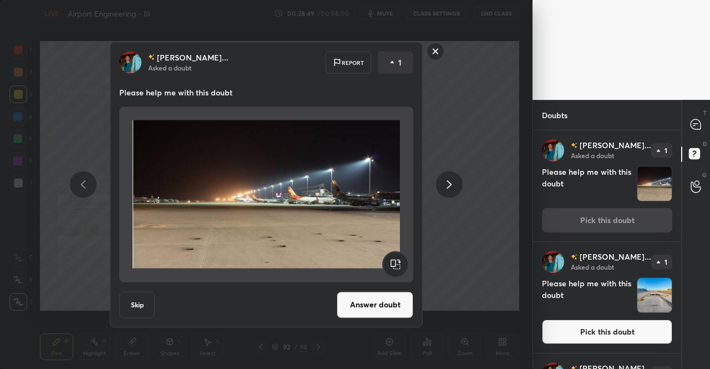
click at [365, 307] on button "Answer doubt" at bounding box center [375, 304] width 77 height 27
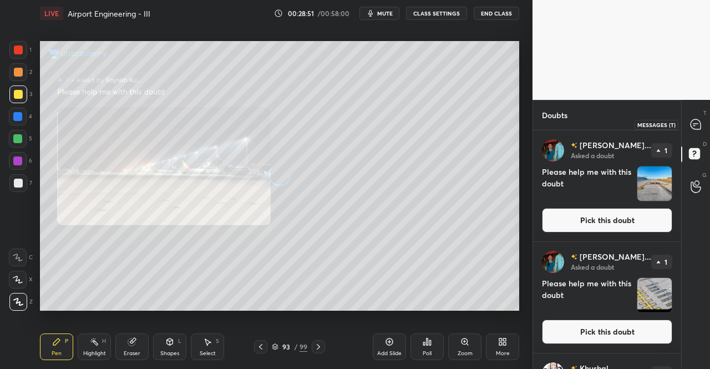
click at [701, 120] on icon at bounding box center [696, 125] width 12 height 12
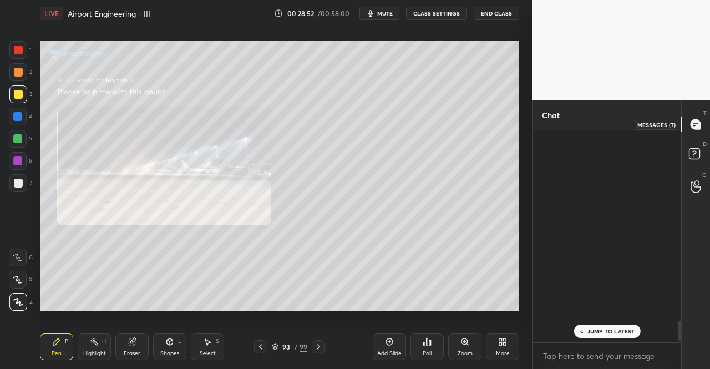
scroll to position [209, 145]
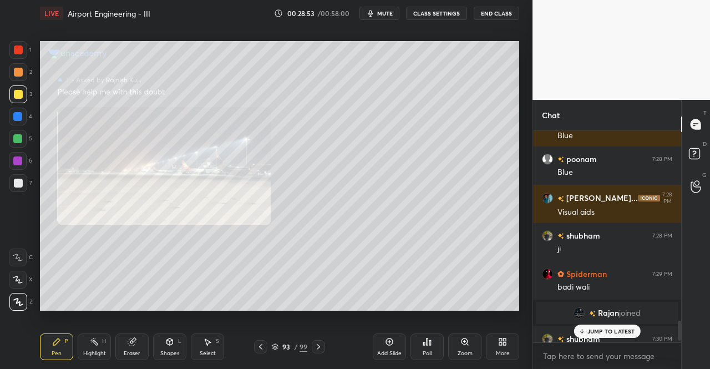
click at [469, 346] on div "Zoom" at bounding box center [464, 346] width 33 height 27
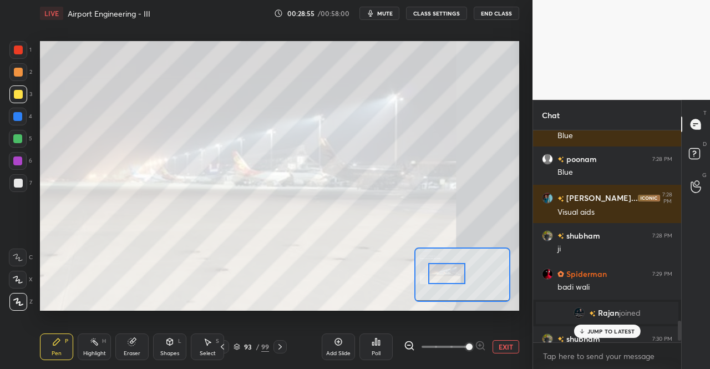
click at [465, 280] on div at bounding box center [447, 273] width 38 height 21
click at [702, 125] on div at bounding box center [696, 124] width 22 height 20
click at [619, 328] on p "JUMP TO LATEST" at bounding box center [612, 331] width 48 height 7
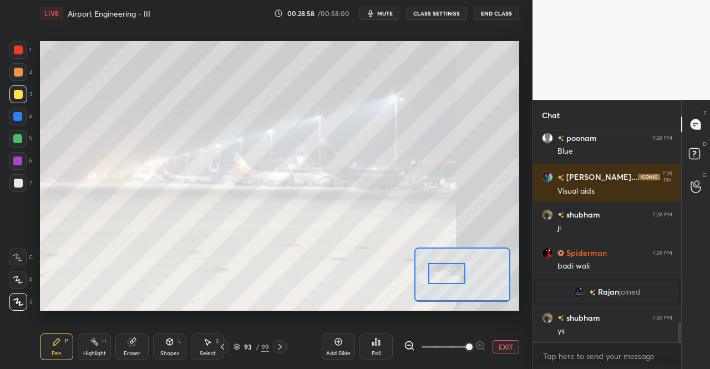
click at [62, 353] on div "Pen P" at bounding box center [56, 346] width 33 height 27
click at [95, 335] on div "Highlight H" at bounding box center [94, 346] width 33 height 27
click at [67, 360] on div "Pen P Highlight H Eraser Shapes L Select S 93 / 99 Add Slide Poll EXIT" at bounding box center [279, 347] width 479 height 44
click at [55, 337] on div "Pen P" at bounding box center [56, 346] width 33 height 27
click at [17, 50] on div at bounding box center [18, 49] width 9 height 9
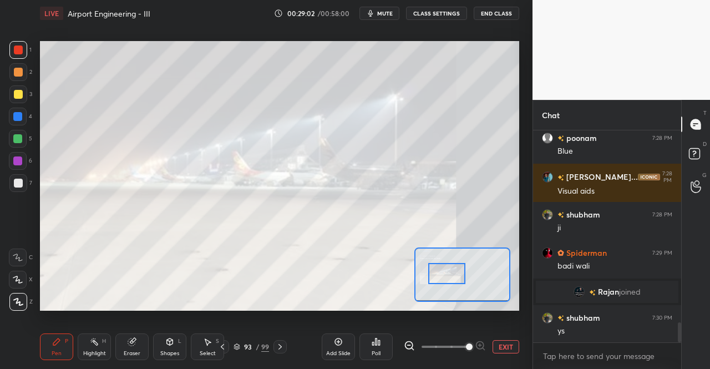
click at [18, 52] on div at bounding box center [18, 49] width 9 height 9
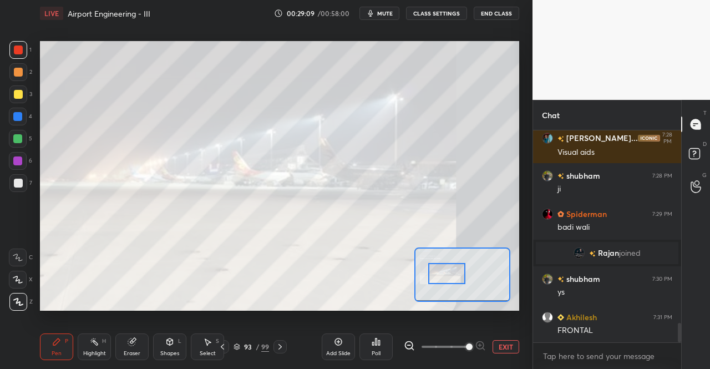
scroll to position [2170, 0]
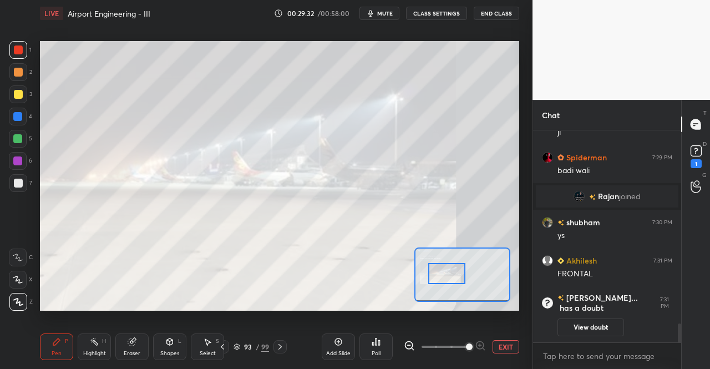
click at [225, 345] on icon at bounding box center [222, 346] width 9 height 9
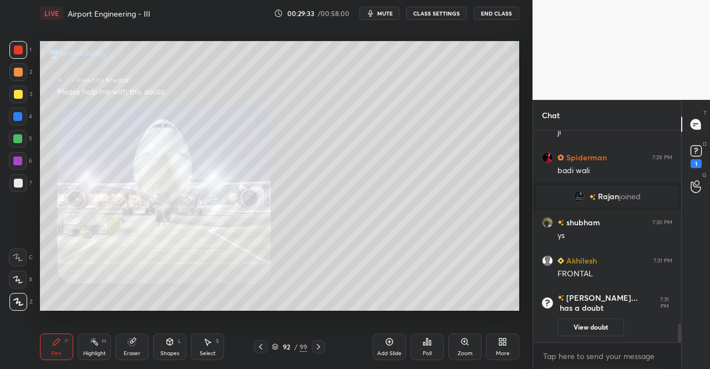
click at [224, 345] on div "Select S" at bounding box center [207, 346] width 33 height 27
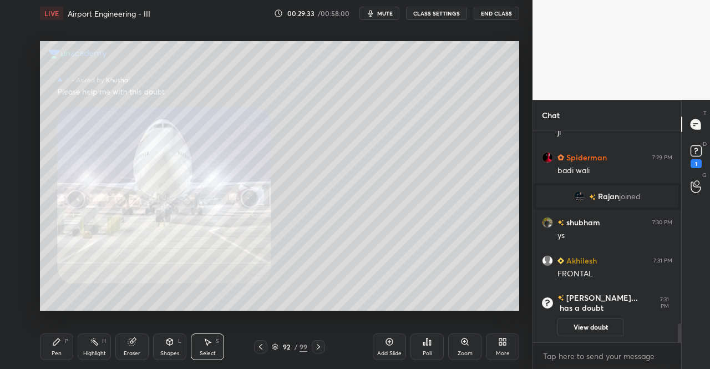
scroll to position [1972, 0]
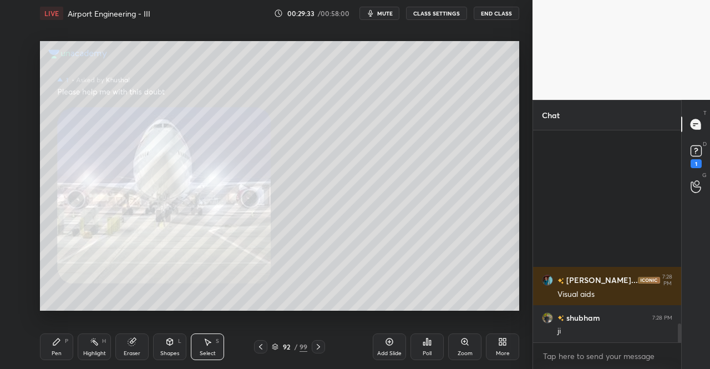
click at [254, 347] on div at bounding box center [260, 346] width 13 height 13
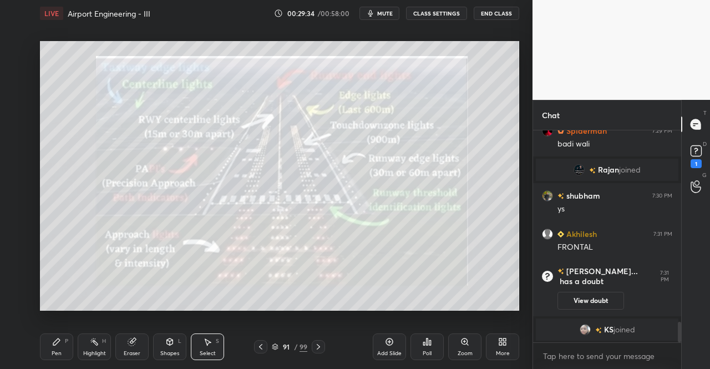
click at [260, 346] on icon at bounding box center [260, 347] width 3 height 6
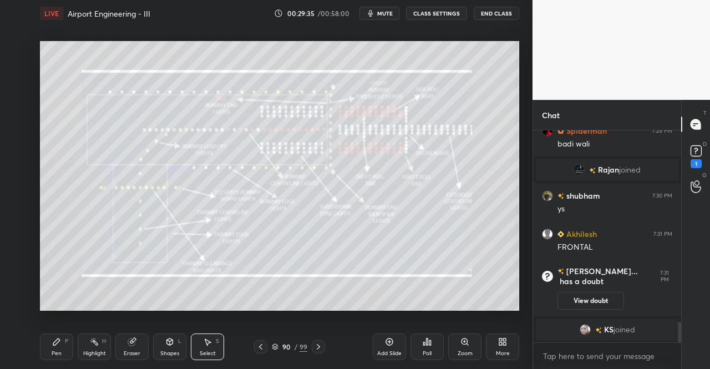
click at [261, 345] on icon at bounding box center [260, 346] width 9 height 9
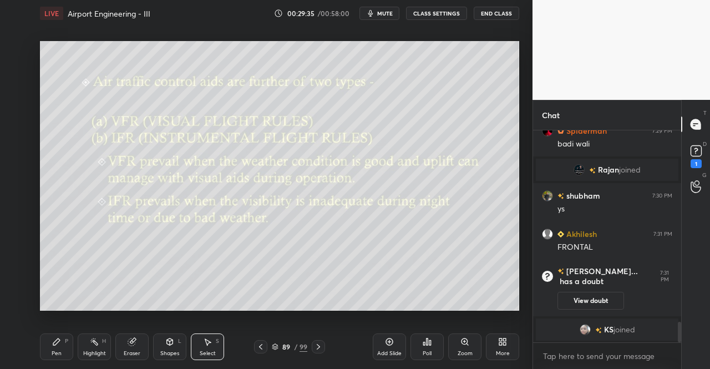
click at [38, 362] on div "LIVE Airport Engineering - III 00:29:35 / 00:58:00 mute CLASS SETTINGS End Clas…" at bounding box center [280, 184] width 488 height 369
click at [43, 345] on div "Pen P" at bounding box center [56, 346] width 33 height 27
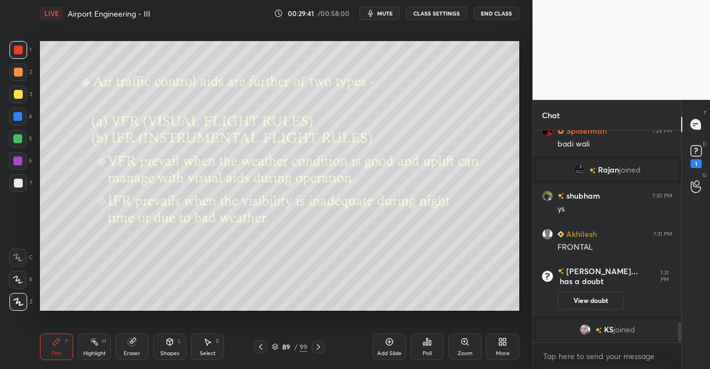
scroll to position [2009, 0]
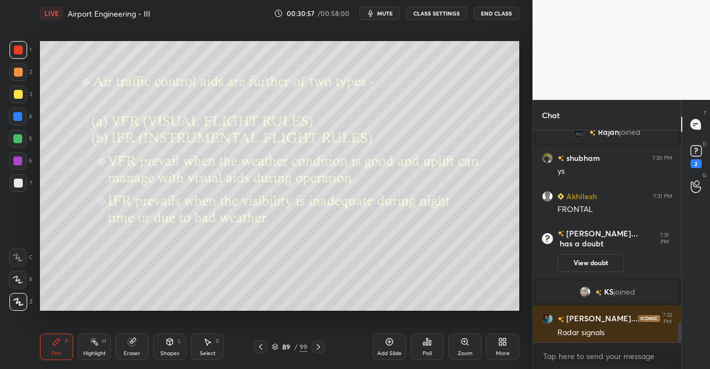
click at [323, 345] on icon at bounding box center [318, 346] width 9 height 9
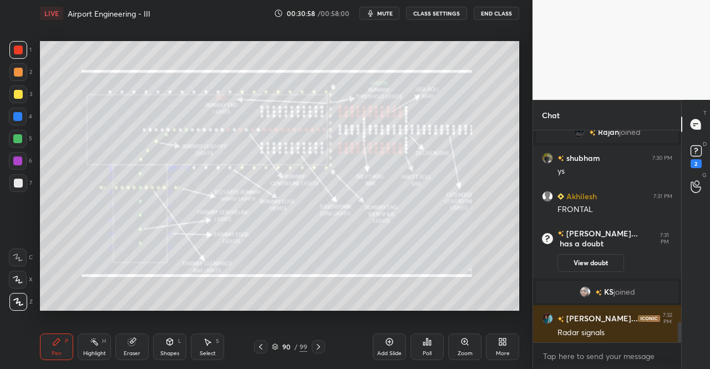
click at [321, 347] on icon at bounding box center [318, 346] width 9 height 9
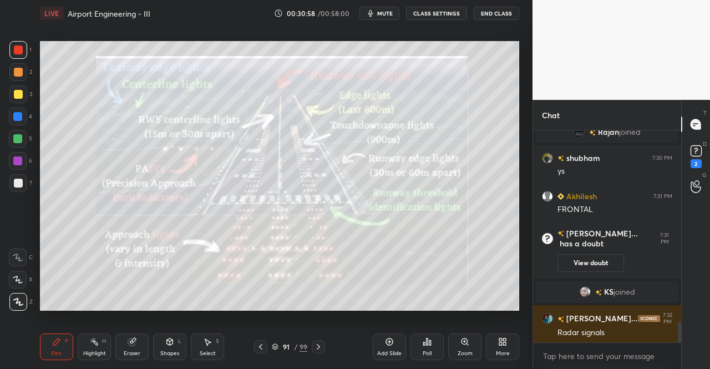
click at [321, 350] on icon at bounding box center [318, 346] width 9 height 9
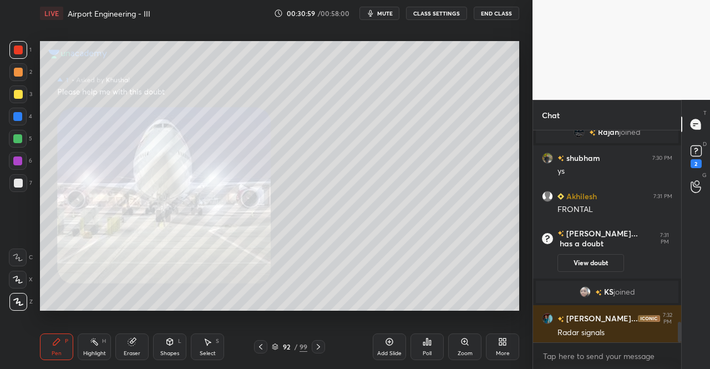
click at [315, 346] on icon at bounding box center [318, 346] width 9 height 9
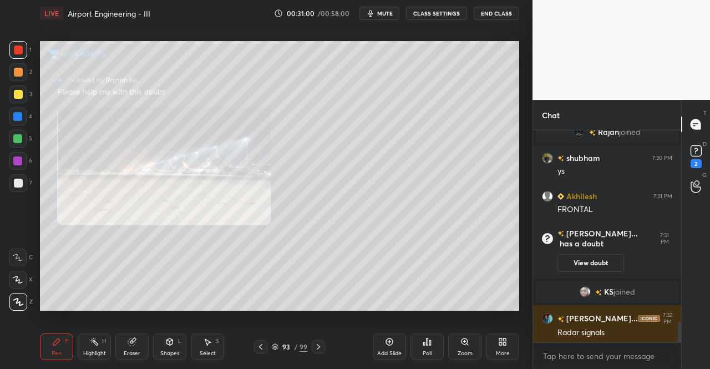
click at [317, 341] on div at bounding box center [318, 346] width 13 height 13
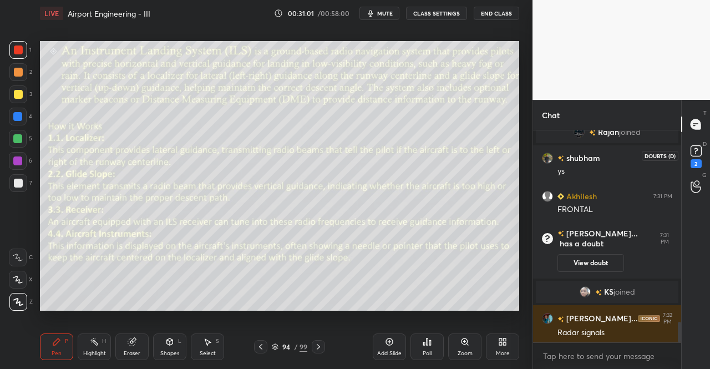
click at [688, 150] on icon at bounding box center [696, 151] width 17 height 17
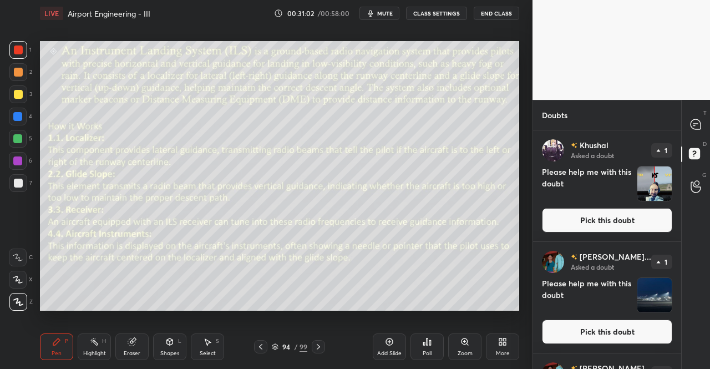
click at [643, 219] on button "Pick this doubt" at bounding box center [607, 220] width 130 height 24
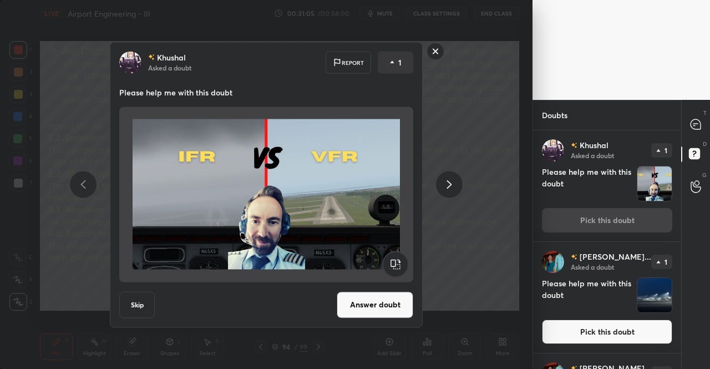
click at [397, 313] on button "Answer doubt" at bounding box center [375, 304] width 77 height 27
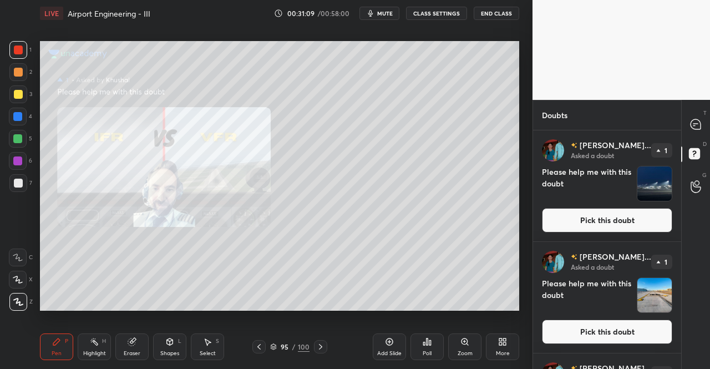
click at [615, 210] on button "Pick this doubt" at bounding box center [607, 220] width 130 height 24
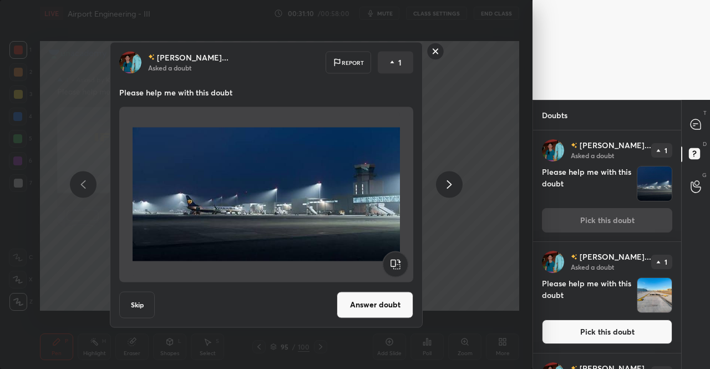
click at [438, 52] on rect at bounding box center [435, 51] width 17 height 17
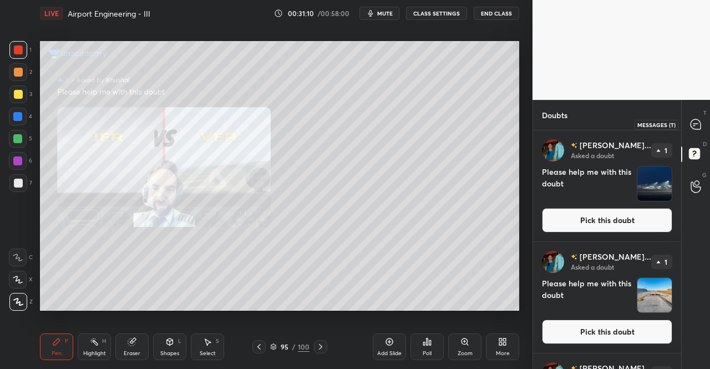
click at [695, 116] on div at bounding box center [696, 124] width 22 height 20
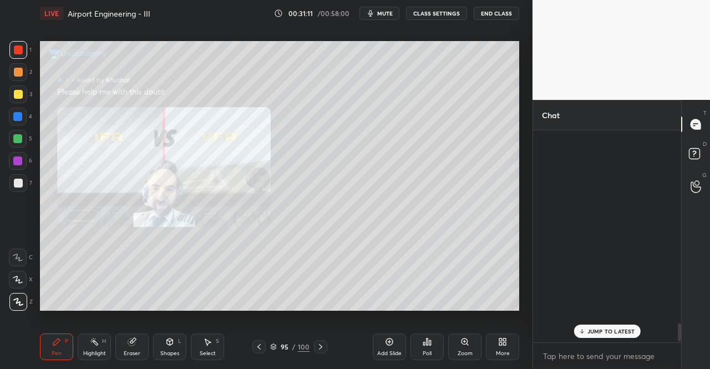
scroll to position [209, 145]
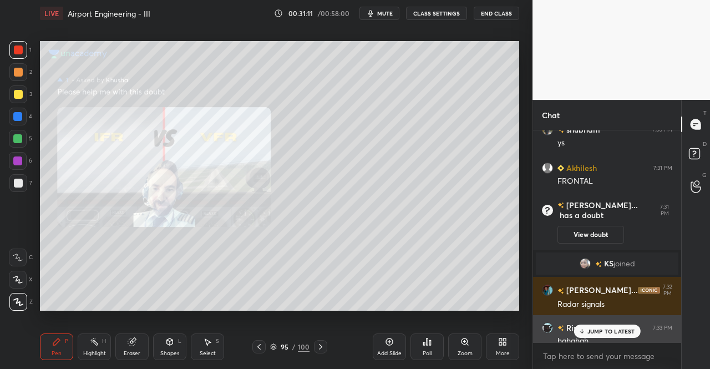
click at [599, 331] on p "JUMP TO LATEST" at bounding box center [612, 331] width 48 height 7
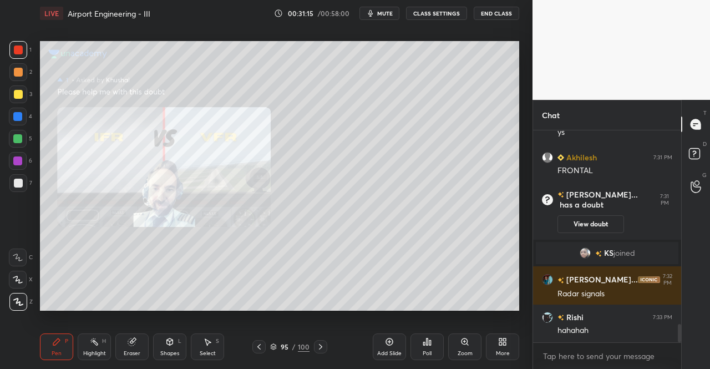
click at [474, 342] on div "Zoom" at bounding box center [464, 346] width 33 height 27
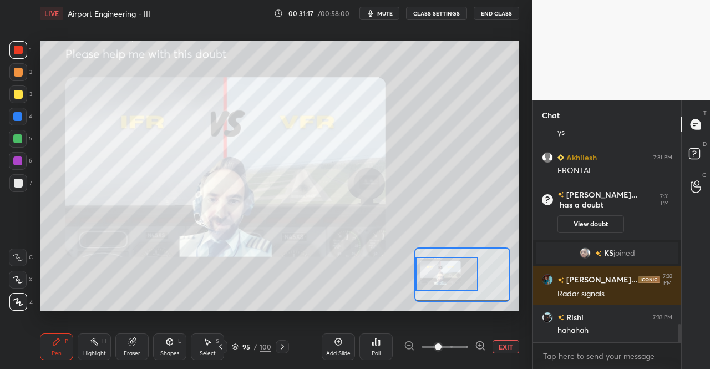
click at [412, 270] on div "Setting up your live class Poll for secs No correct answer Start poll" at bounding box center [279, 176] width 479 height 270
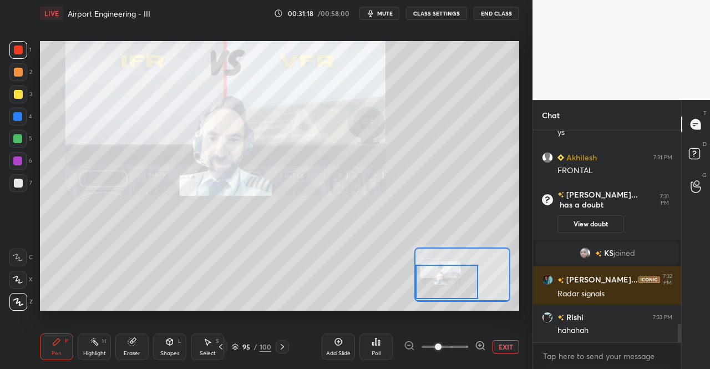
drag, startPoint x: 424, startPoint y: 269, endPoint x: 424, endPoint y: 277, distance: 7.8
click at [424, 277] on div at bounding box center [447, 282] width 63 height 34
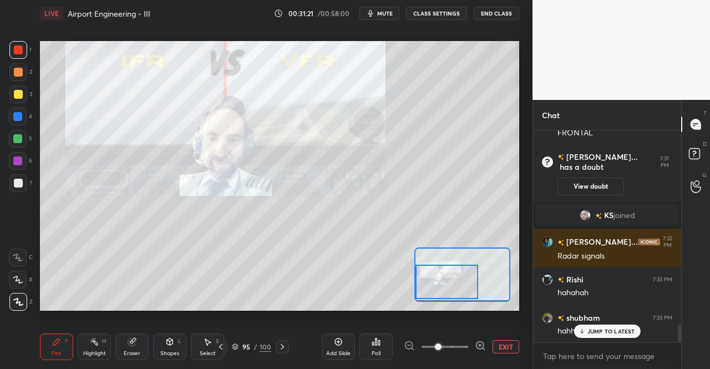
click at [623, 328] on p "JUMP TO LATEST" at bounding box center [612, 331] width 48 height 7
click at [50, 343] on div "Pen P" at bounding box center [56, 346] width 33 height 27
click at [53, 336] on div "Pen P" at bounding box center [56, 346] width 33 height 27
click at [509, 348] on button "EXIT" at bounding box center [506, 346] width 27 height 13
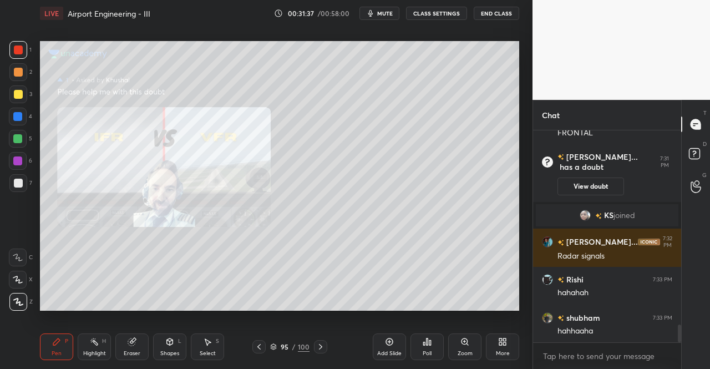
click at [259, 342] on div at bounding box center [258, 346] width 13 height 13
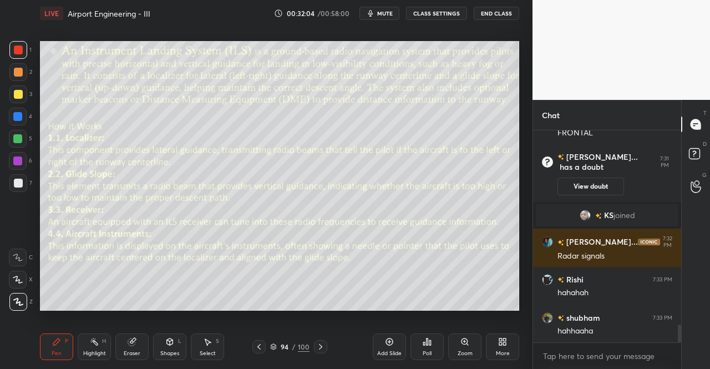
scroll to position [2350, 0]
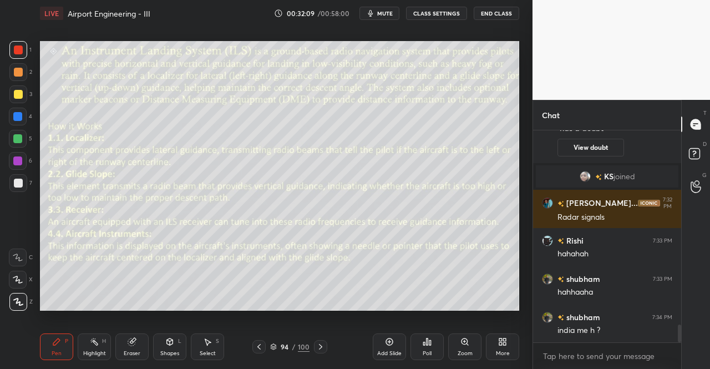
click at [60, 355] on div "Pen" at bounding box center [57, 354] width 10 height 6
click at [57, 345] on icon at bounding box center [56, 341] width 9 height 9
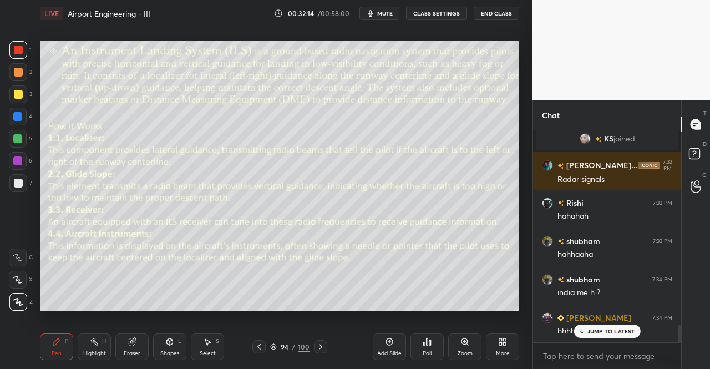
scroll to position [2427, 0]
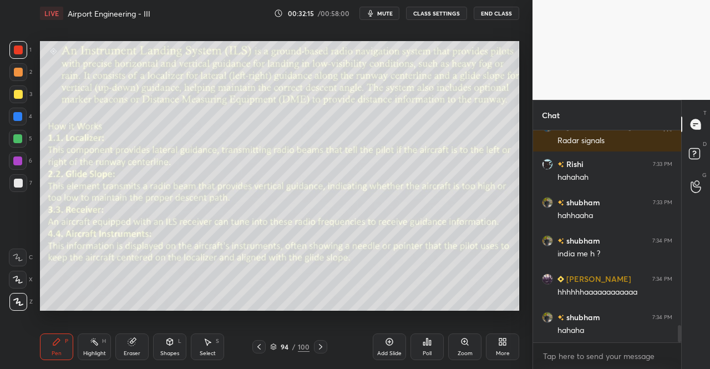
click at [54, 348] on div "Pen P" at bounding box center [56, 346] width 33 height 27
click at [57, 338] on icon at bounding box center [56, 341] width 9 height 9
click at [19, 95] on div at bounding box center [18, 94] width 9 height 9
click at [18, 93] on div at bounding box center [18, 94] width 9 height 9
click at [18, 48] on div at bounding box center [18, 49] width 9 height 9
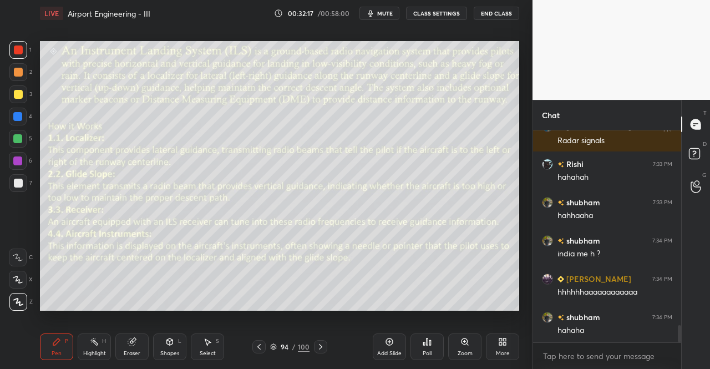
click at [22, 49] on div at bounding box center [18, 49] width 9 height 9
click at [50, 353] on div "Pen P" at bounding box center [56, 346] width 33 height 27
click at [48, 343] on div "Pen P" at bounding box center [56, 346] width 33 height 27
click at [52, 337] on div "Pen P" at bounding box center [56, 346] width 33 height 27
click at [15, 54] on div at bounding box center [18, 49] width 9 height 9
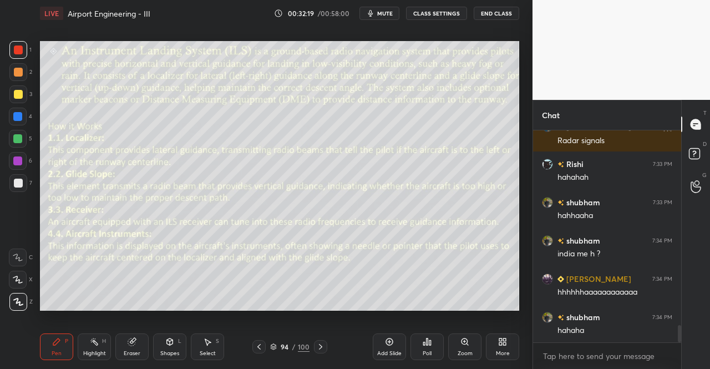
click at [22, 57] on div at bounding box center [18, 50] width 18 height 18
click at [59, 346] on icon at bounding box center [56, 341] width 9 height 9
click at [16, 48] on div at bounding box center [18, 49] width 9 height 9
click at [17, 56] on div at bounding box center [18, 50] width 18 height 18
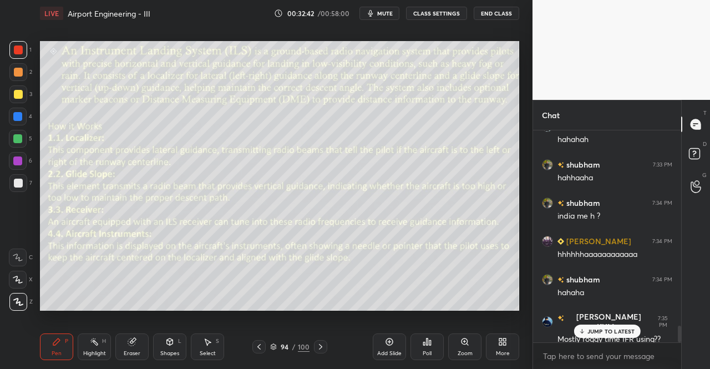
click at [586, 254] on div "hhhhhhaaaaaaaaaaaa" at bounding box center [615, 254] width 115 height 11
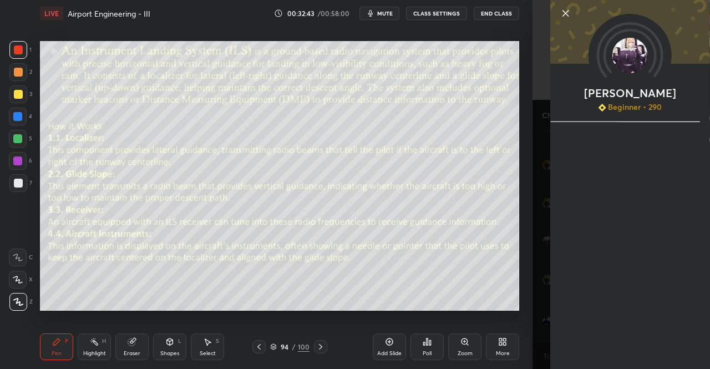
click at [592, 332] on div "[PERSON_NAME] Beginner • 290" at bounding box center [630, 184] width 160 height 369
click at [506, 326] on div "Add Slide Poll Zoom More" at bounding box center [446, 347] width 146 height 62
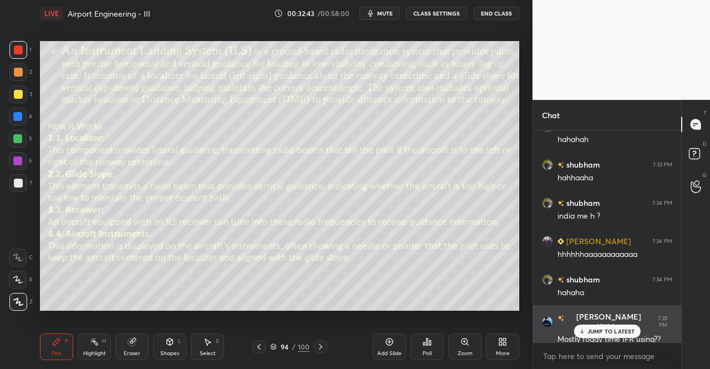
click at [585, 336] on div "JUMP TO LATEST" at bounding box center [607, 331] width 67 height 13
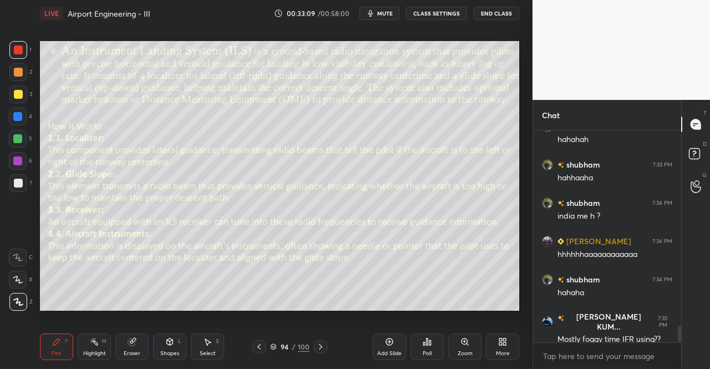
click at [319, 345] on icon at bounding box center [320, 347] width 3 height 6
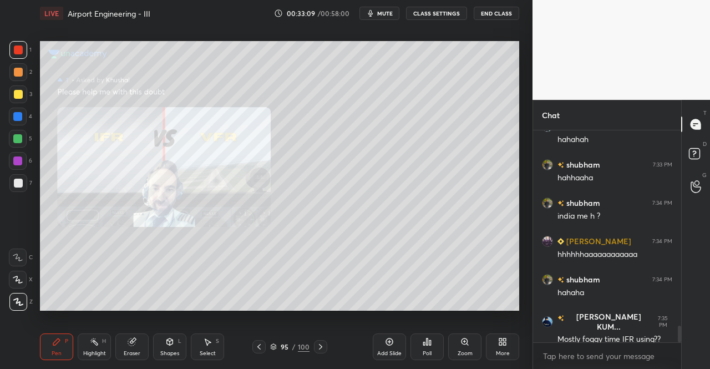
click at [323, 345] on icon at bounding box center [320, 346] width 9 height 9
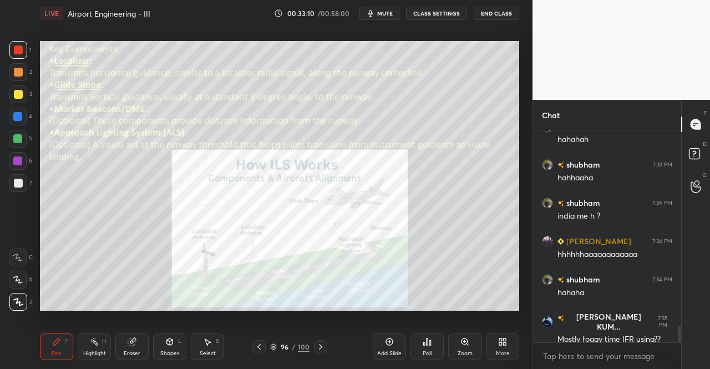
click at [23, 340] on div "1 2 3 4 5 6 7 C X Z C X Z E E Erase all H H LIVE Airport Engineering - III 00:3…" at bounding box center [262, 184] width 524 height 369
click at [261, 340] on div at bounding box center [258, 346] width 13 height 13
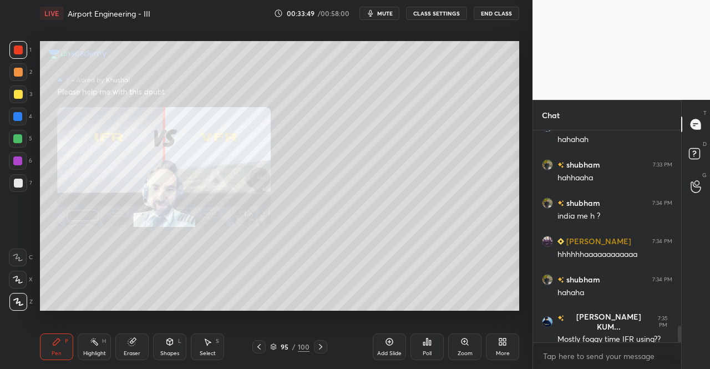
click at [260, 343] on icon at bounding box center [259, 346] width 9 height 9
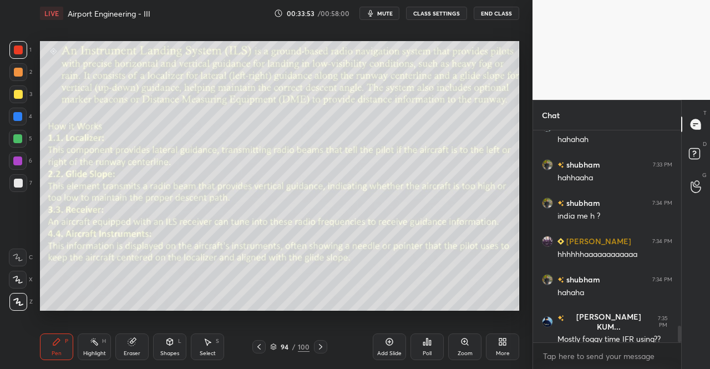
click at [322, 344] on icon at bounding box center [320, 346] width 9 height 9
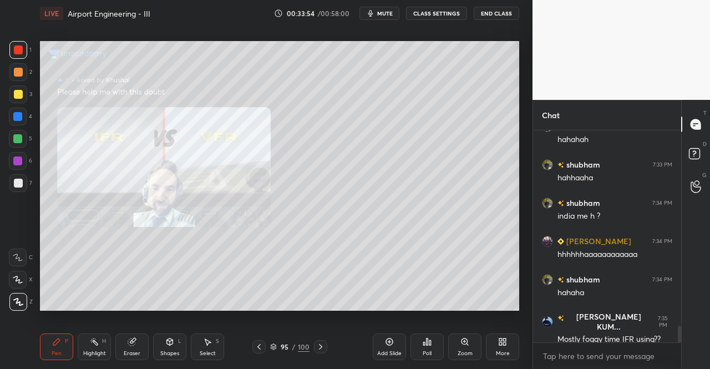
click at [323, 346] on icon at bounding box center [320, 346] width 9 height 9
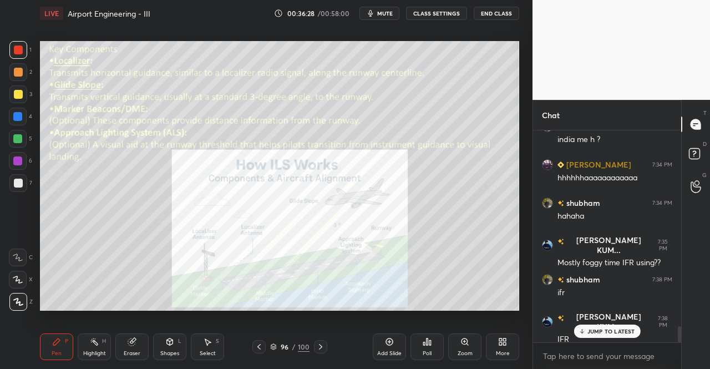
scroll to position [2552, 0]
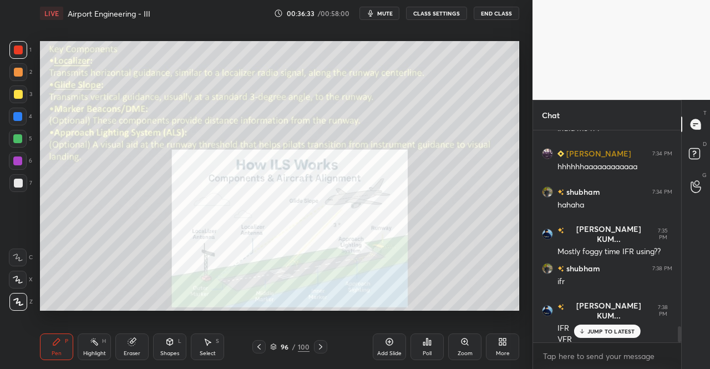
click at [318, 341] on div at bounding box center [320, 346] width 13 height 13
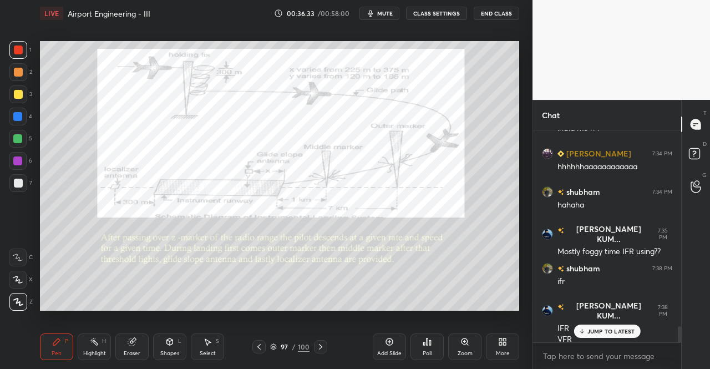
click at [61, 353] on div "Pen P" at bounding box center [56, 346] width 33 height 27
click at [62, 340] on div "Pen P" at bounding box center [56, 346] width 33 height 27
click at [14, 51] on div at bounding box center [18, 49] width 9 height 9
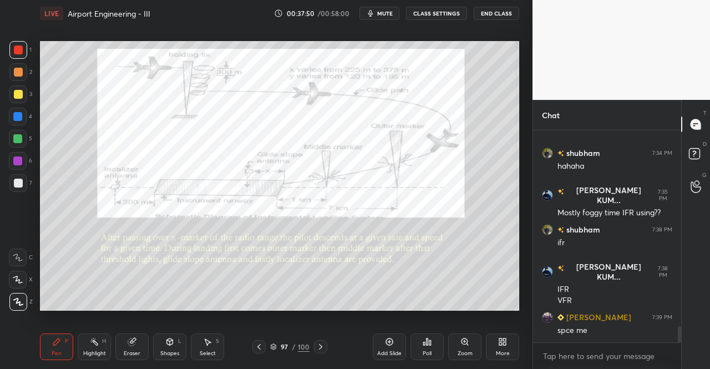
click at [16, 47] on div at bounding box center [18, 49] width 9 height 9
click at [23, 48] on div at bounding box center [18, 50] width 18 height 18
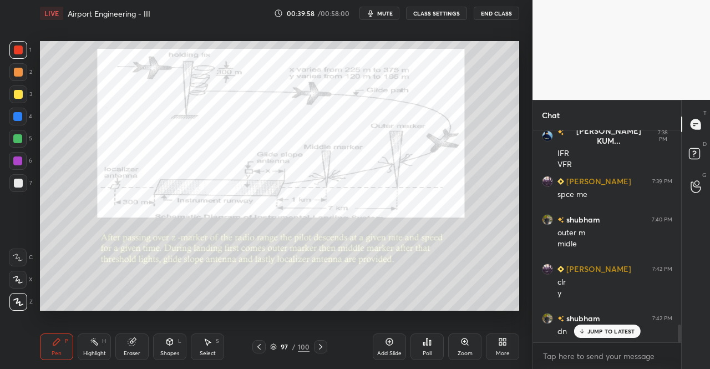
scroll to position [2347, 0]
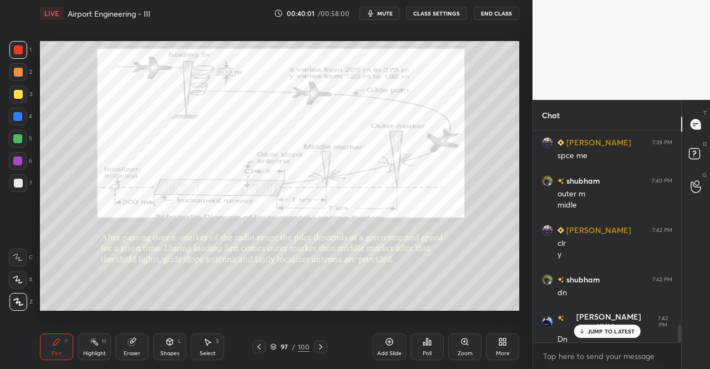
click at [325, 344] on div at bounding box center [320, 346] width 13 height 13
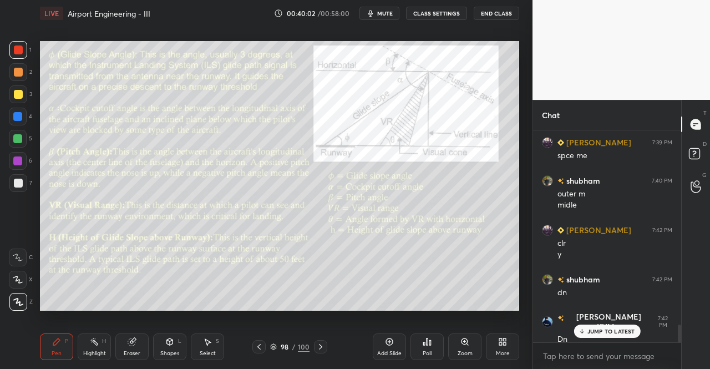
click at [54, 353] on div "Pen" at bounding box center [57, 354] width 10 height 6
click at [67, 330] on div "Pen P Highlight H Eraser Shapes L Select S 98 / 100 Add Slide Poll Zoom More" at bounding box center [279, 347] width 479 height 44
click at [17, 48] on div at bounding box center [18, 49] width 9 height 9
click at [24, 52] on div at bounding box center [18, 50] width 18 height 18
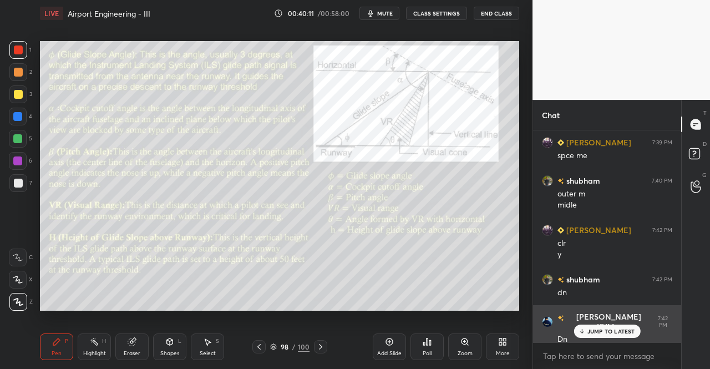
click at [594, 332] on p "JUMP TO LATEST" at bounding box center [612, 331] width 48 height 7
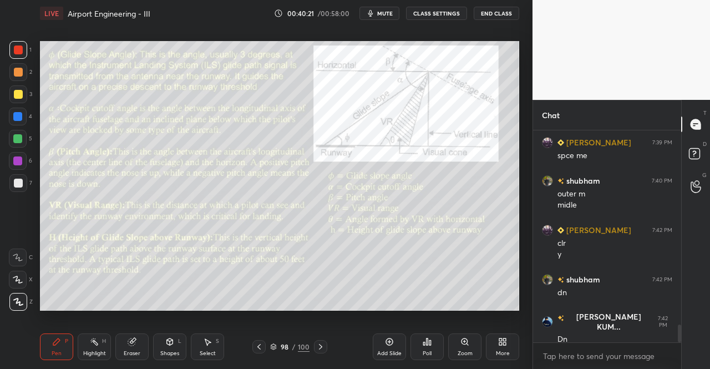
click at [58, 348] on div "Pen P" at bounding box center [56, 346] width 33 height 27
click at [53, 327] on div "Pen P Highlight H Eraser Shapes L Select S 98 / 100 Add Slide Poll Zoom More" at bounding box center [279, 347] width 479 height 44
click at [16, 57] on div at bounding box center [18, 50] width 18 height 18
click at [26, 64] on div "2" at bounding box center [20, 72] width 23 height 18
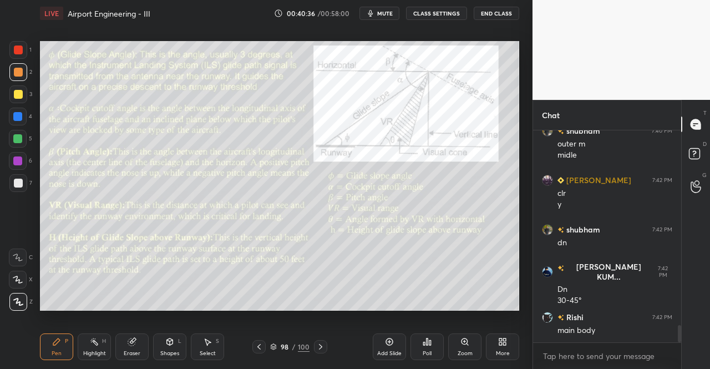
scroll to position [2434, 0]
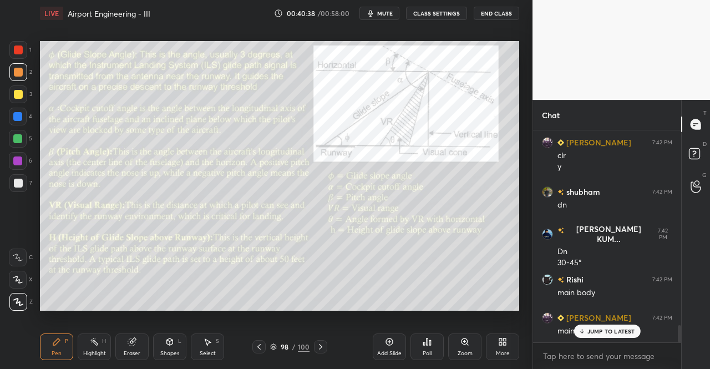
click at [15, 49] on div at bounding box center [18, 49] width 9 height 9
click at [14, 56] on div at bounding box center [18, 50] width 18 height 18
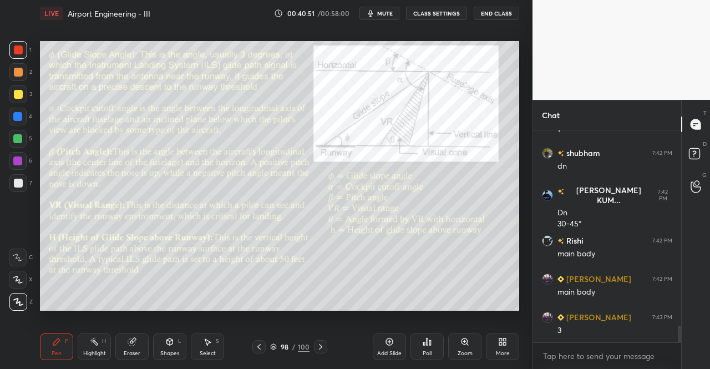
scroll to position [2511, 0]
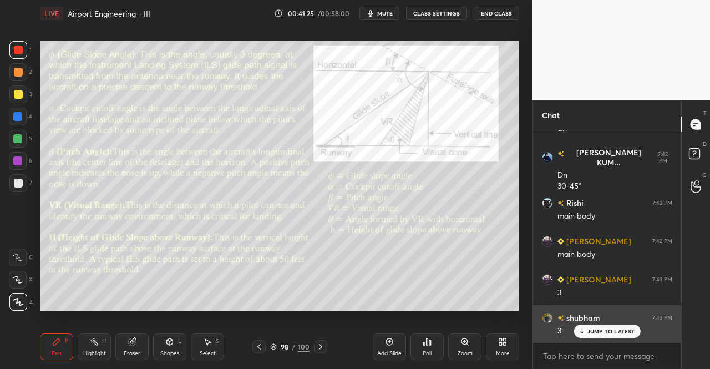
click at [598, 328] on p "JUMP TO LATEST" at bounding box center [612, 331] width 48 height 7
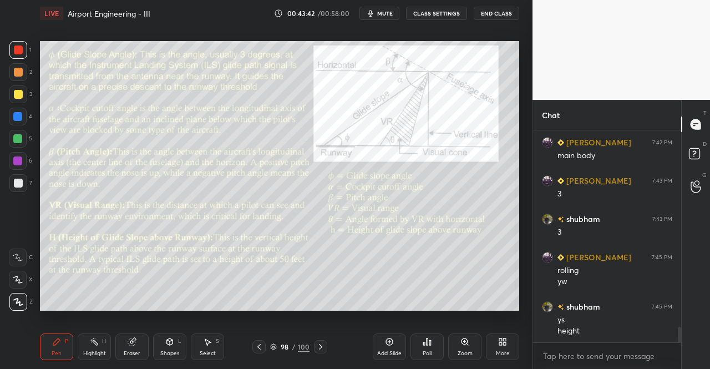
scroll to position [2649, 0]
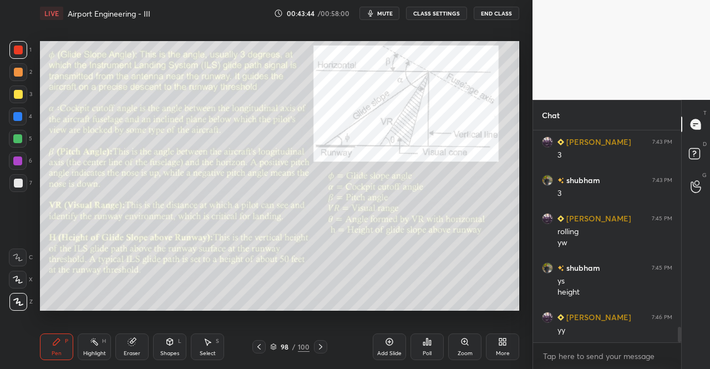
click at [320, 341] on div at bounding box center [320, 346] width 13 height 13
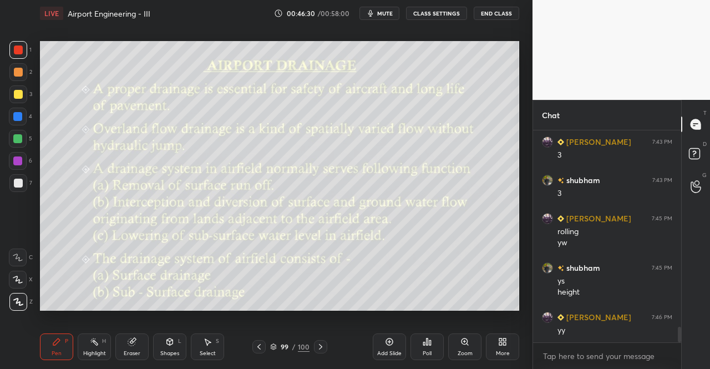
scroll to position [2686, 0]
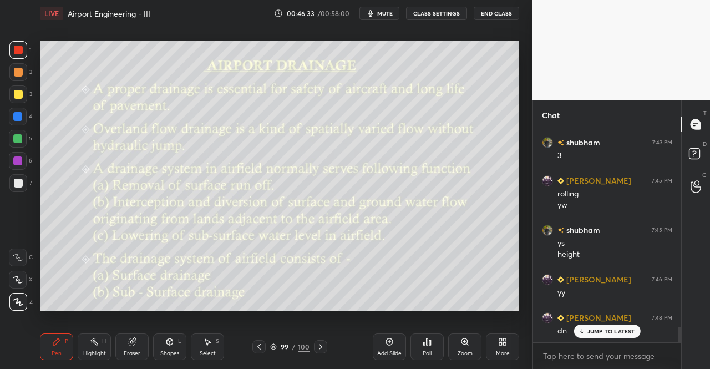
click at [587, 335] on div "JUMP TO LATEST" at bounding box center [607, 331] width 67 height 13
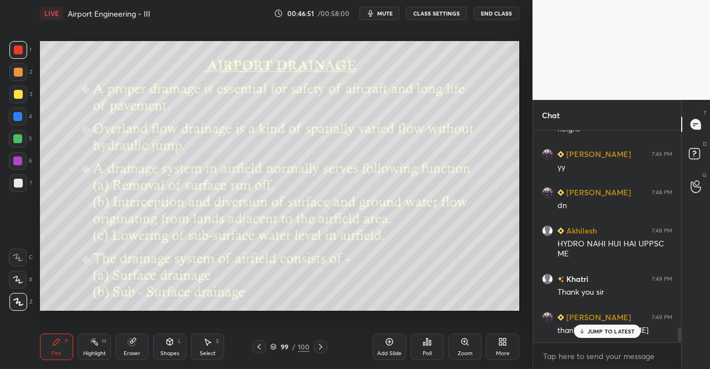
scroll to position [2849, 0]
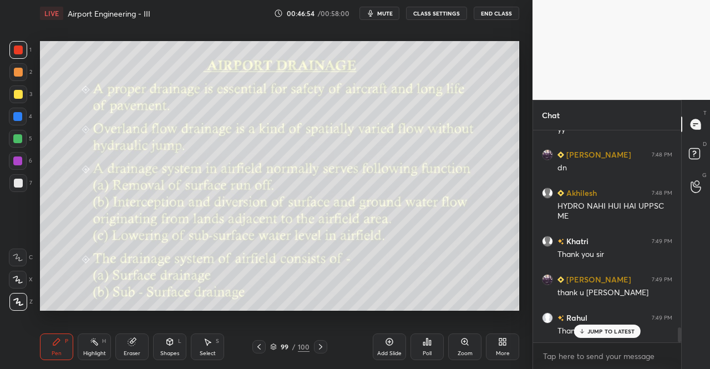
click at [619, 328] on p "JUMP TO LATEST" at bounding box center [612, 331] width 48 height 7
click at [389, 12] on span "mute" at bounding box center [385, 13] width 16 height 8
click at [502, 14] on button "End Class" at bounding box center [496, 13] width 45 height 13
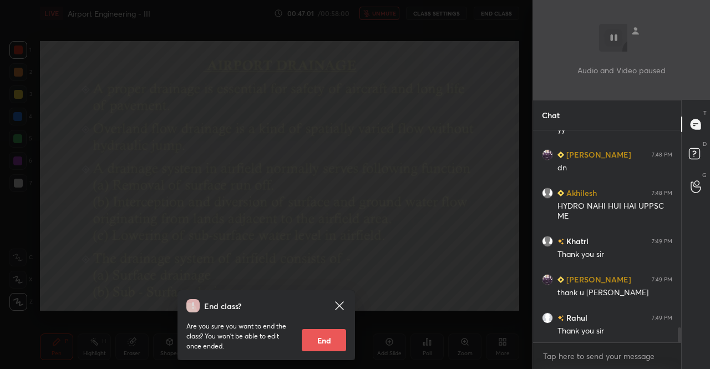
click at [310, 337] on button "End" at bounding box center [324, 340] width 44 height 22
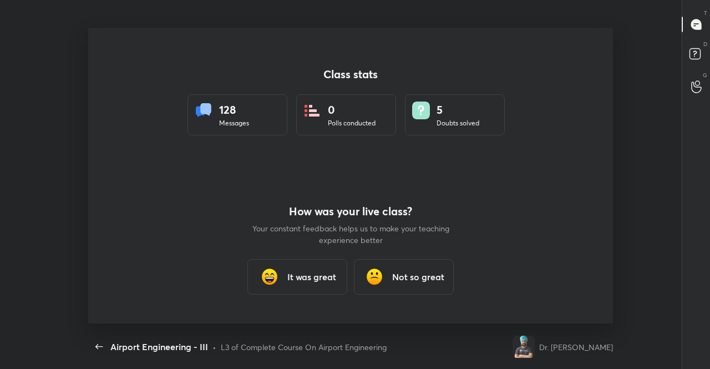
scroll to position [55180, 54855]
type textarea "x"
